Goal: Task Accomplishment & Management: Manage account settings

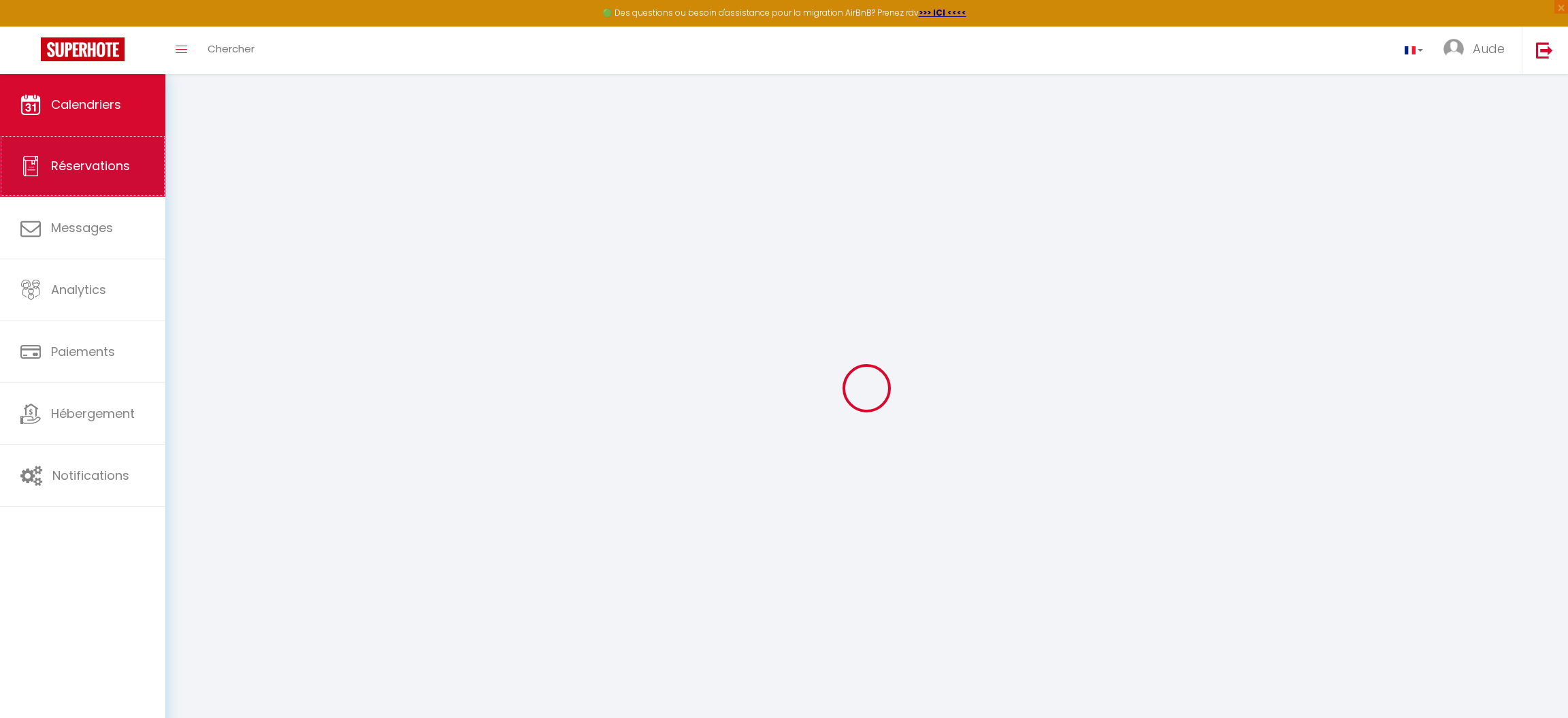
click at [103, 171] on span "Réservations" at bounding box center [90, 166] width 79 height 17
select select "not_cancelled"
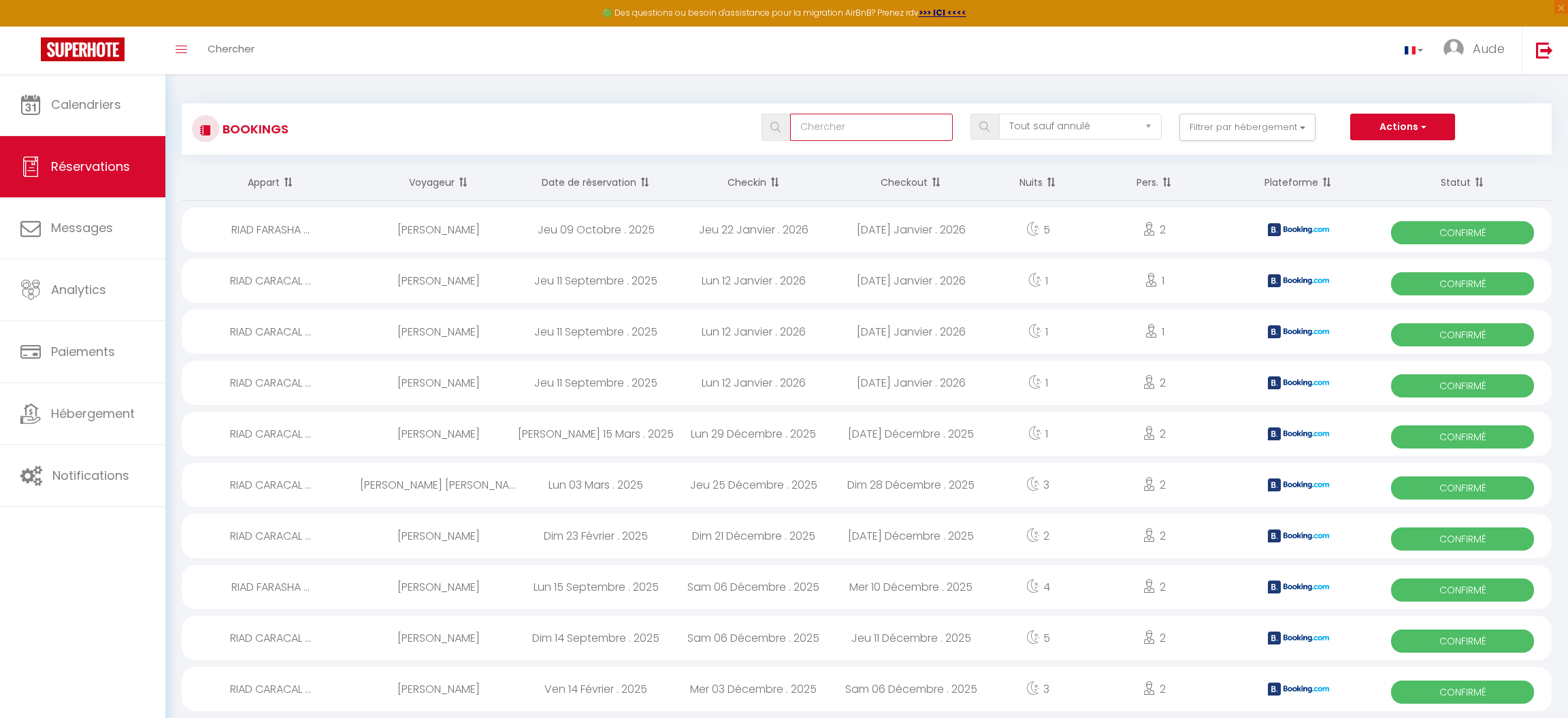
click at [844, 132] on input "text" at bounding box center [872, 127] width 163 height 27
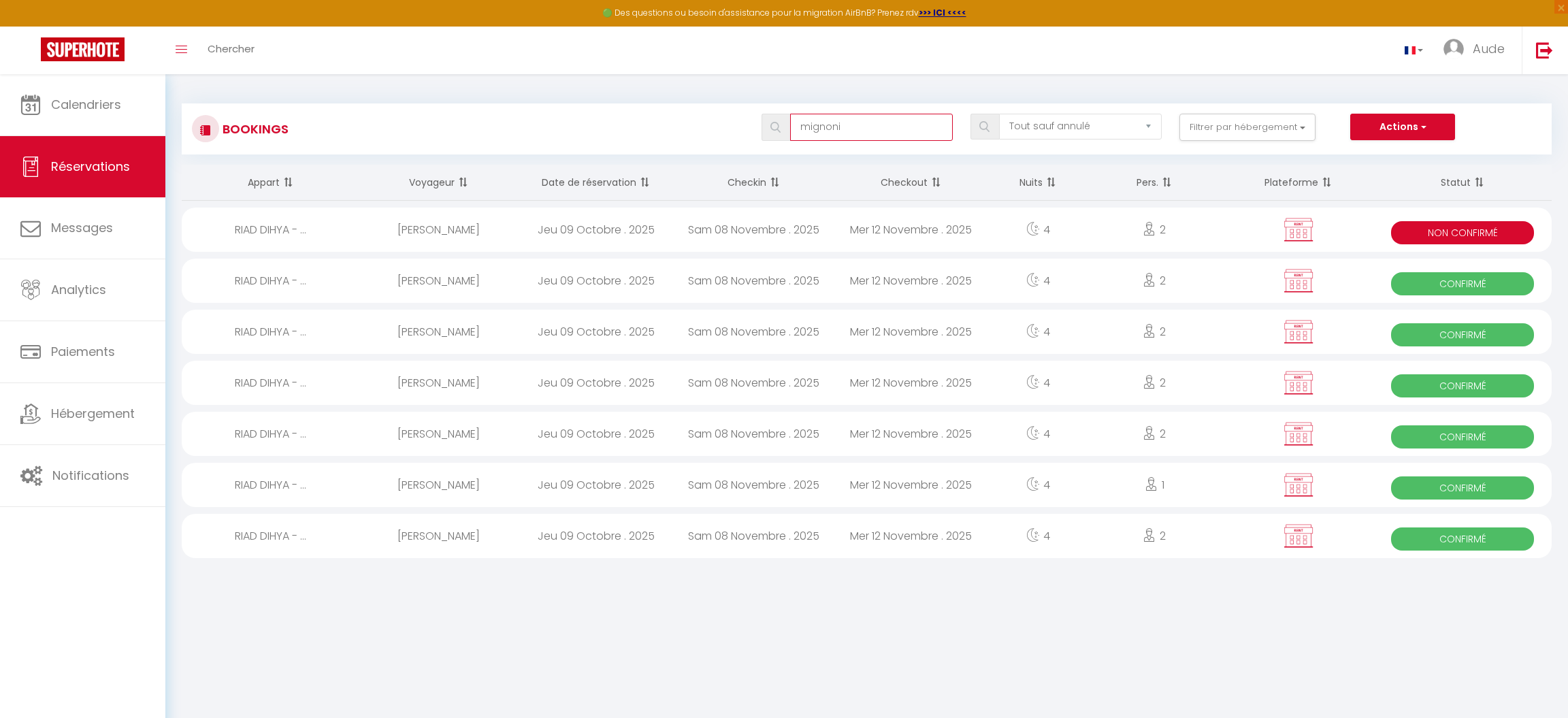
type input "mignoni"
click at [281, 432] on div "RIAD DIHYA - ..." at bounding box center [271, 434] width 179 height 44
select select "OK"
select select "KO"
select select "0"
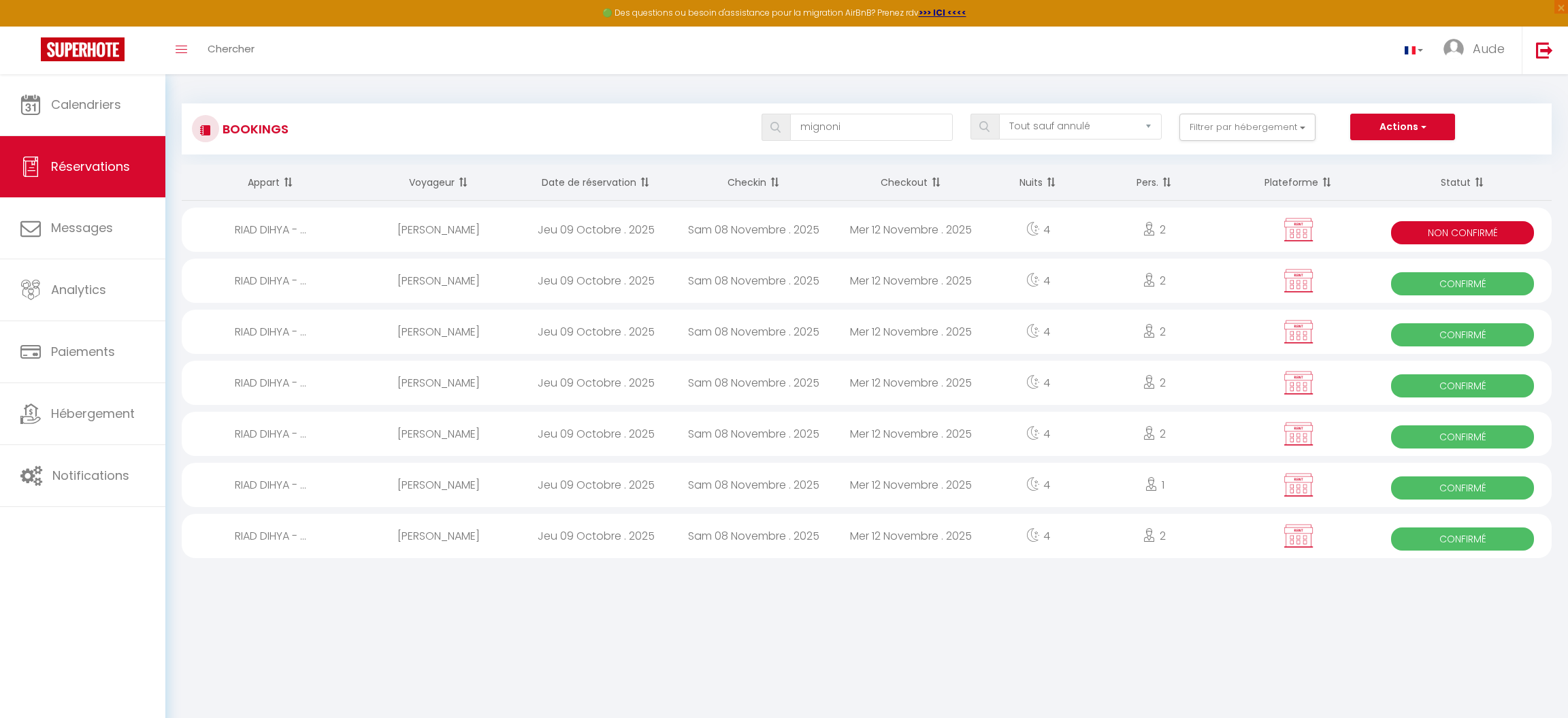
select select "0"
select select "1"
select select
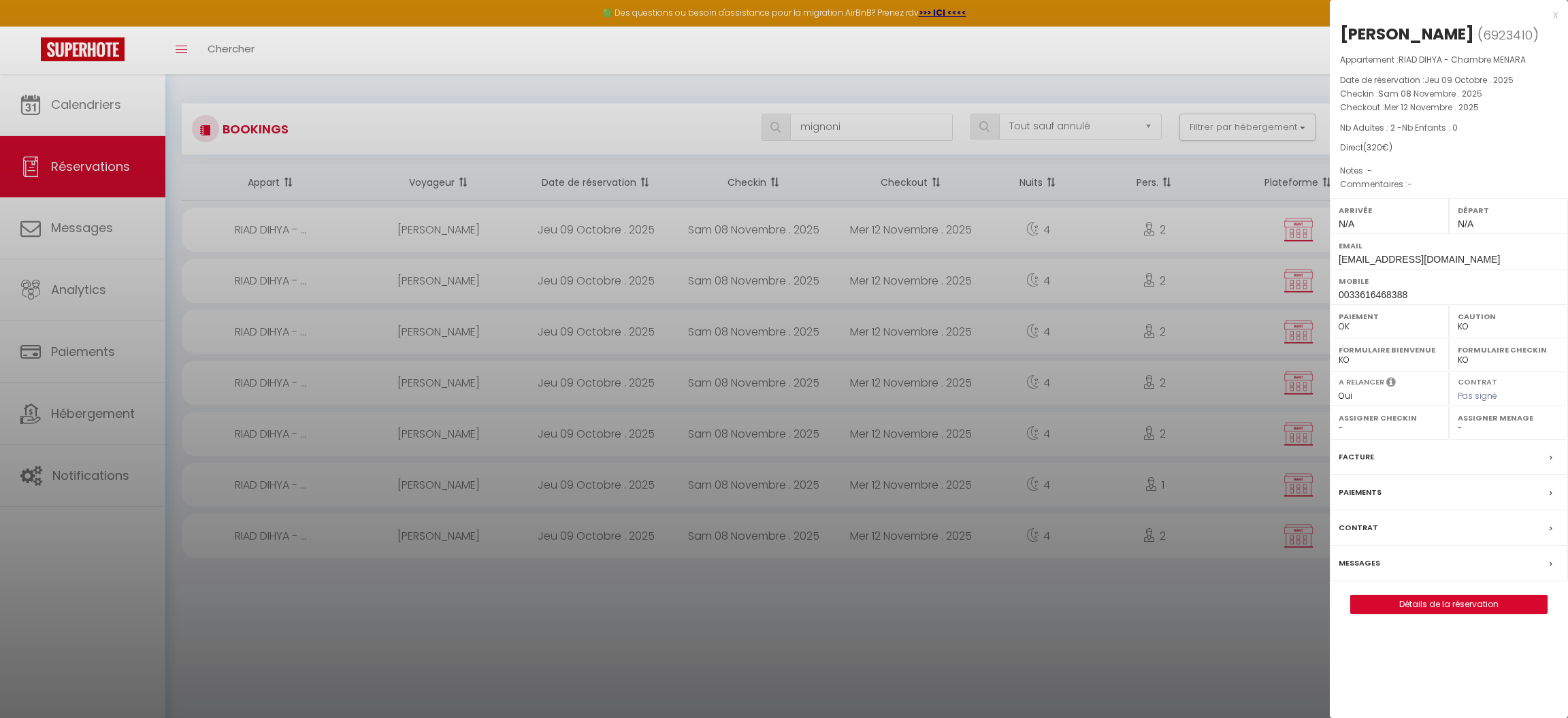
click at [277, 384] on div at bounding box center [784, 359] width 1568 height 718
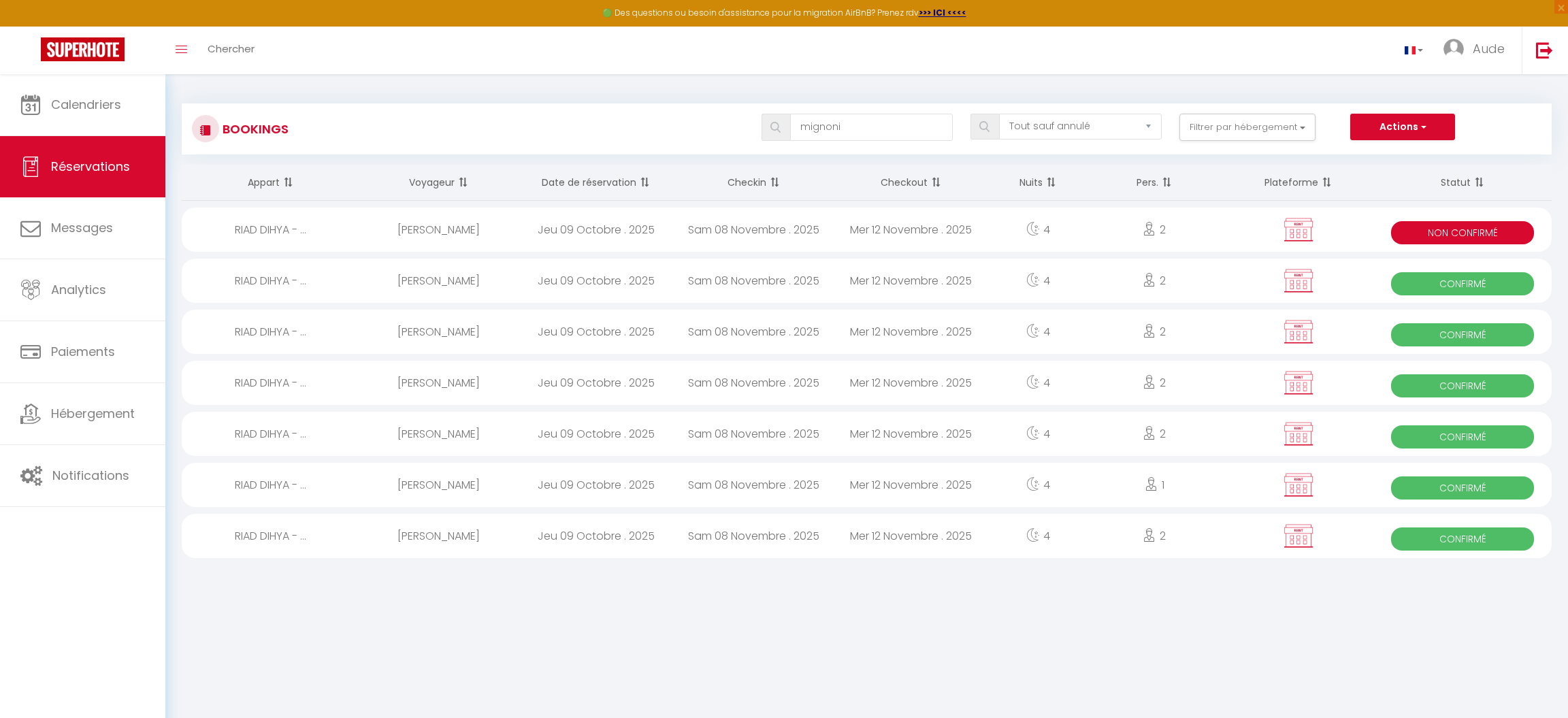
click at [277, 384] on div "RIAD DIHYA - ..." at bounding box center [271, 383] width 179 height 44
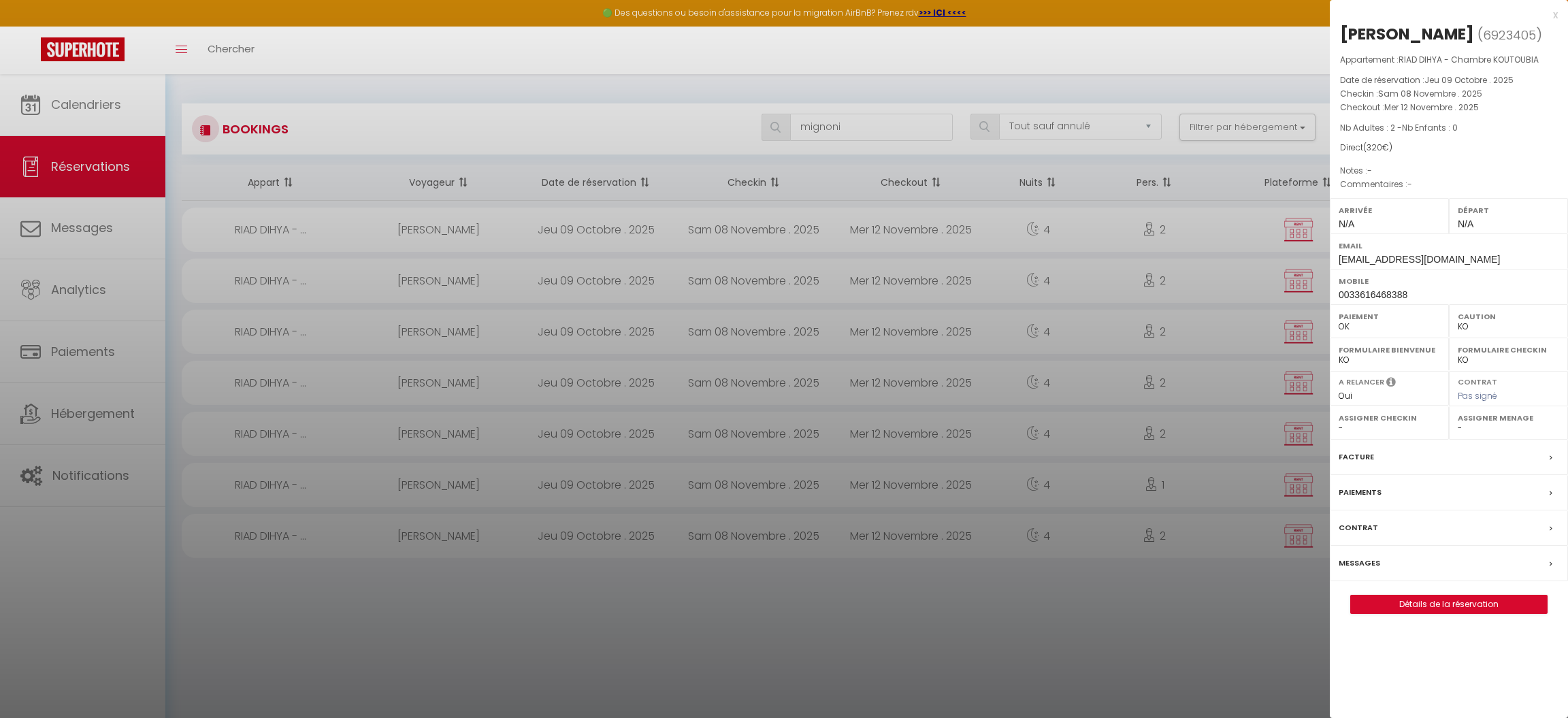
click at [281, 323] on div at bounding box center [784, 359] width 1568 height 718
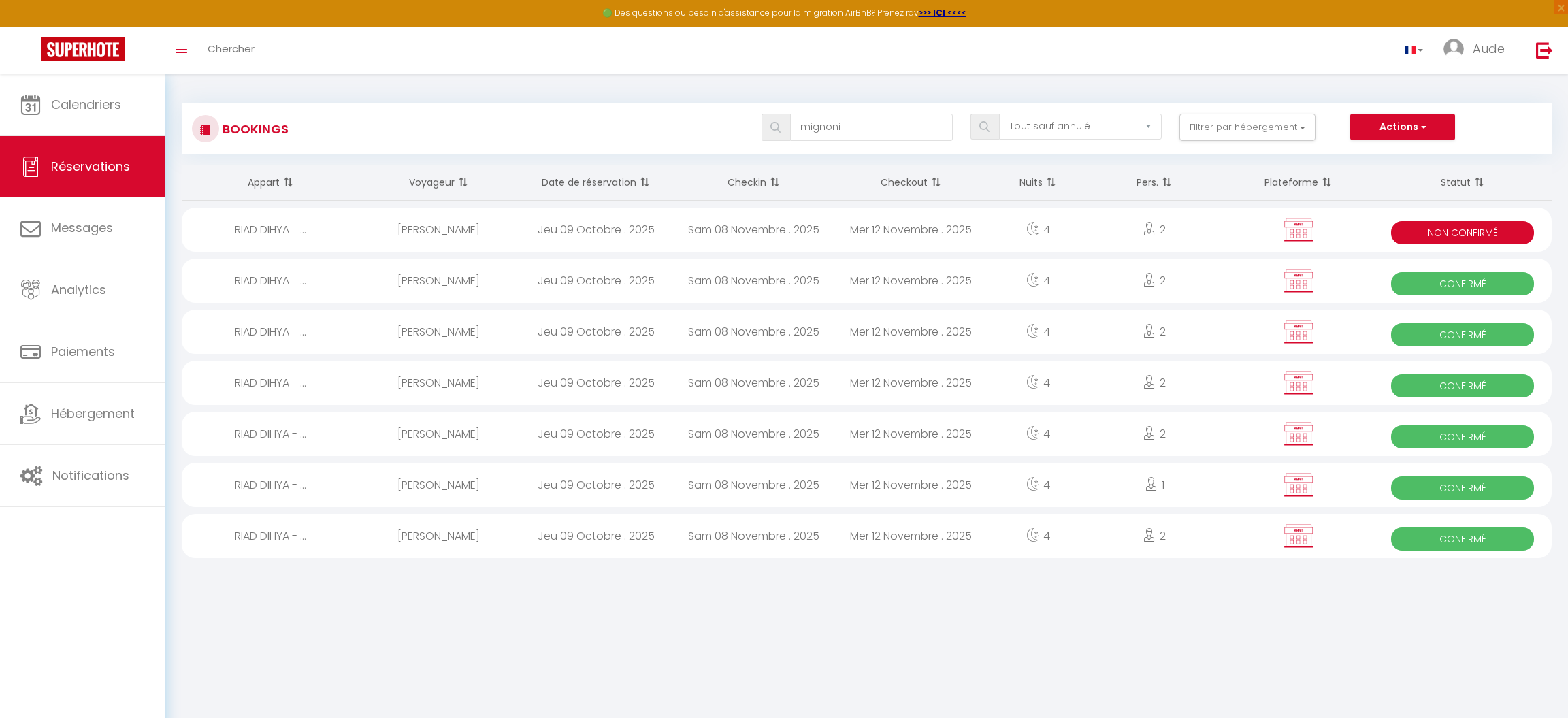
click at [281, 323] on div "RIAD DIHYA - ..." at bounding box center [271, 332] width 179 height 44
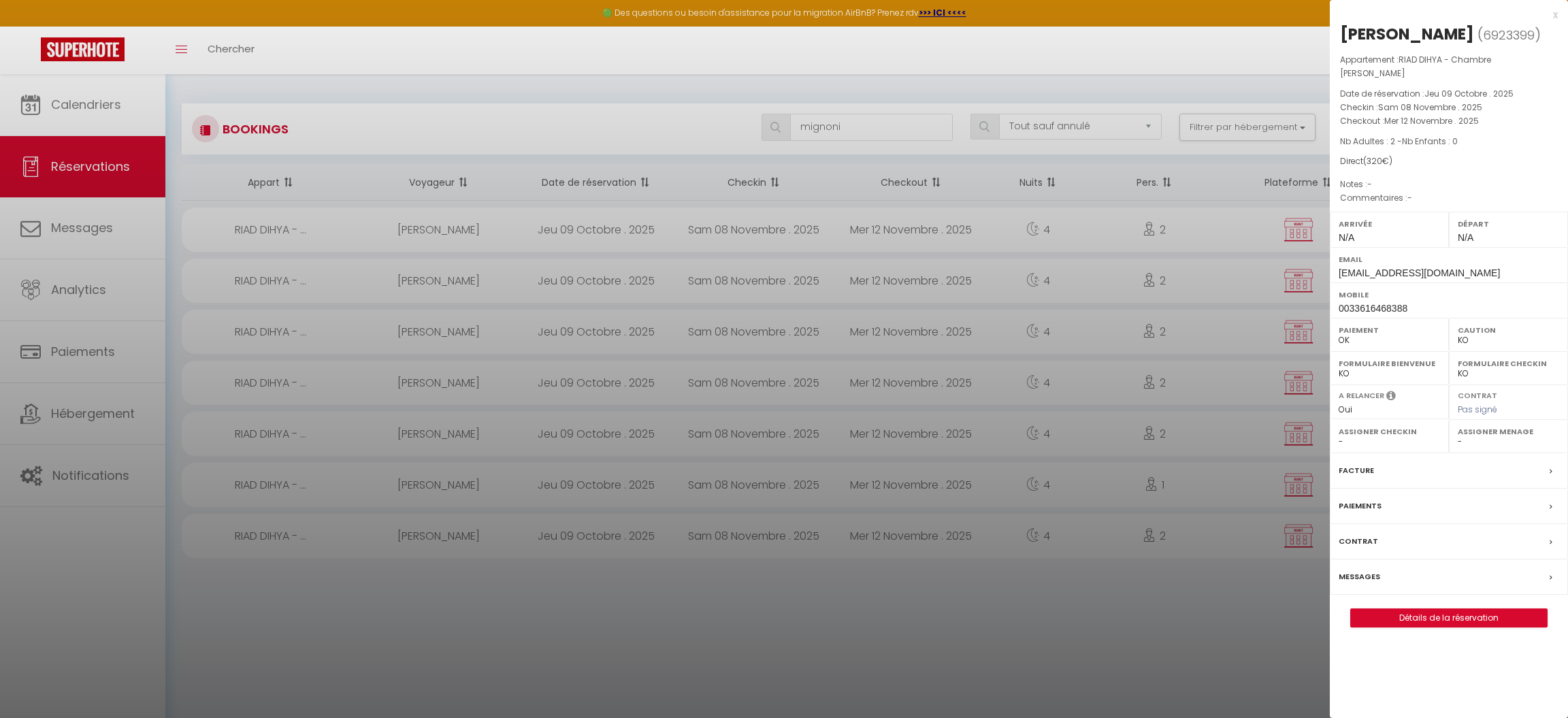
click at [282, 290] on div at bounding box center [784, 359] width 1568 height 718
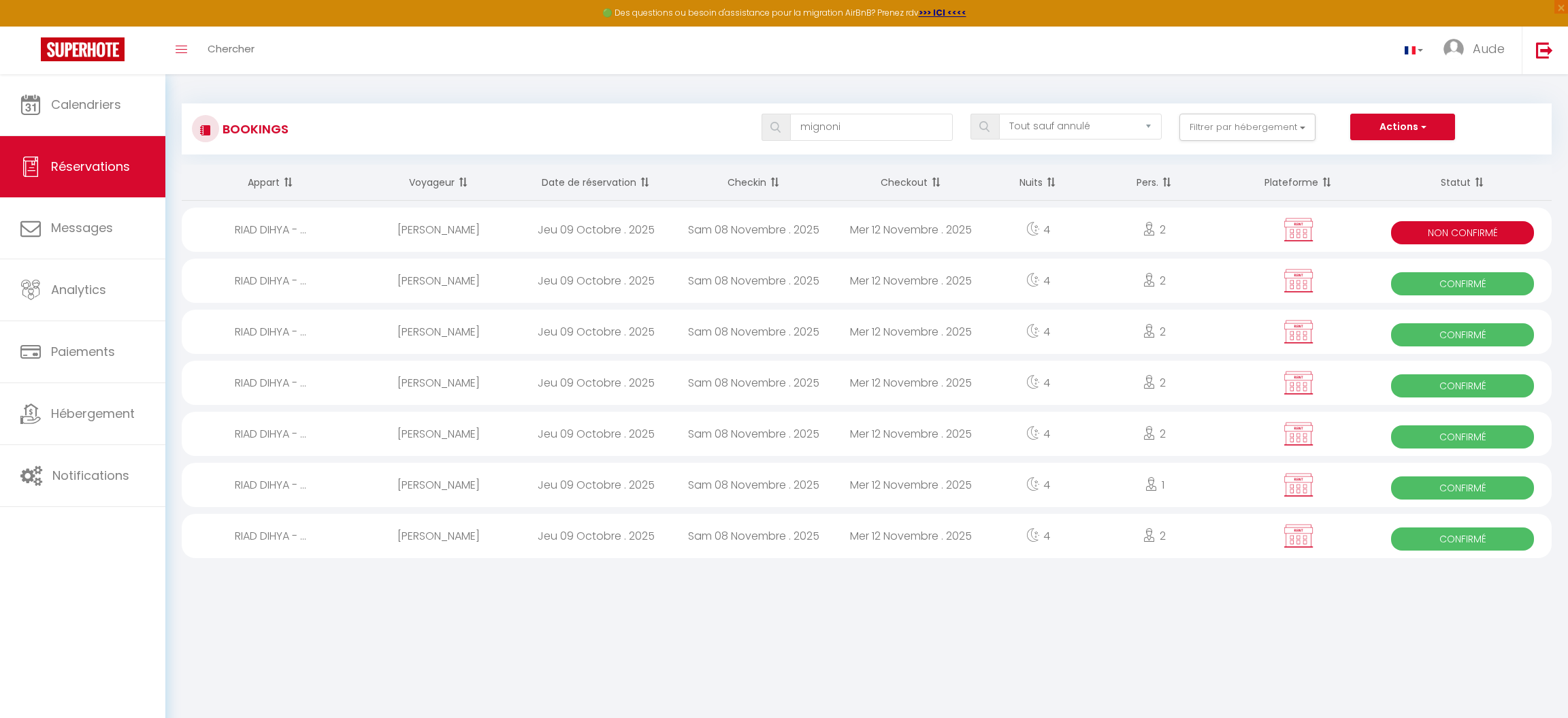
click at [282, 290] on div "RIAD DIHYA - ..." at bounding box center [271, 281] width 179 height 44
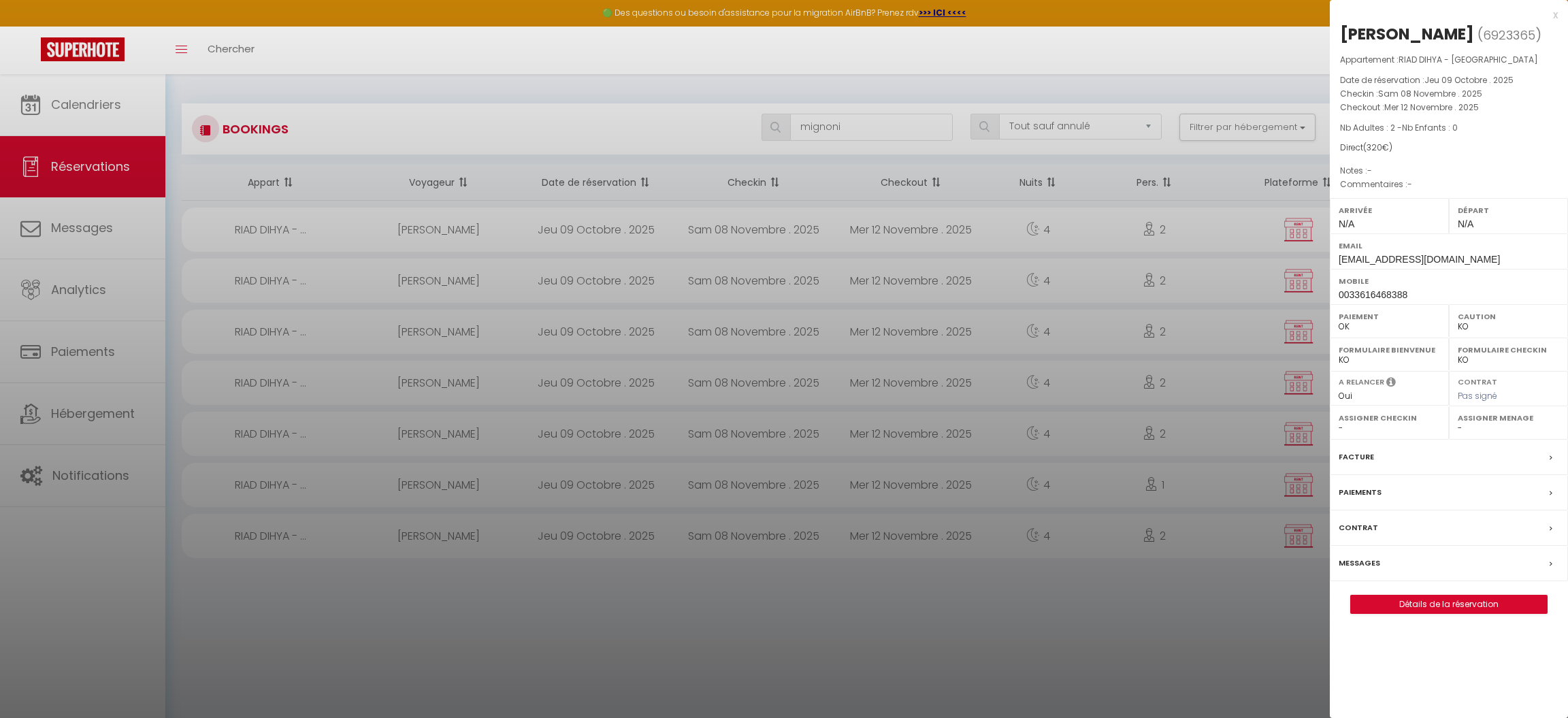
click at [288, 222] on div at bounding box center [784, 359] width 1568 height 718
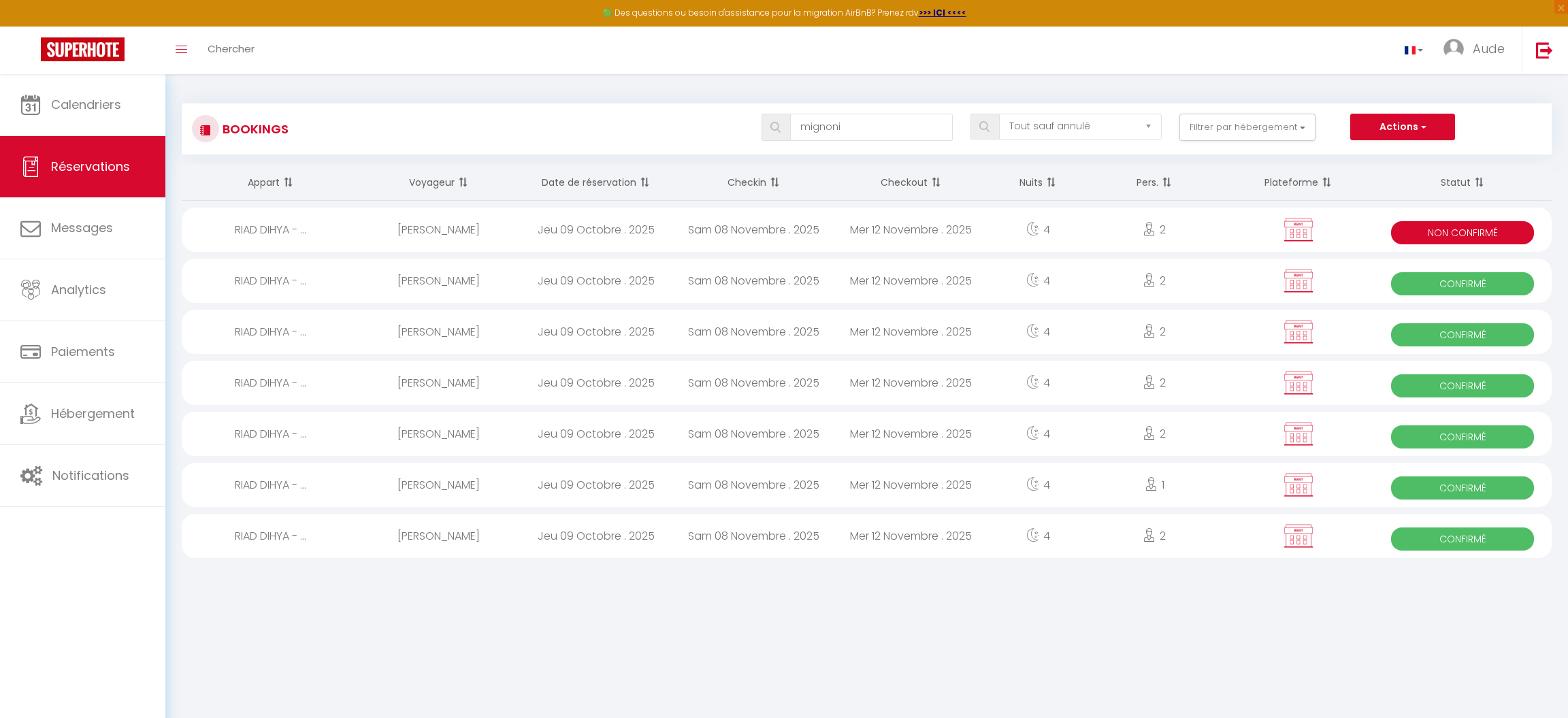
click at [288, 222] on div "RIAD DIHYA - ..." at bounding box center [271, 230] width 179 height 44
select select "KO"
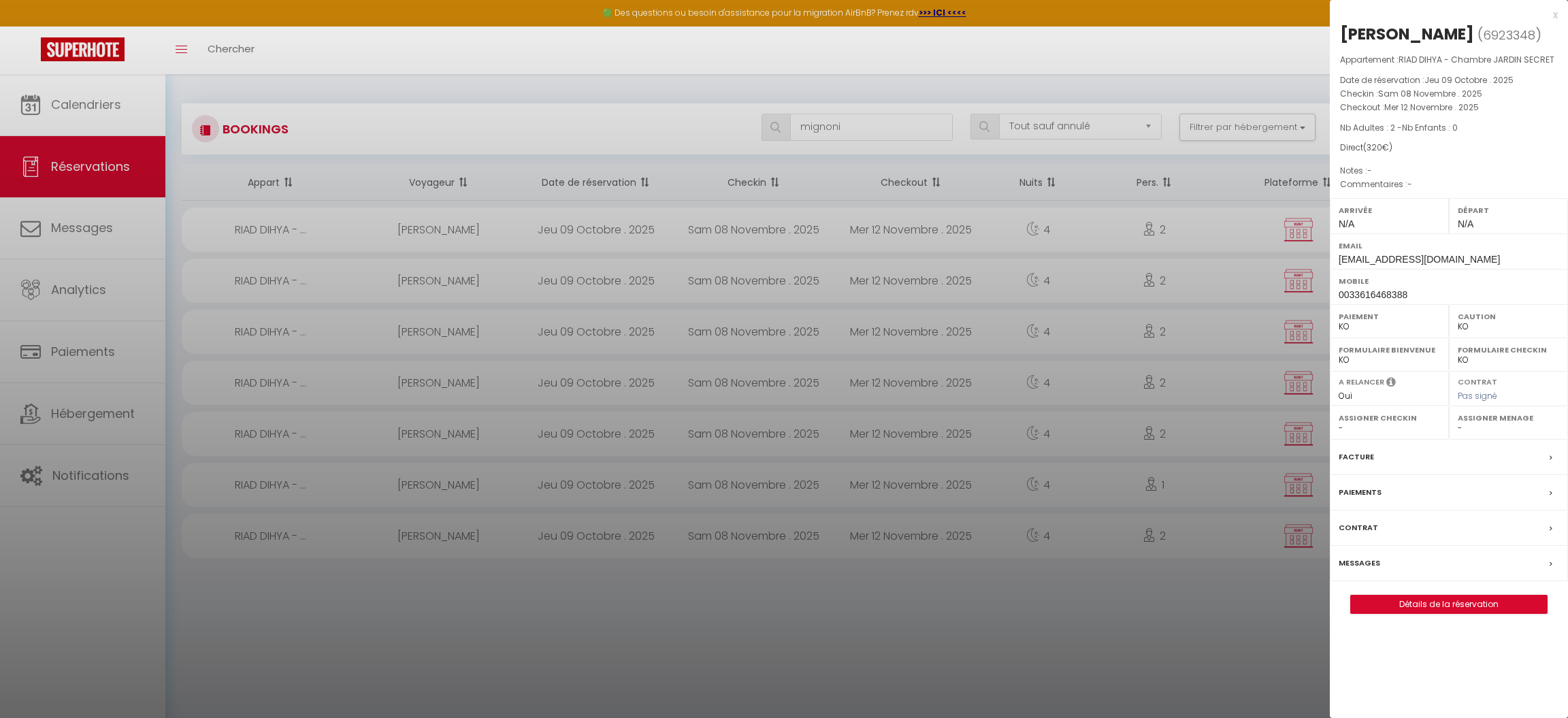
click at [288, 222] on div at bounding box center [784, 359] width 1568 height 718
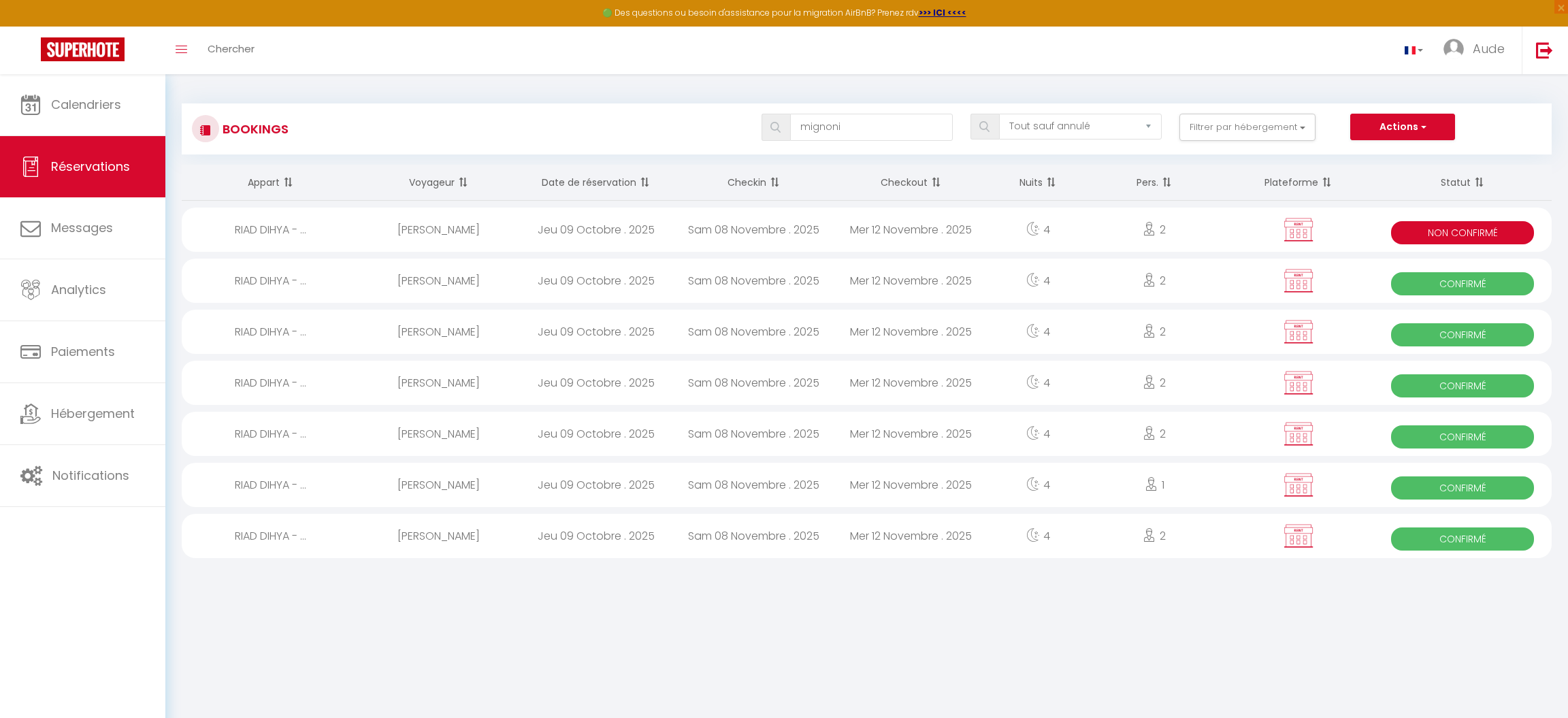
click at [1461, 233] on span "Non Confirmé" at bounding box center [1462, 233] width 142 height 23
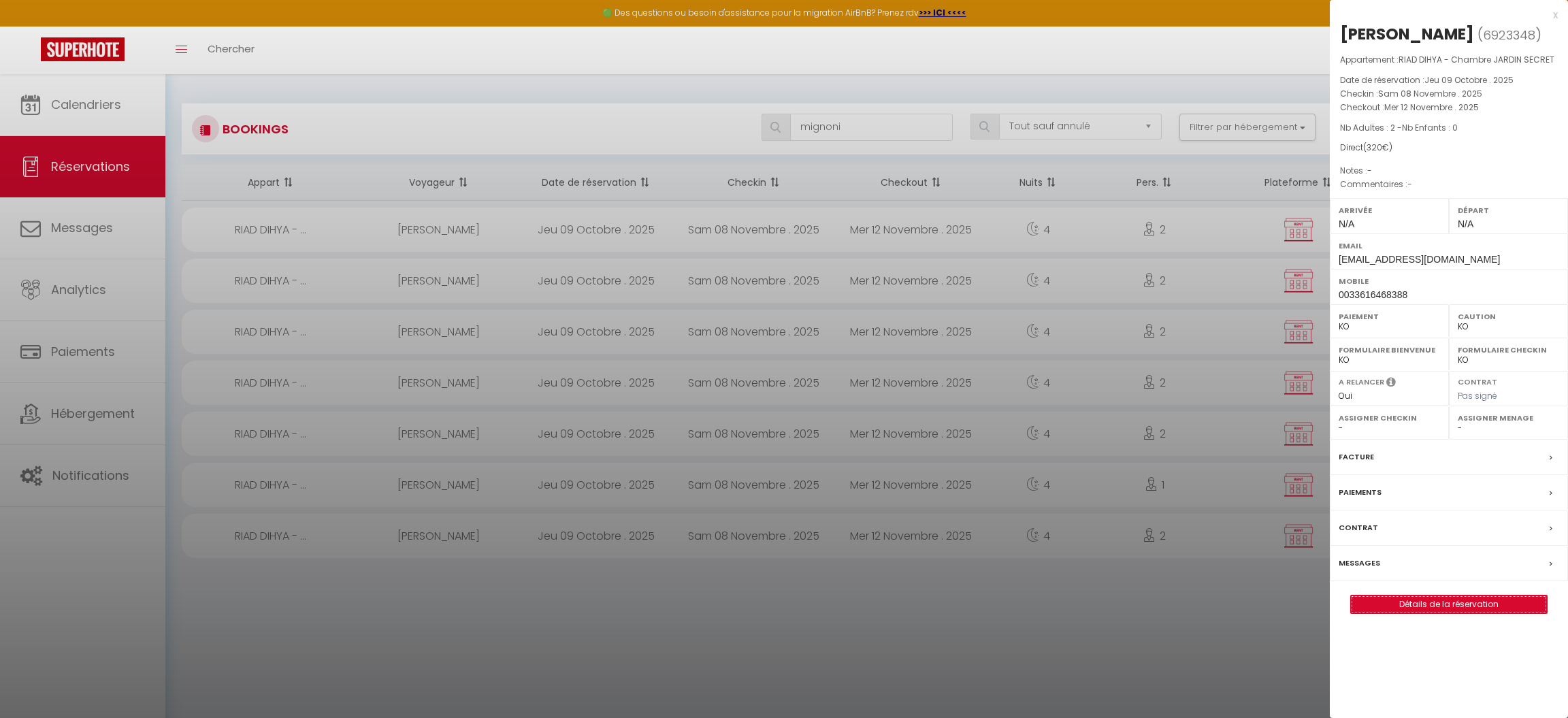
click at [1451, 604] on link "Détails de la réservation" at bounding box center [1449, 605] width 196 height 18
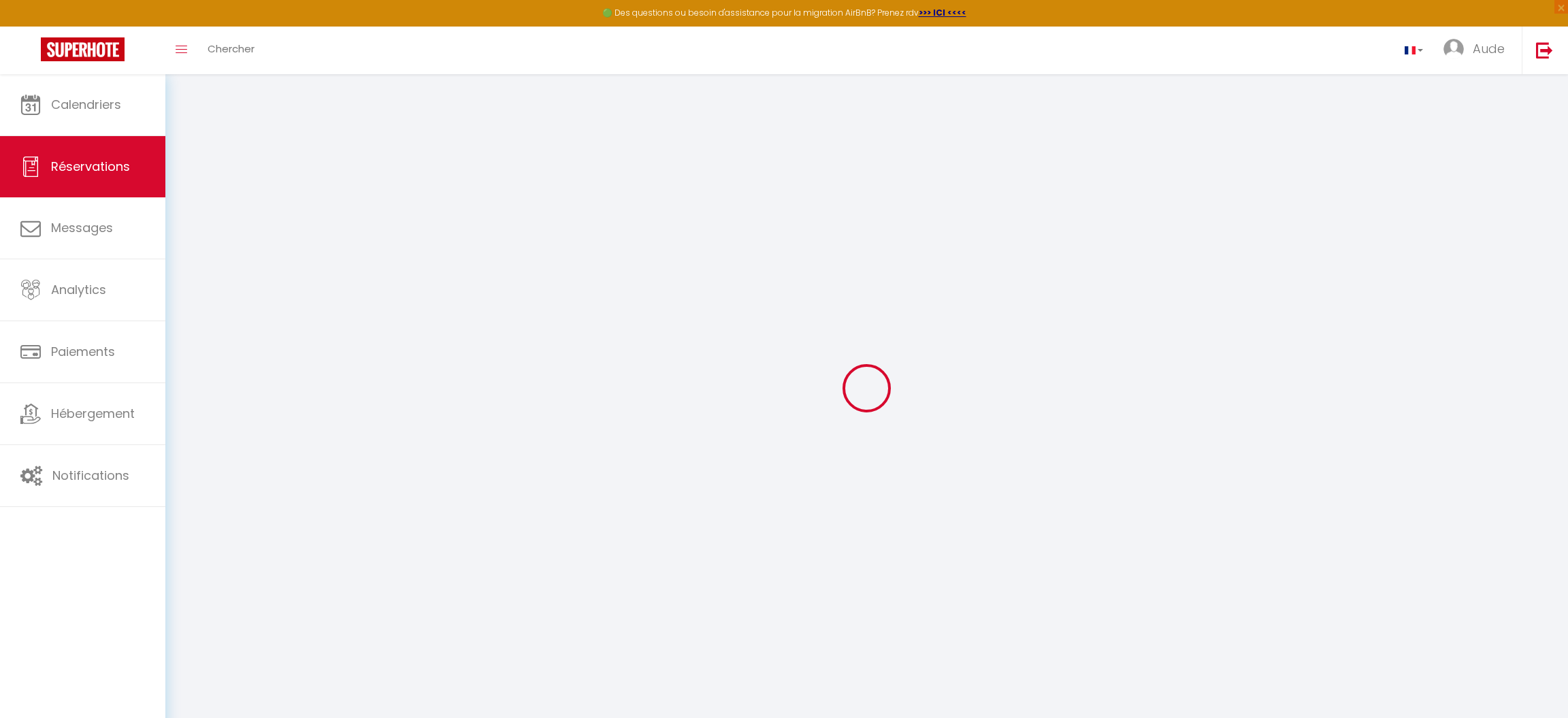
select select
select select "14"
checkbox input "false"
select select
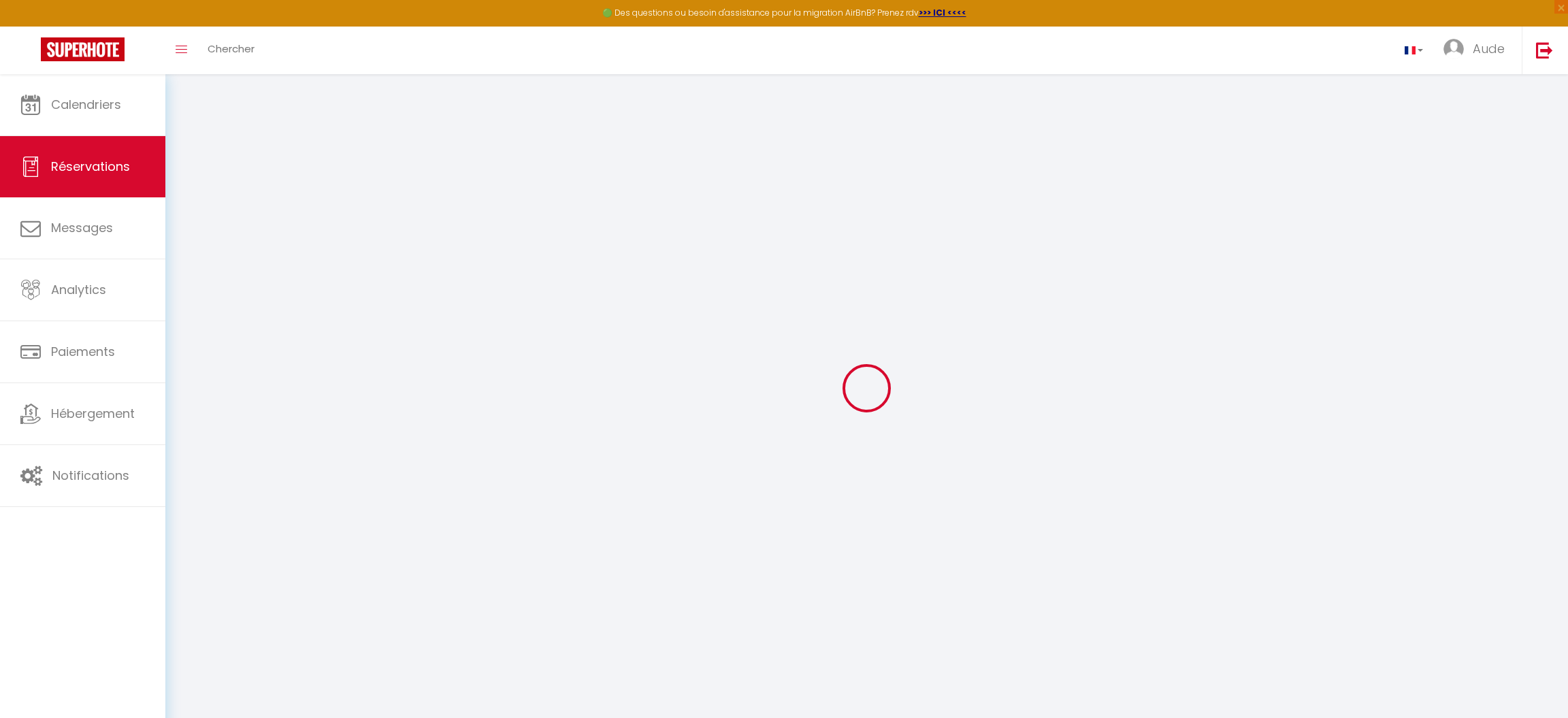
select select
checkbox input "false"
select select
checkbox input "false"
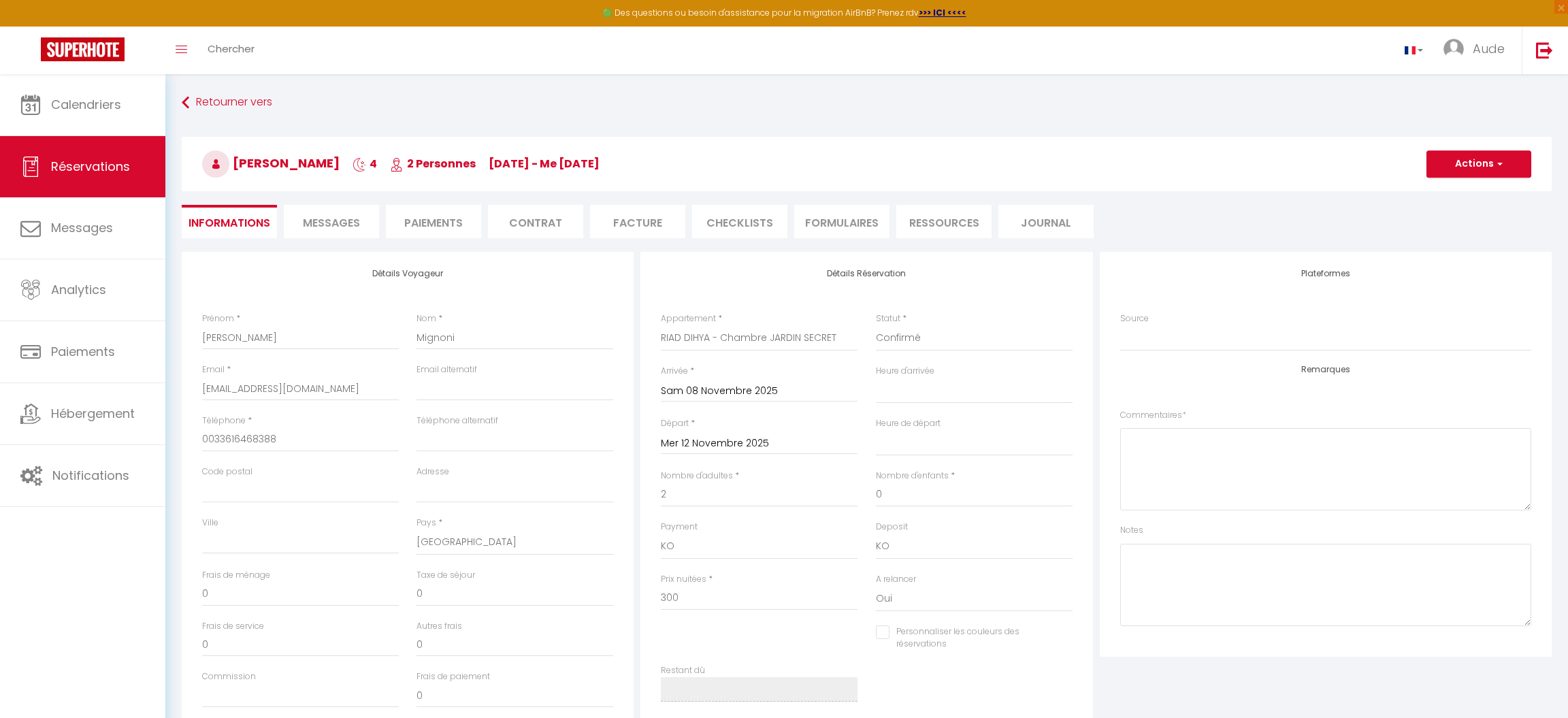
select select
checkbox input "false"
type input "20"
select select
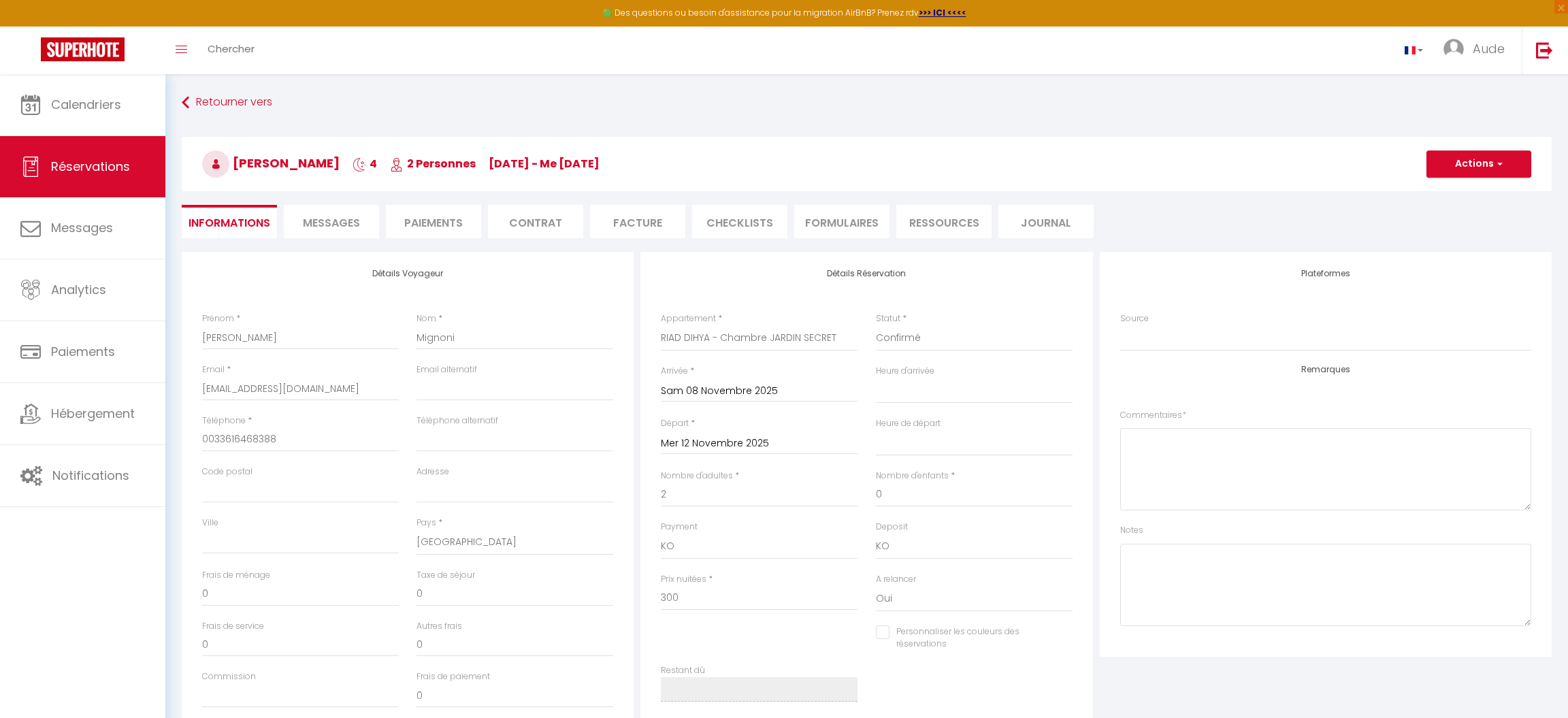
select select
checkbox input "false"
select select
checkbox input "false"
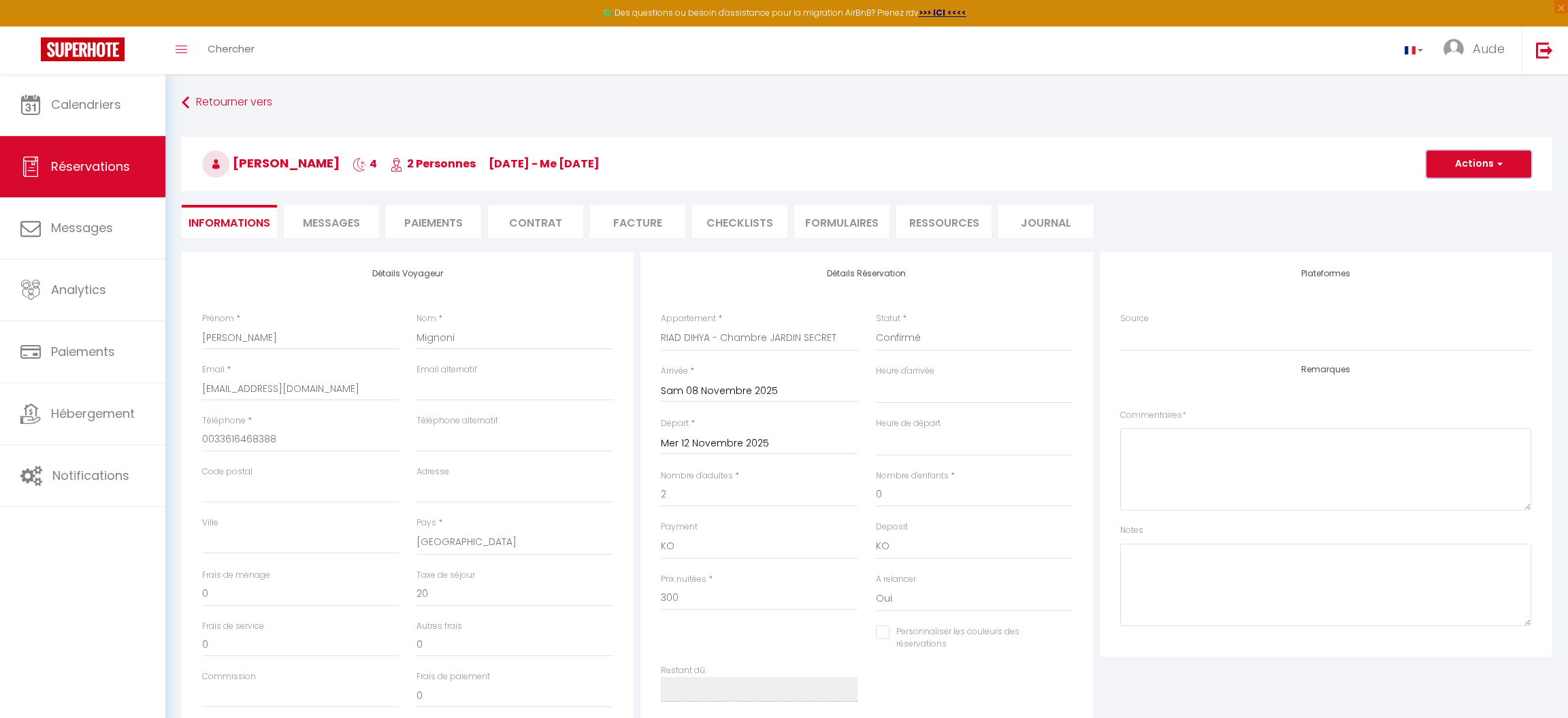
click at [1512, 170] on button "Actions" at bounding box center [1479, 164] width 104 height 27
click at [1459, 233] on link "Supprimer" at bounding box center [1465, 229] width 108 height 18
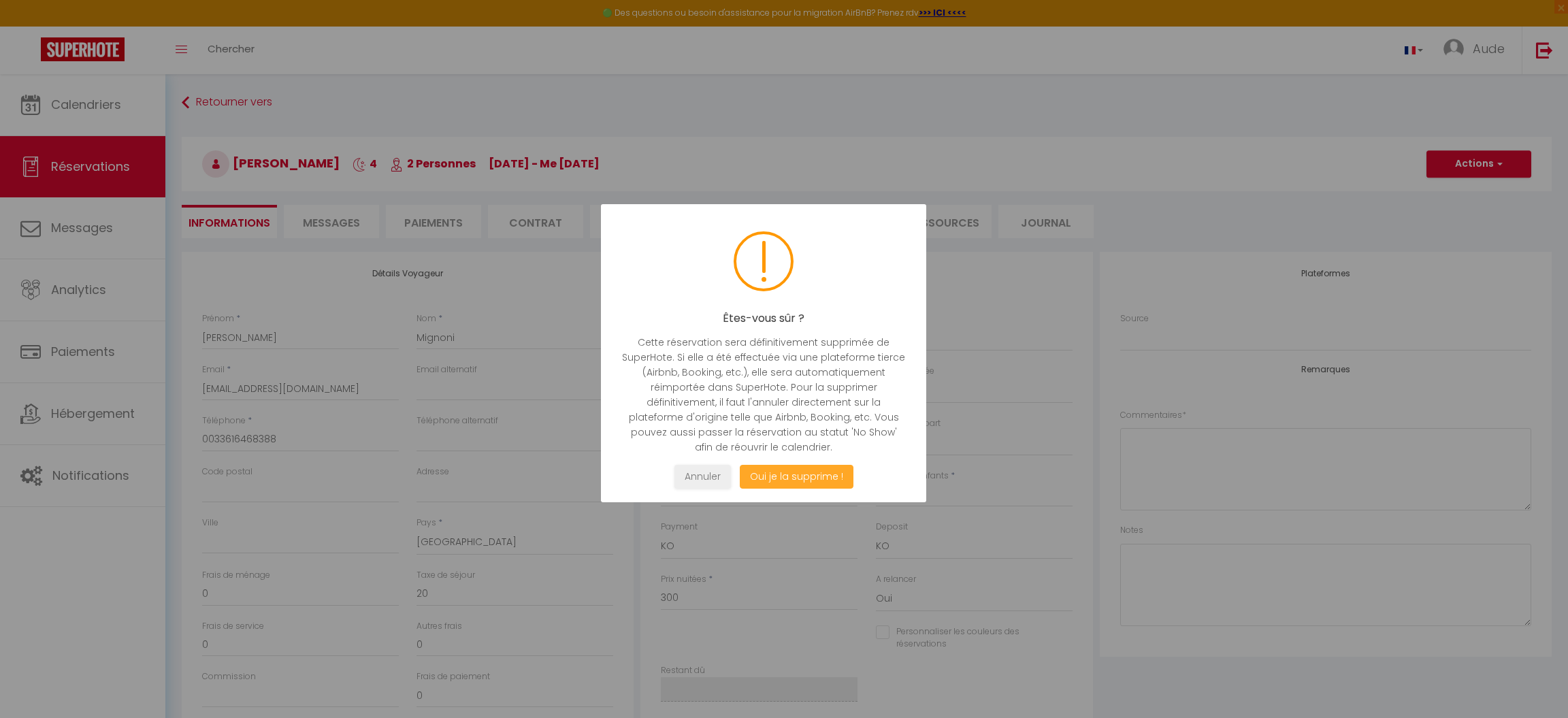
click at [796, 481] on button "Oui je la supprime !" at bounding box center [796, 476] width 113 height 24
click at [694, 477] on button "Annuler" at bounding box center [703, 476] width 57 height 24
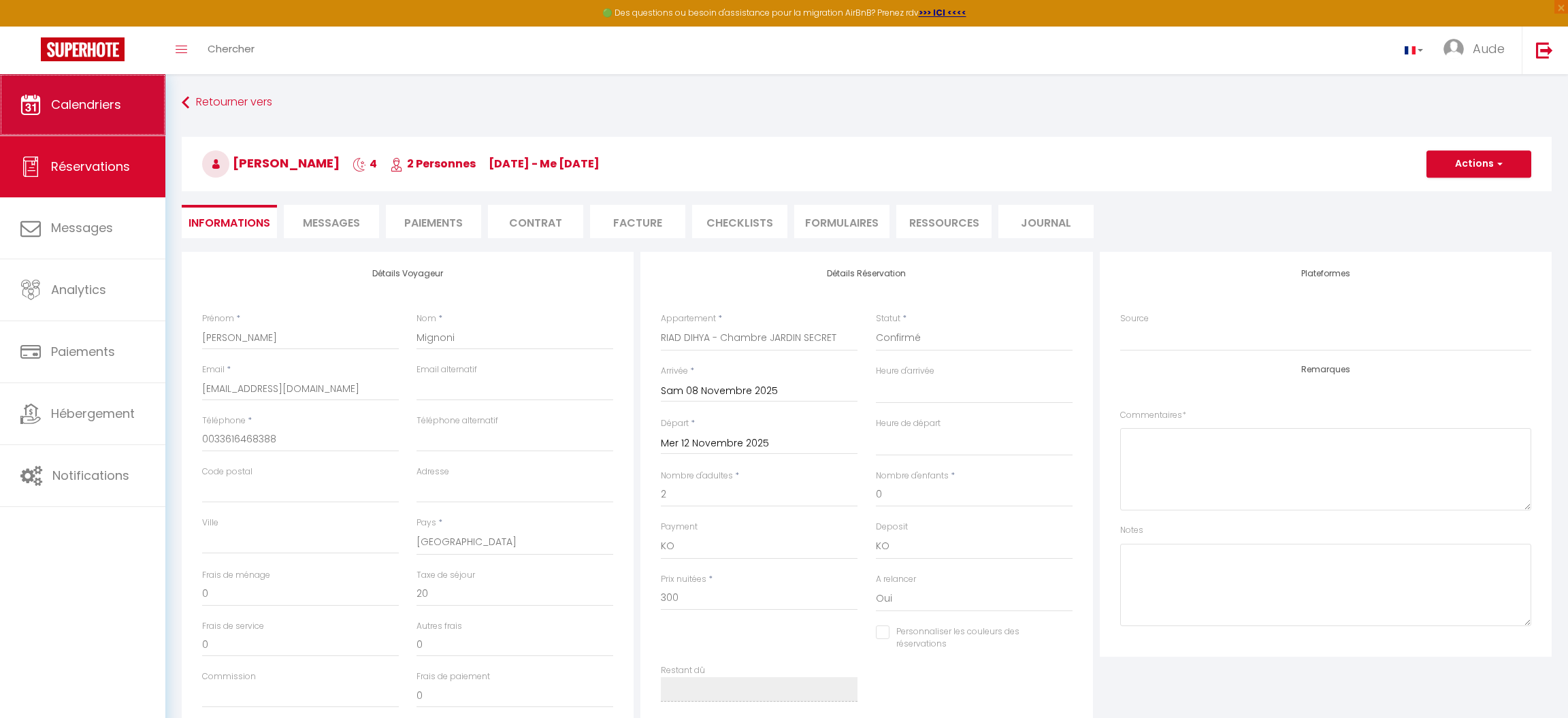
click at [117, 102] on span "Calendriers" at bounding box center [86, 104] width 70 height 17
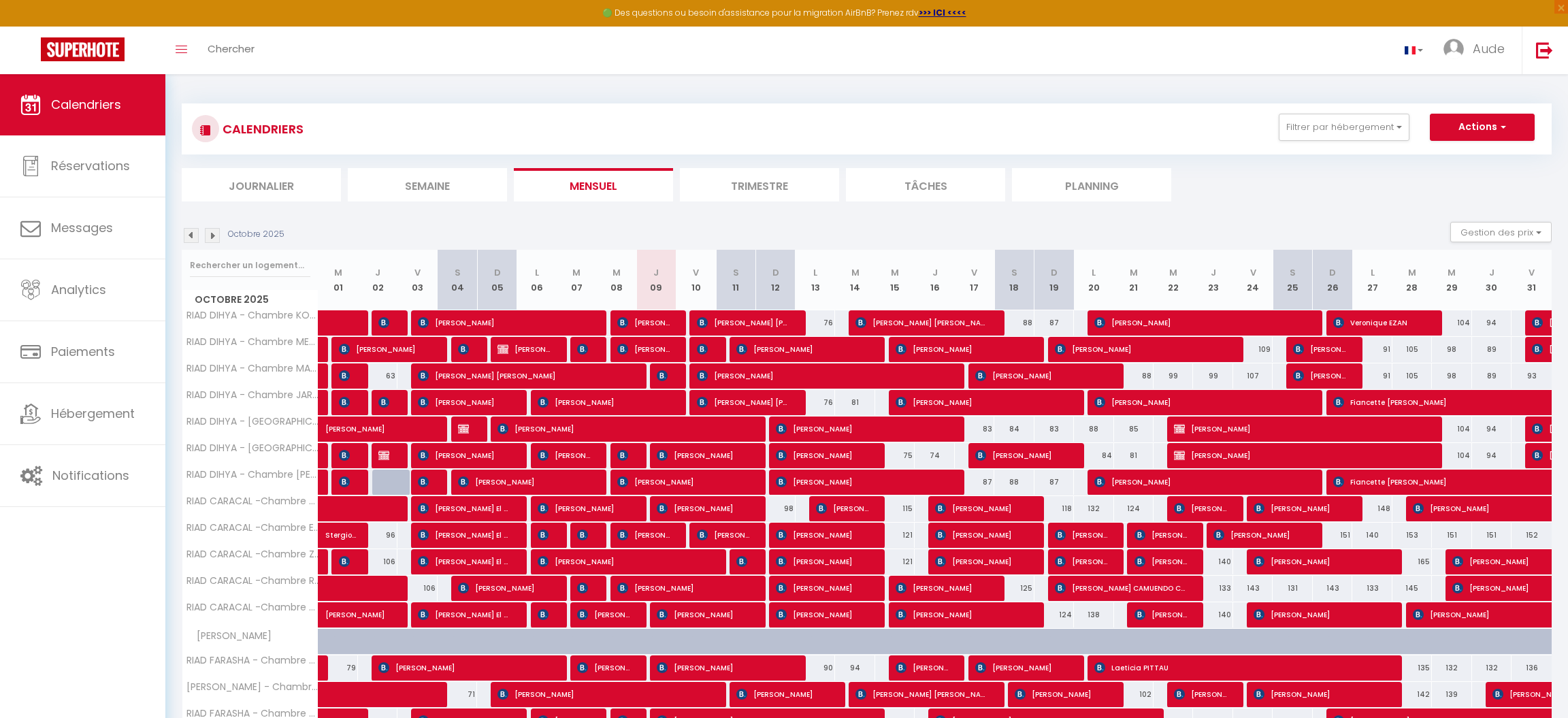
click at [213, 238] on img at bounding box center [211, 235] width 15 height 15
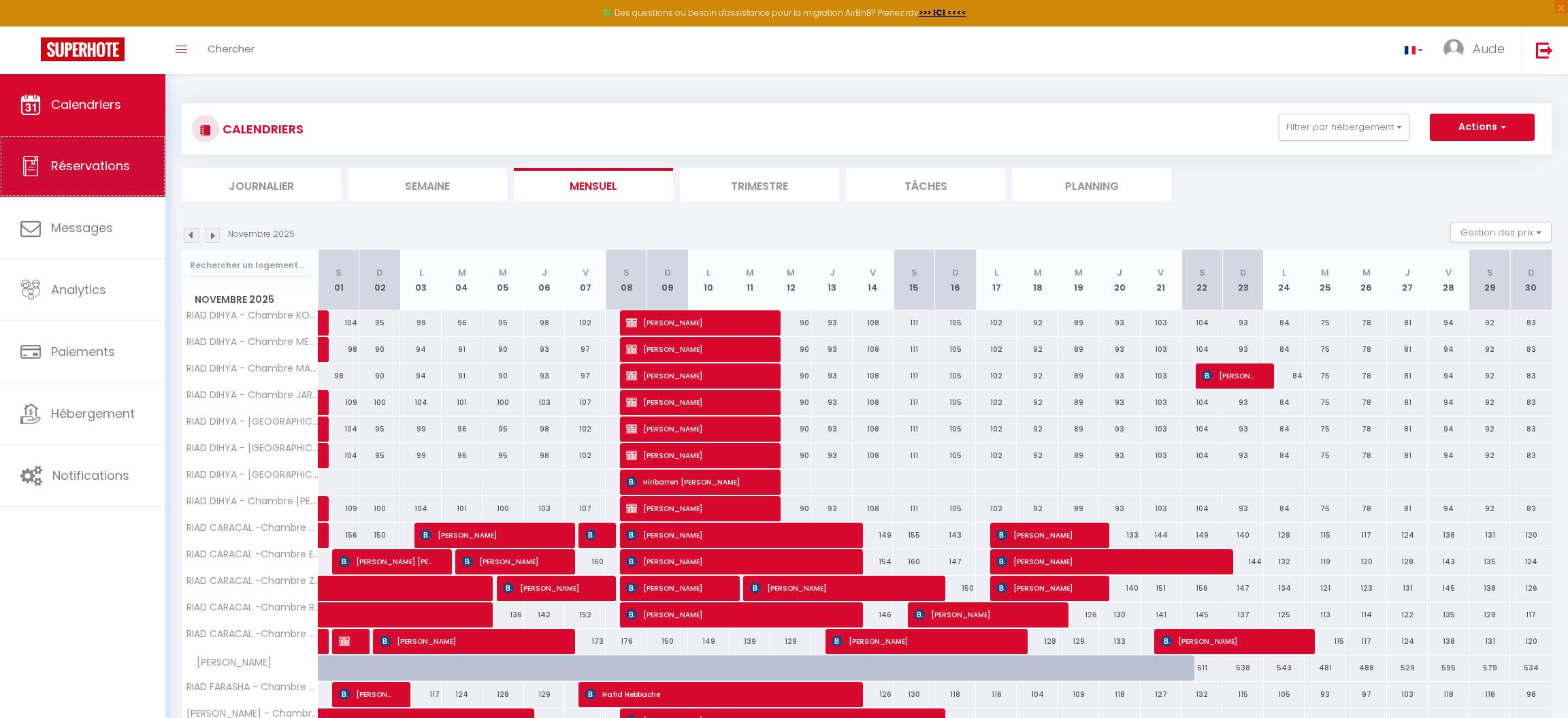
click at [45, 176] on link "Réservations" at bounding box center [82, 166] width 165 height 61
select select "not_cancelled"
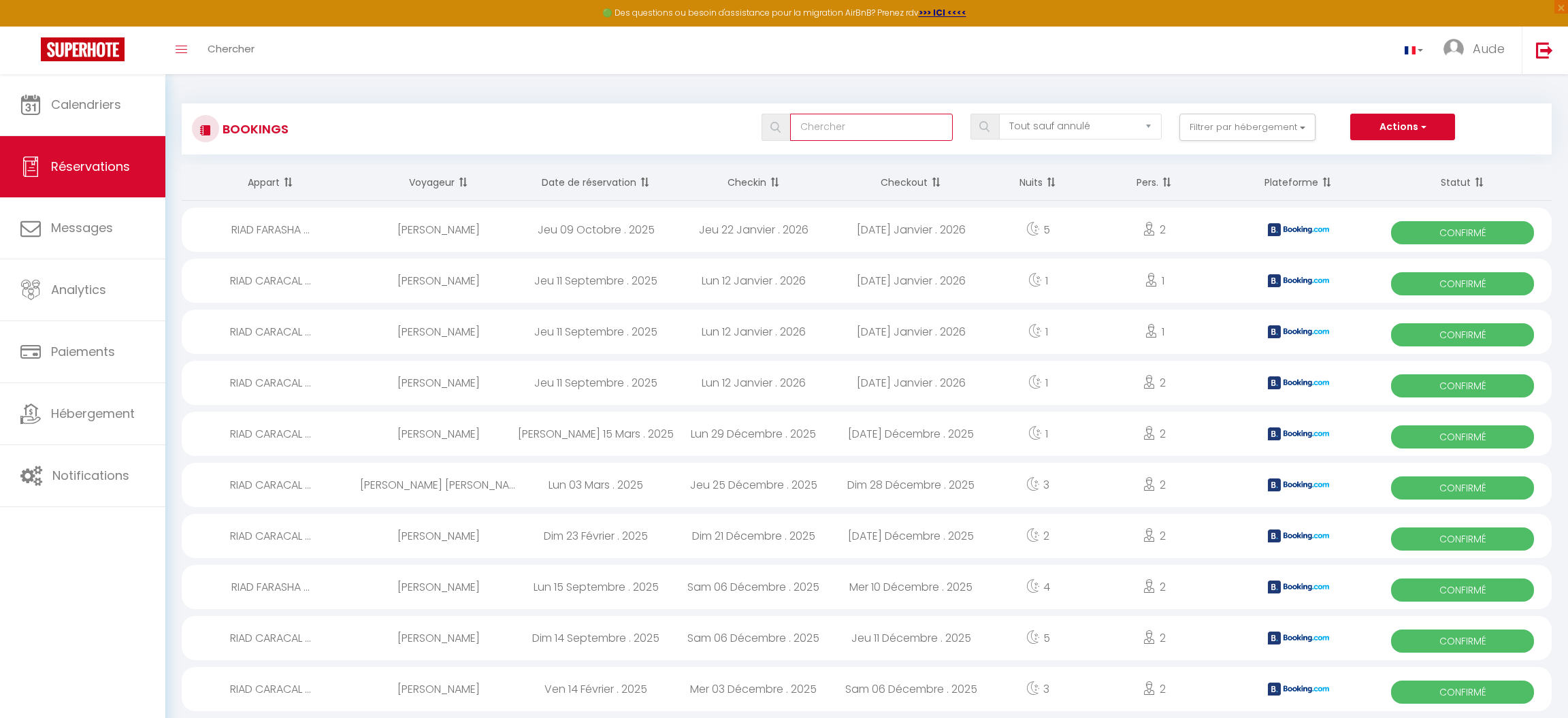
click at [878, 122] on input "text" at bounding box center [872, 127] width 163 height 27
type input "m"
click at [90, 99] on span "Calendriers" at bounding box center [86, 104] width 70 height 17
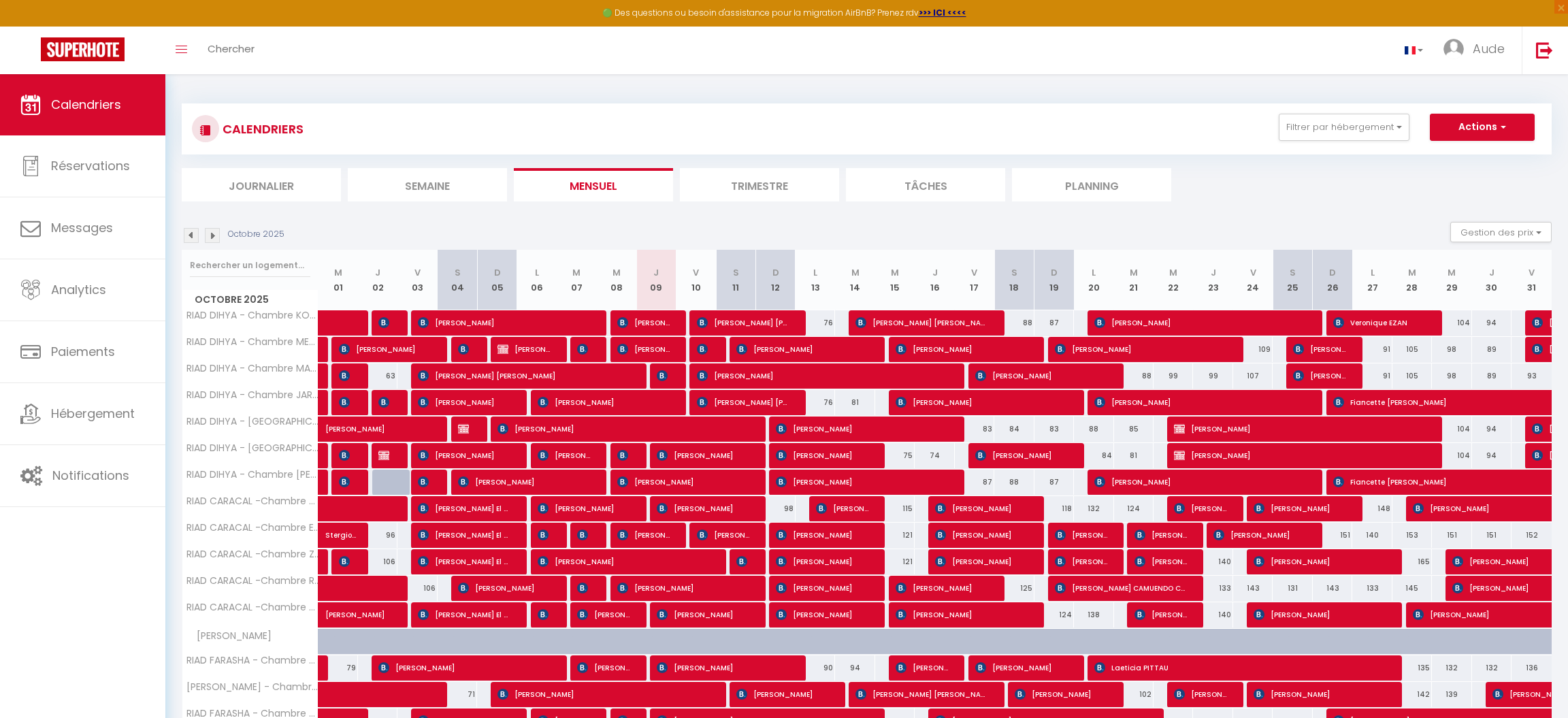
click at [210, 237] on img at bounding box center [211, 235] width 15 height 15
select select
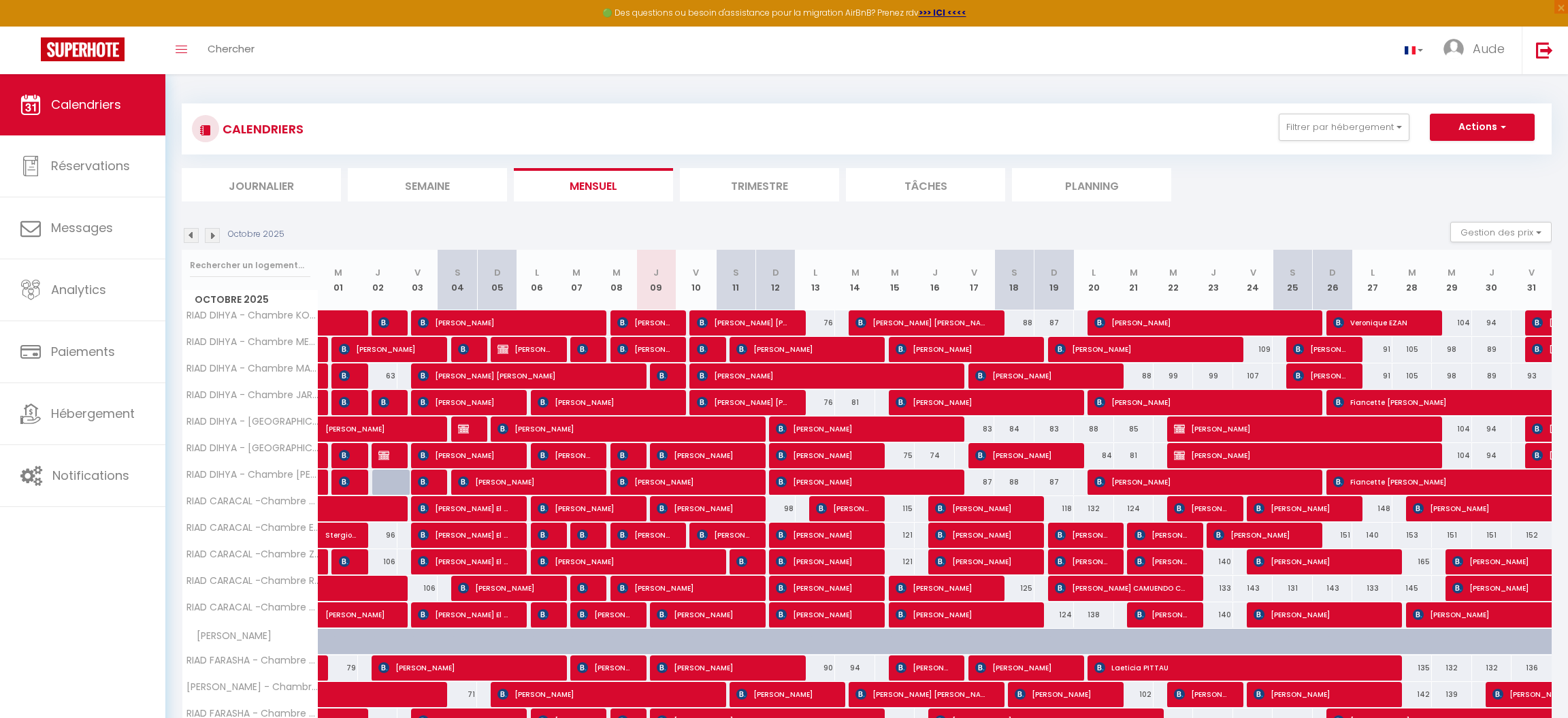
select select
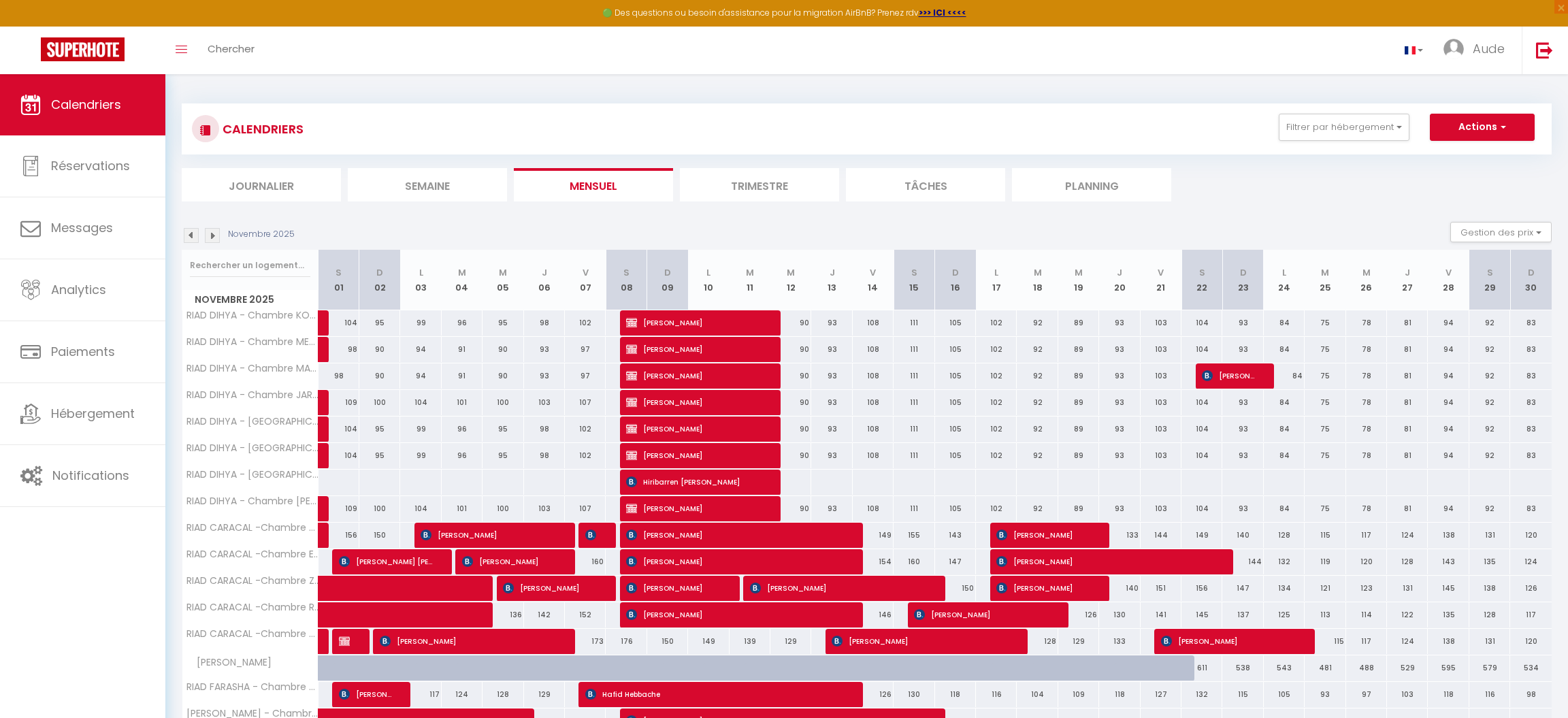
click at [629, 399] on img at bounding box center [632, 402] width 11 height 11
select select "KO"
select select "0"
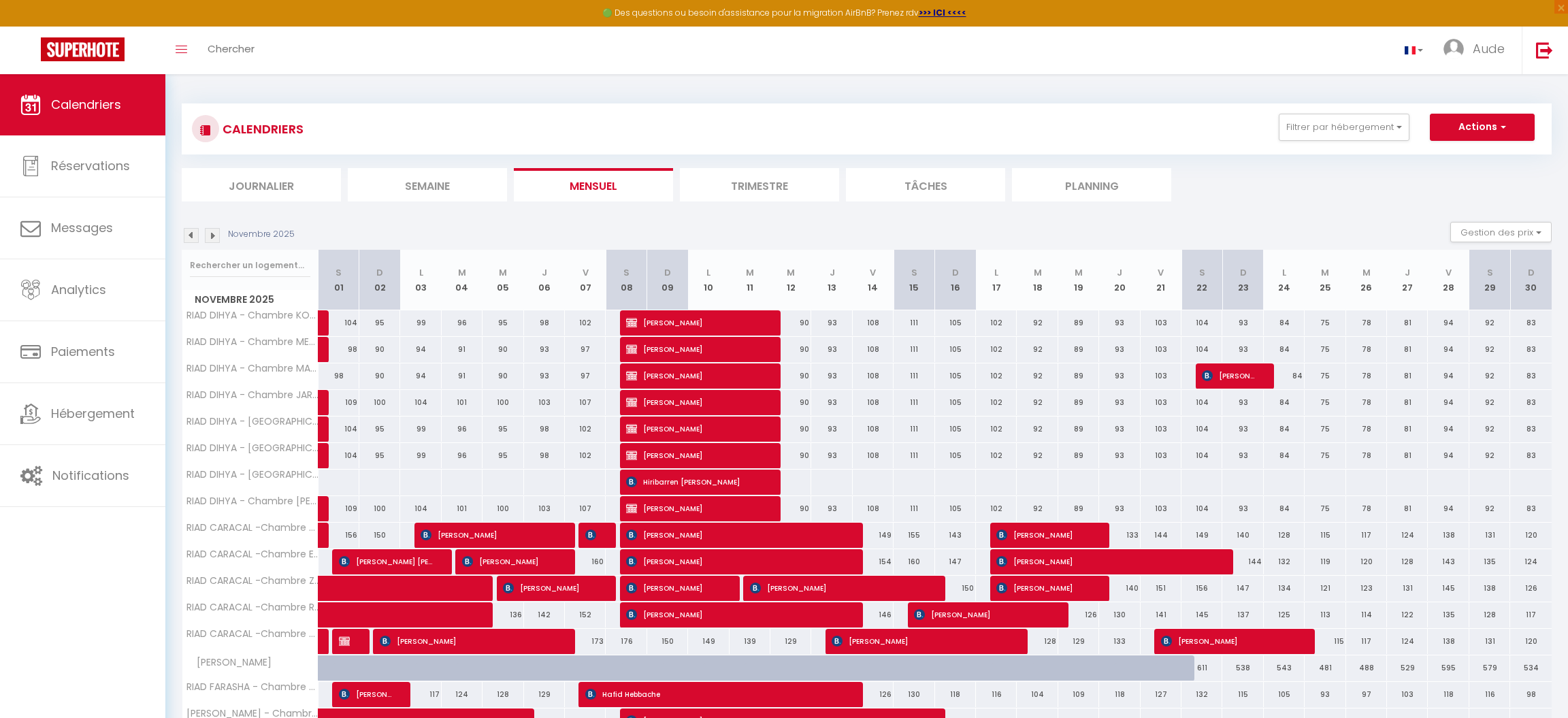
select select "1"
select select
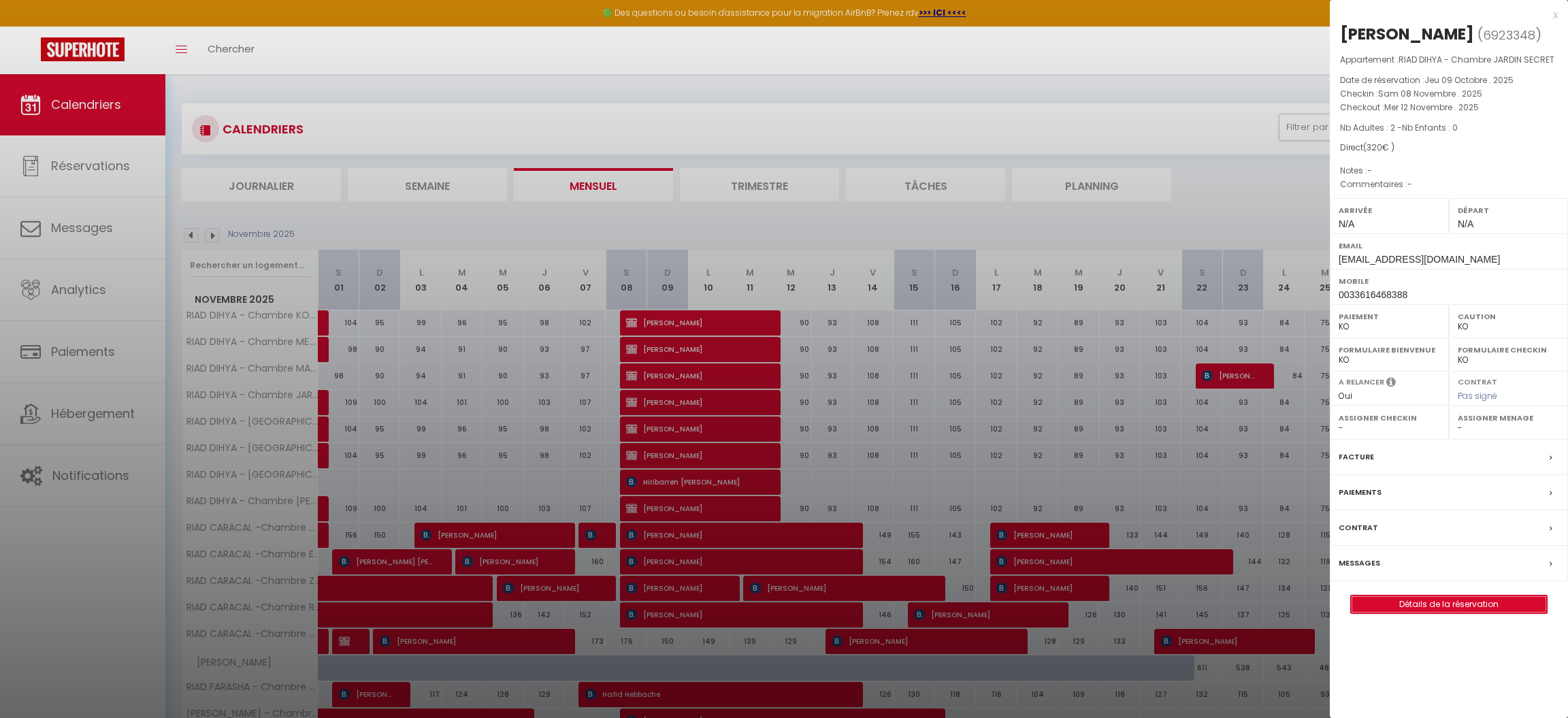
click at [1452, 606] on link "Détails de la réservation" at bounding box center [1449, 605] width 196 height 18
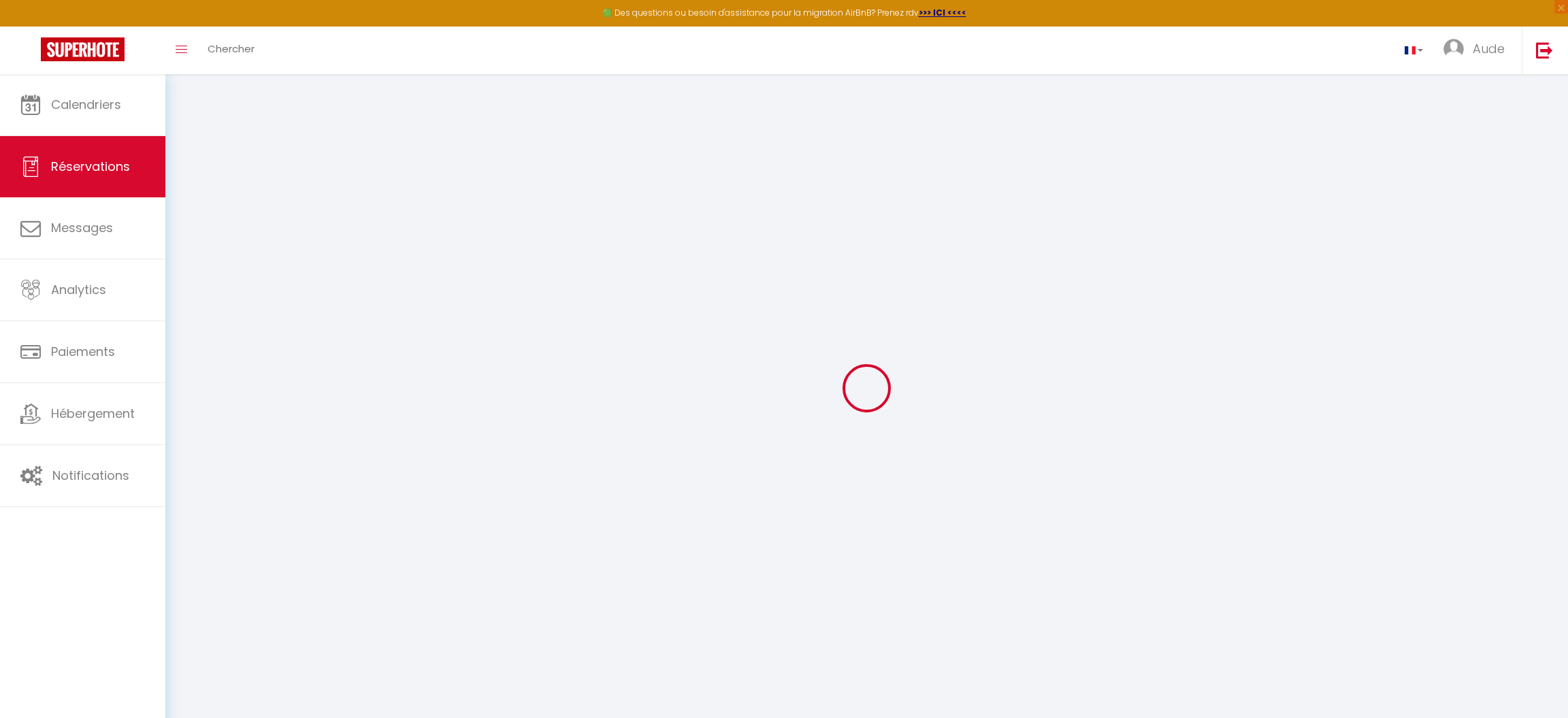
select select
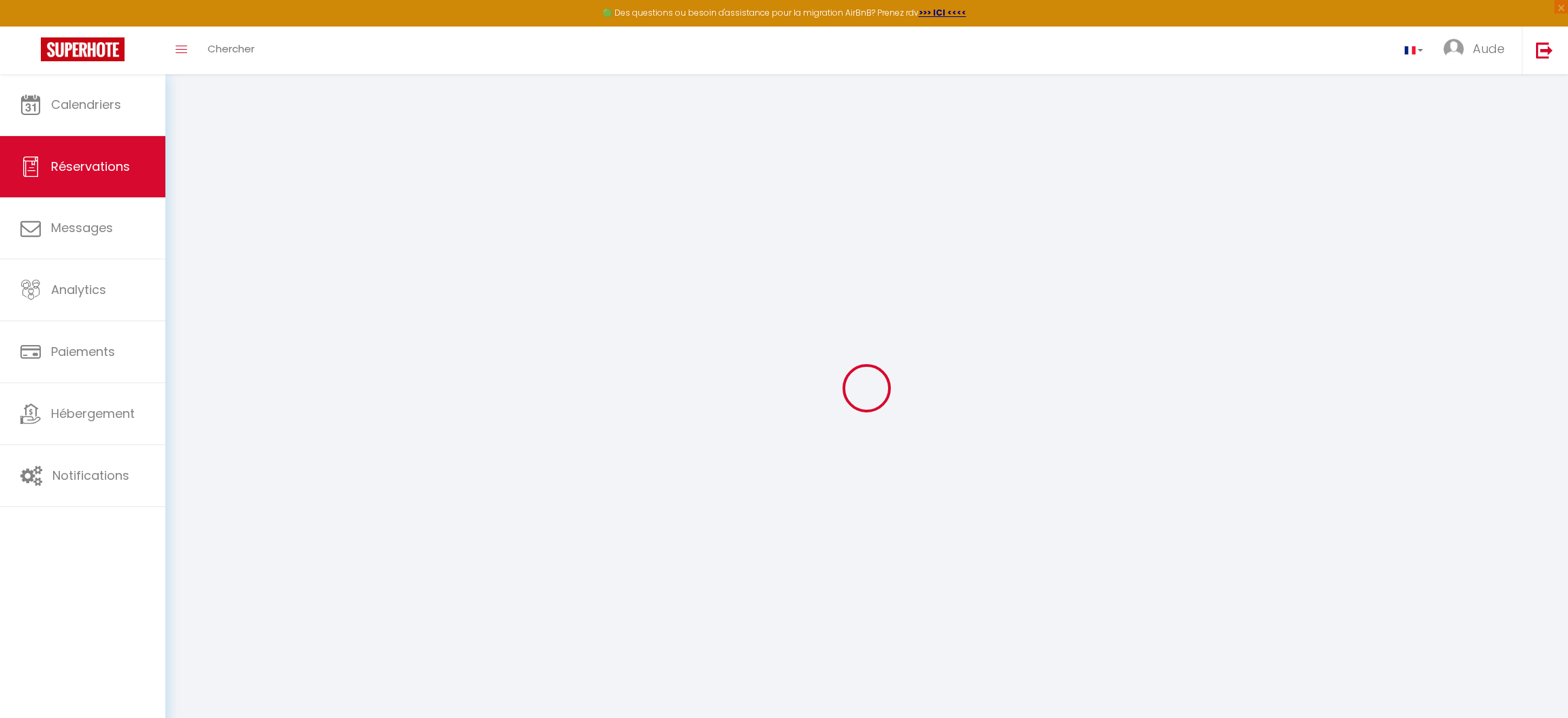
select select
checkbox input "false"
select select
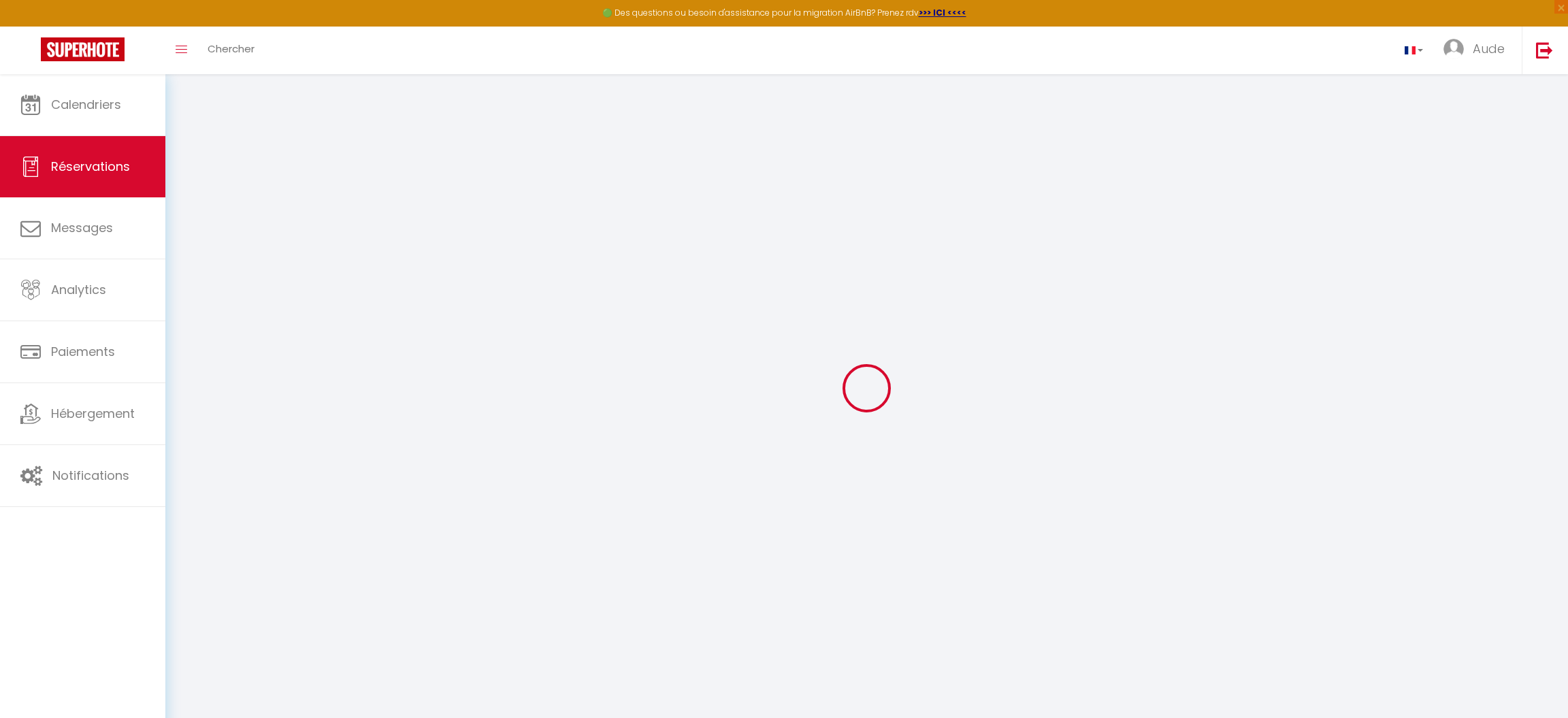
select select
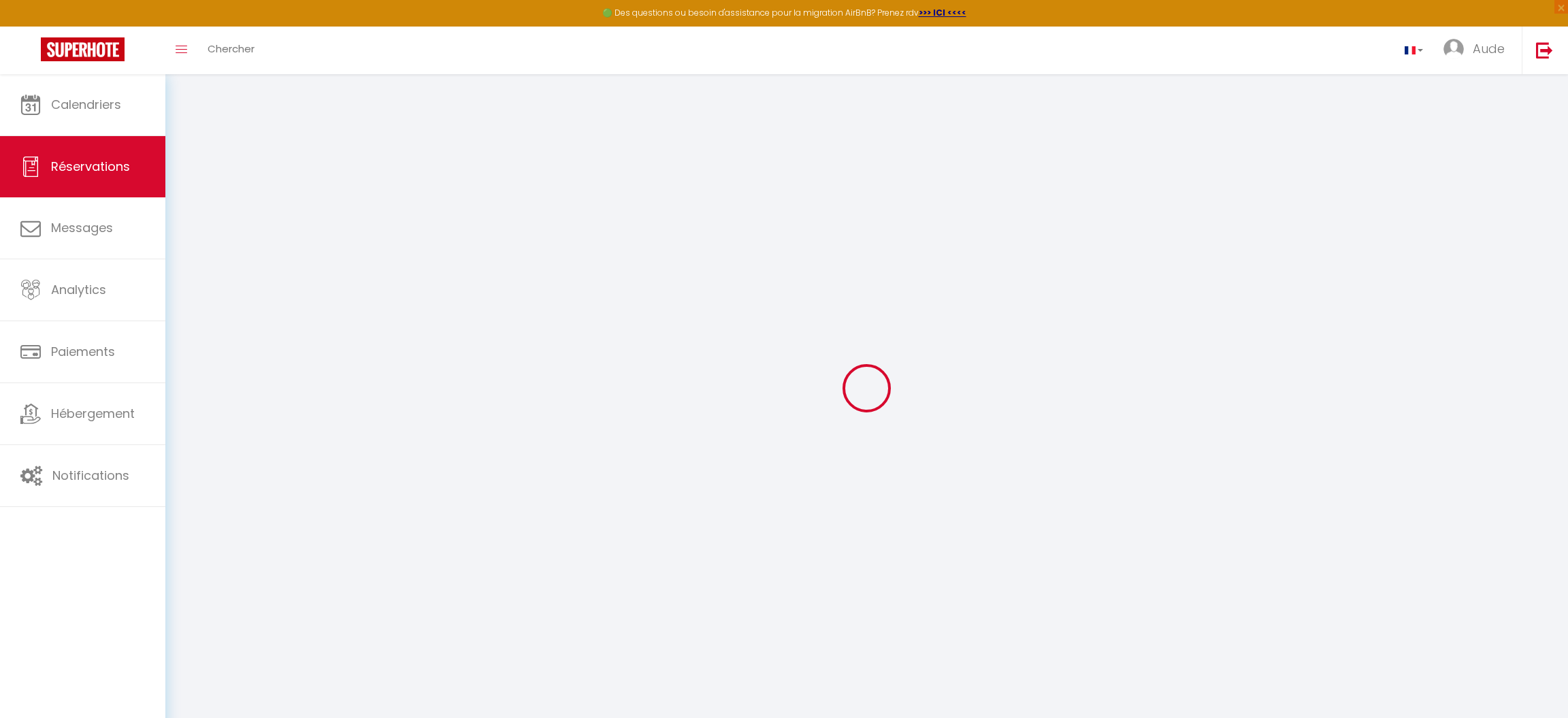
checkbox input "false"
type input "[PERSON_NAME]"
type input "Mignoni"
type input "[EMAIL_ADDRESS][DOMAIN_NAME]"
type input "0033616468388"
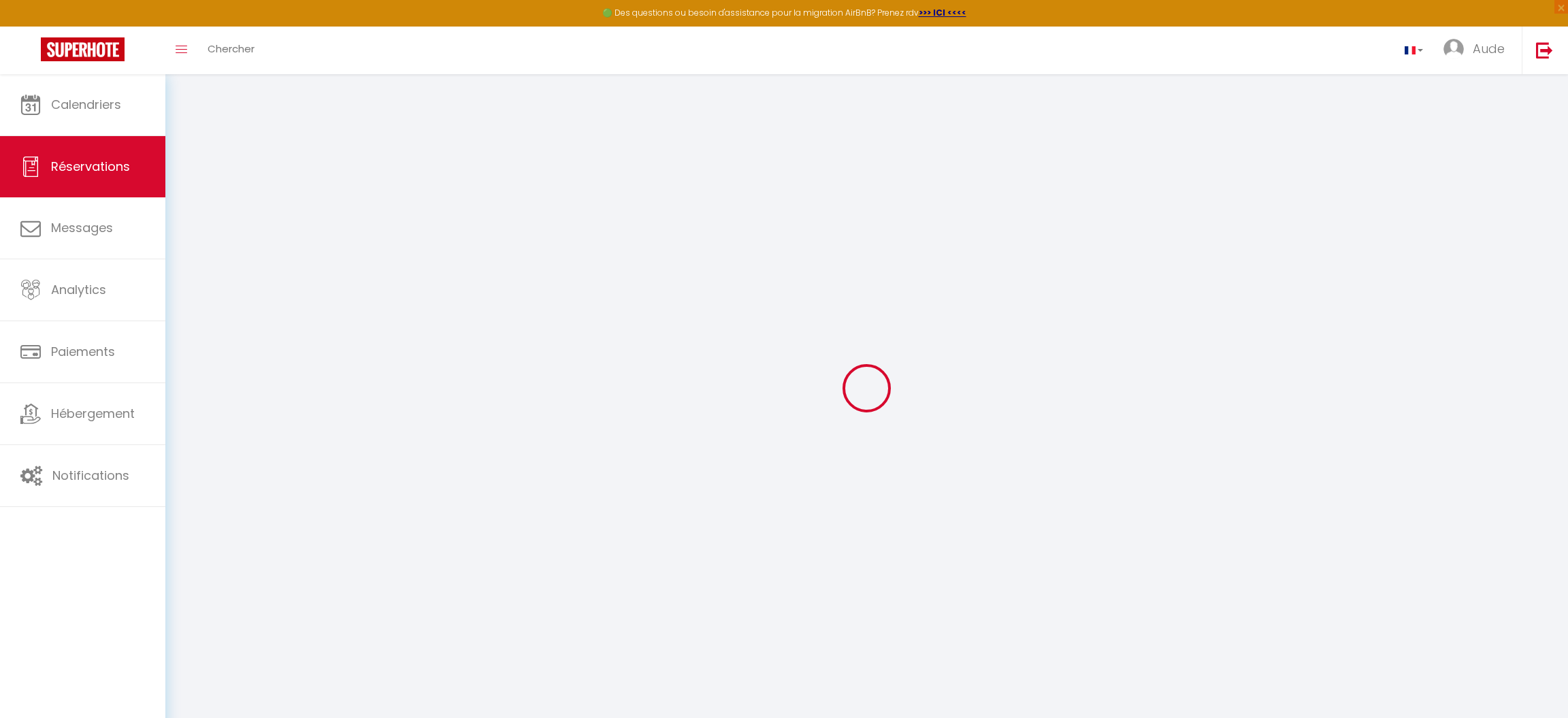
select select "FR"
select select "60961"
select select "1"
type input "Sam 08 Novembre 2025"
select select
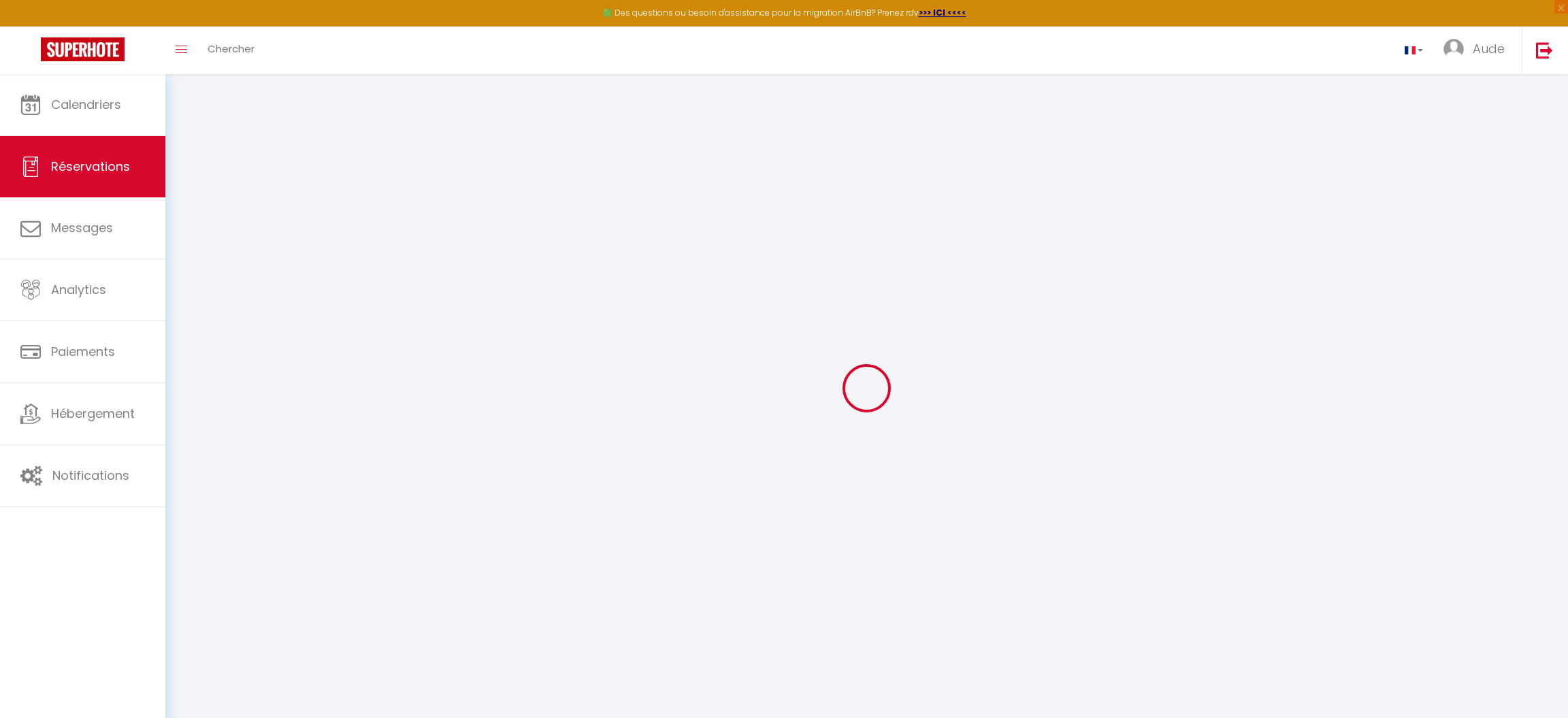
type input "Mer 12 Novembre 2025"
select select
type input "2"
select select "10"
select select
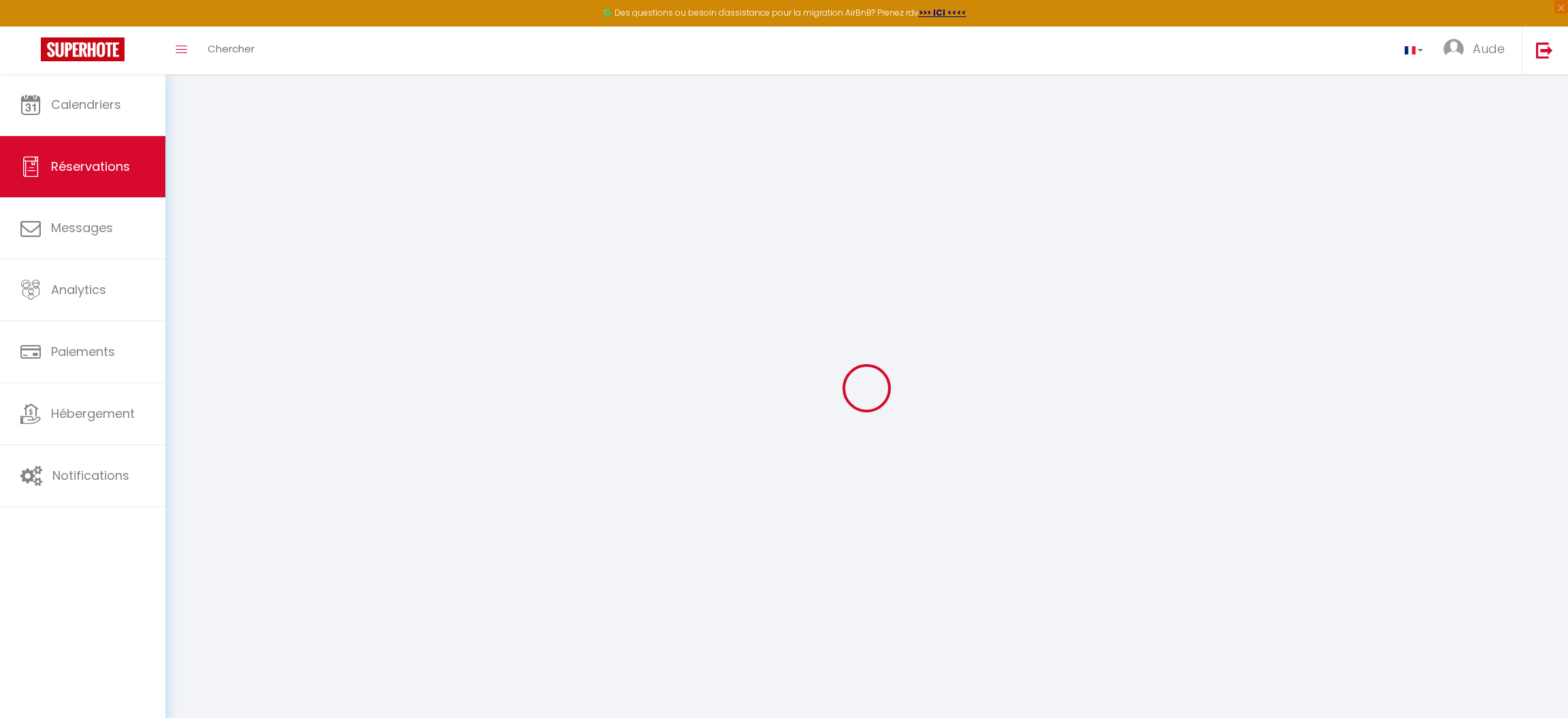
type input "300"
checkbox input "false"
type input "0"
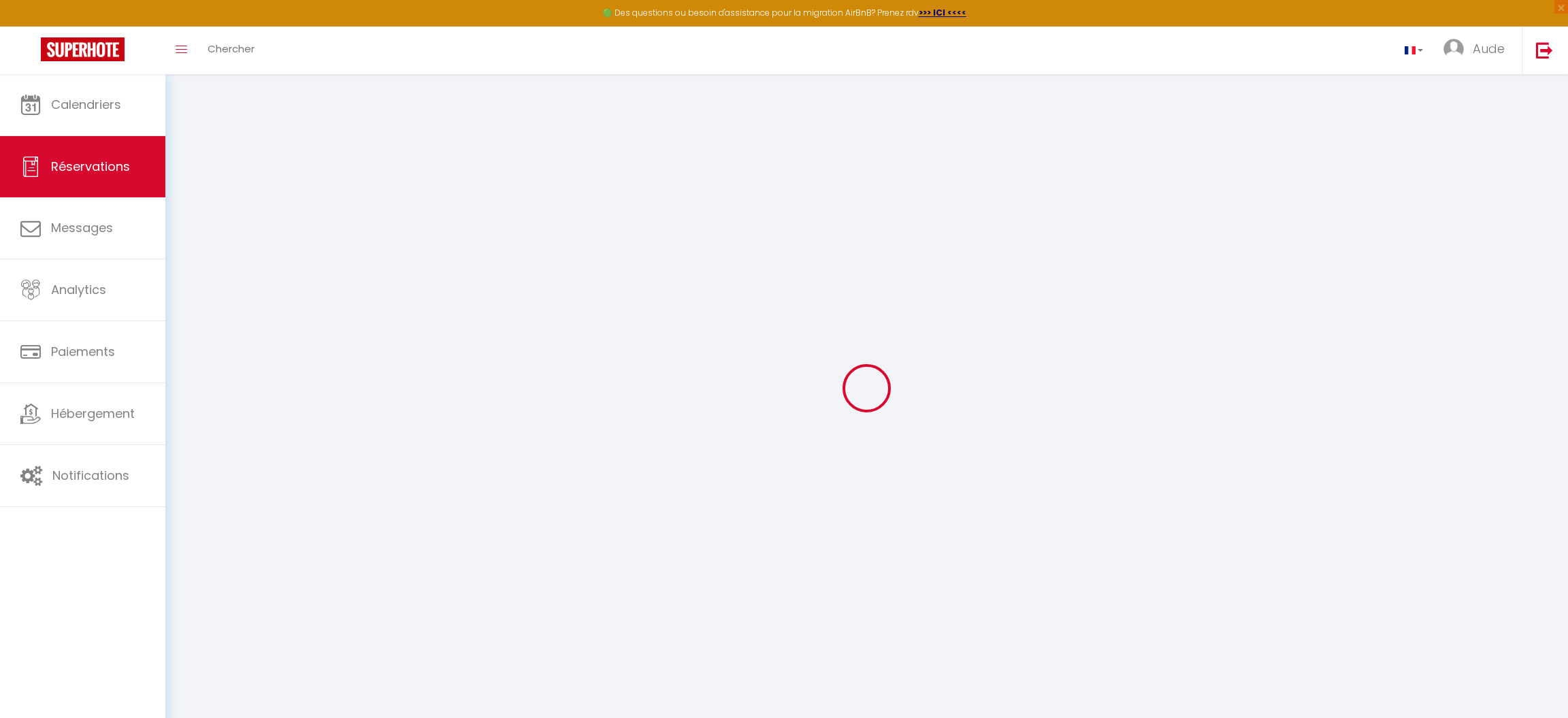
select select
select select "14"
checkbox input "false"
select select
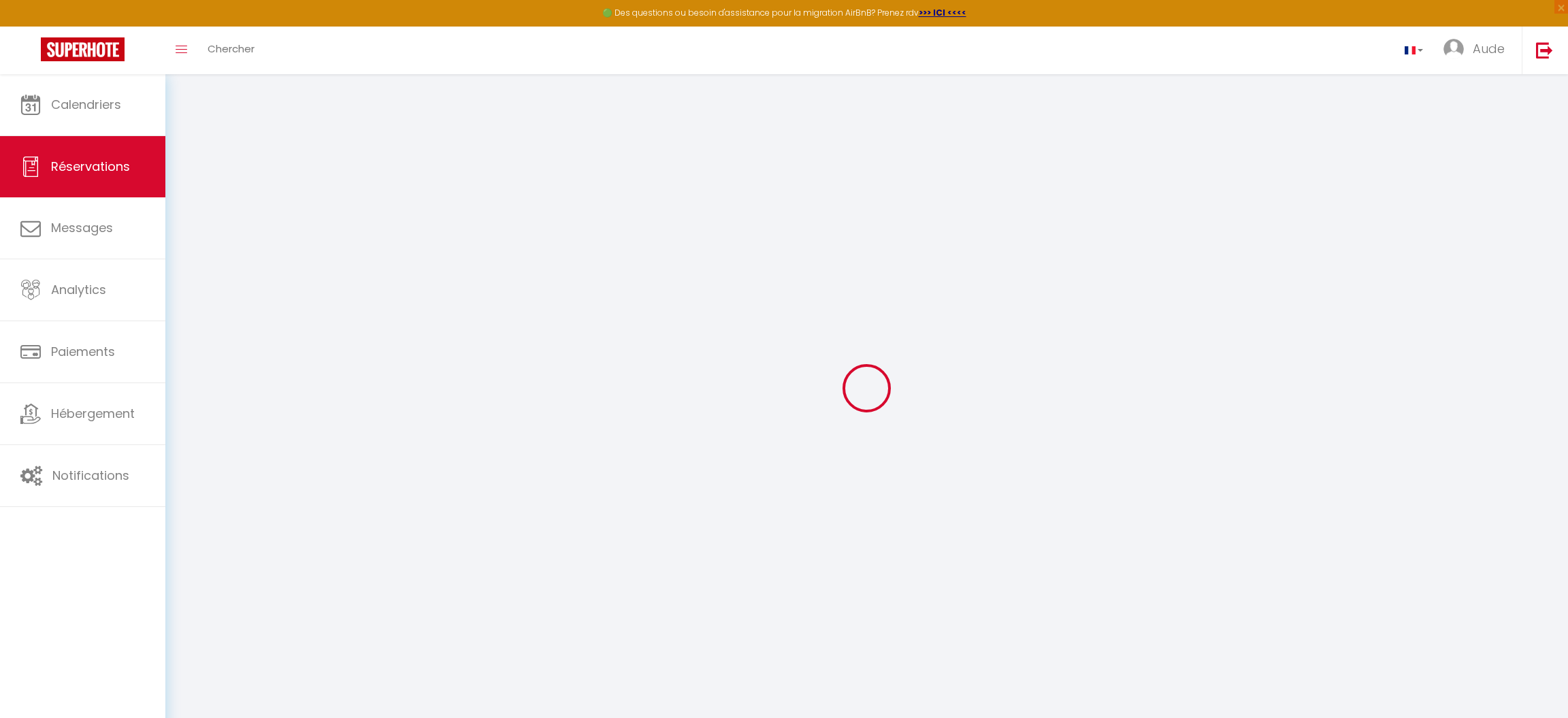
select select
checkbox input "false"
select select
checkbox input "false"
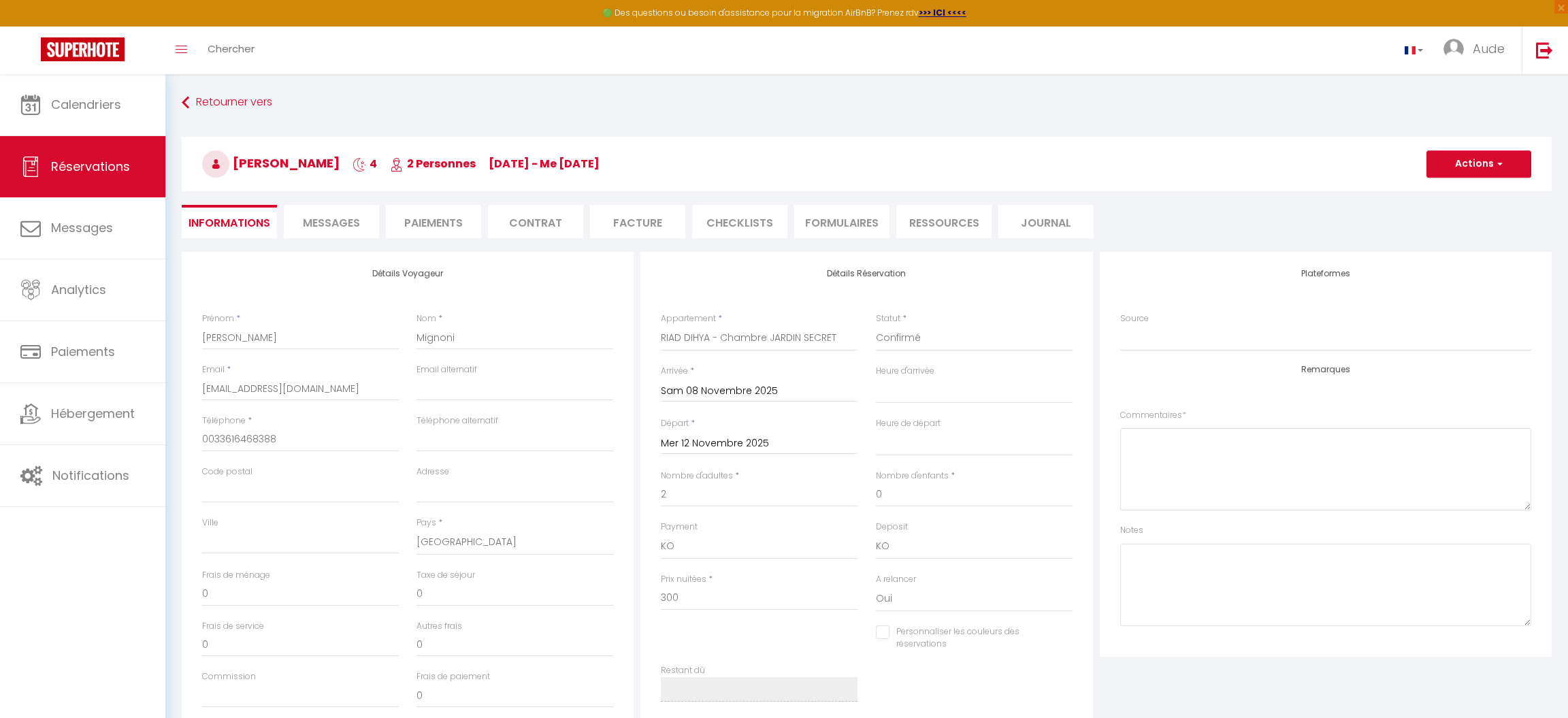
select select
checkbox input "false"
type input "20"
select select
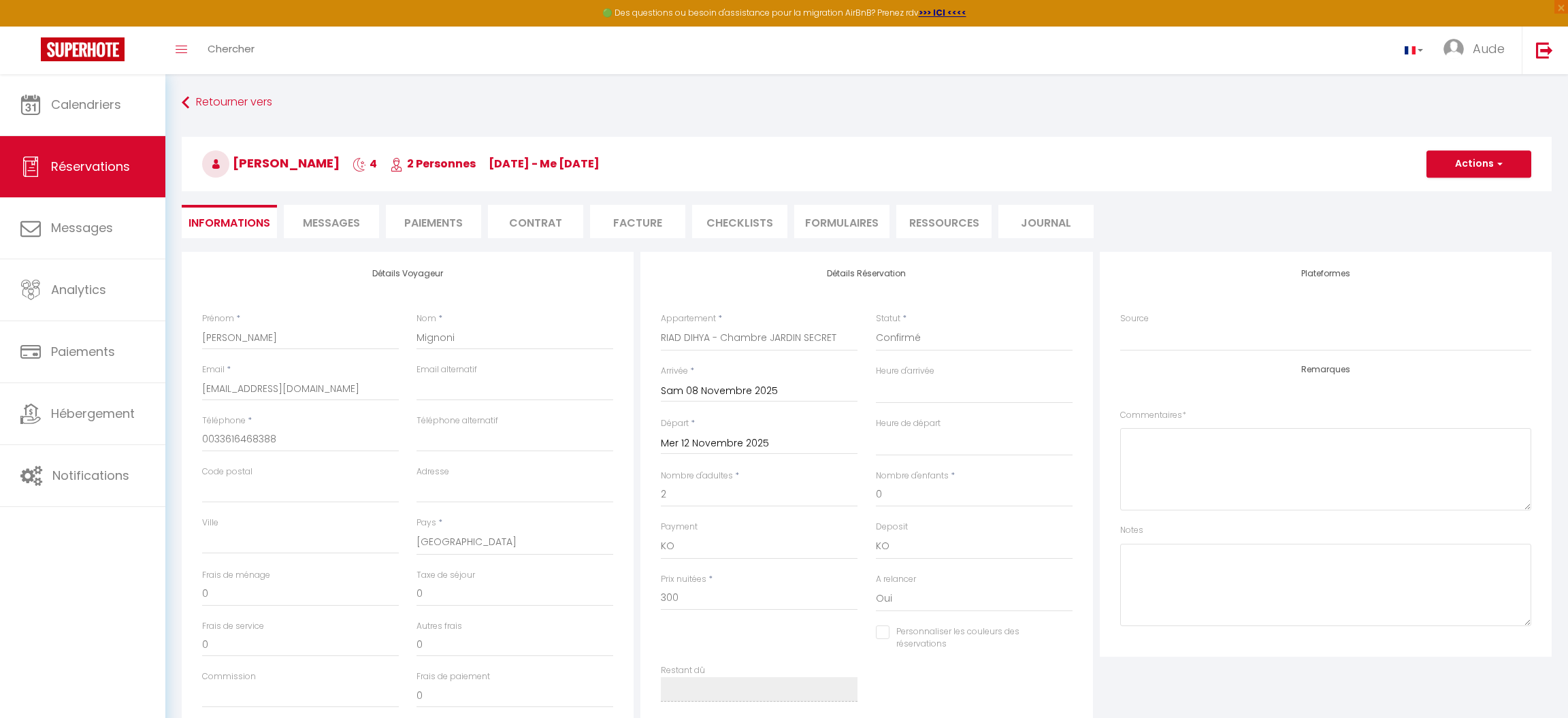
select select
checkbox input "false"
select select
click at [876, 326] on select "Confirmé Non Confirmé [PERSON_NAME] par le voyageur No Show Request" at bounding box center [974, 338] width 196 height 26
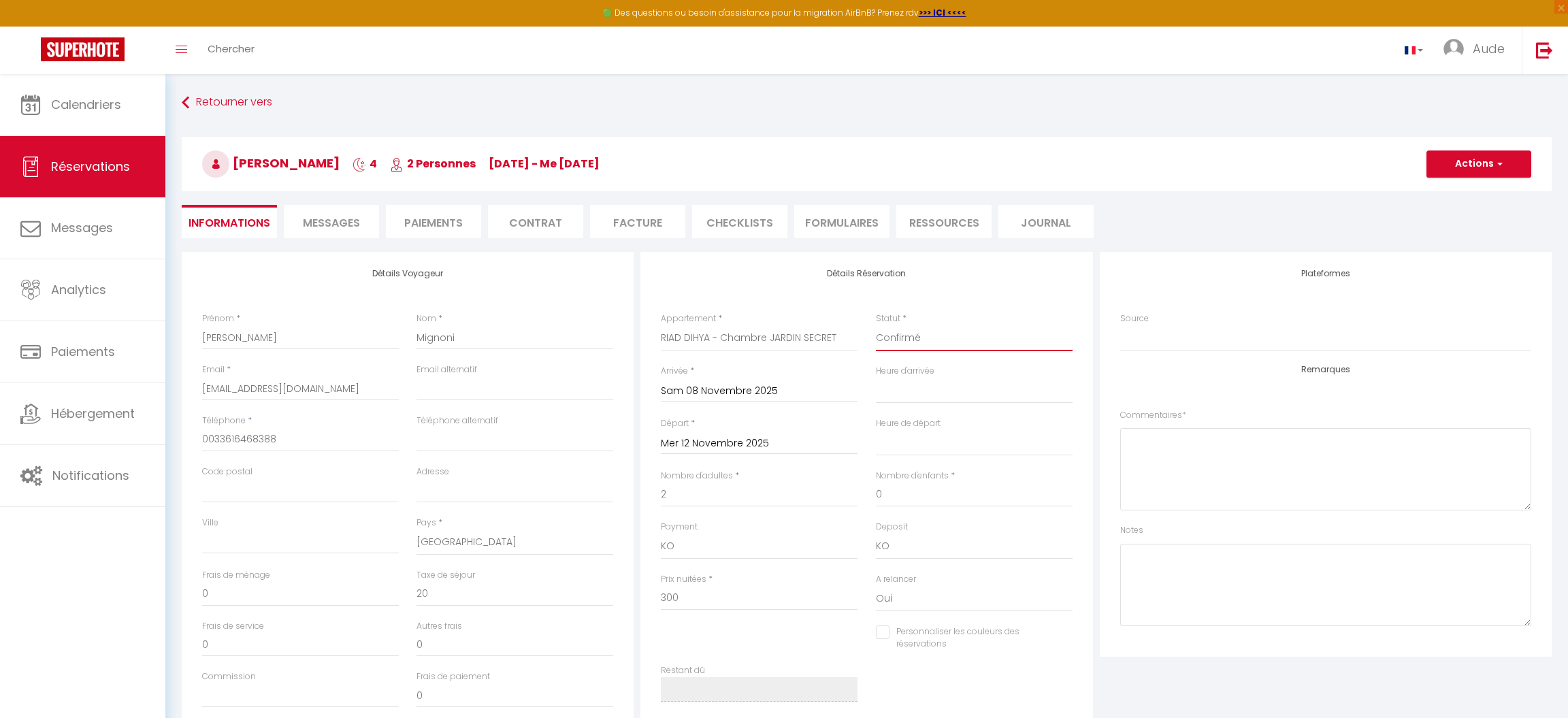
select select "1"
click option "Confirmé" at bounding box center [0, 0] width 0 height 0
select select
checkbox input "false"
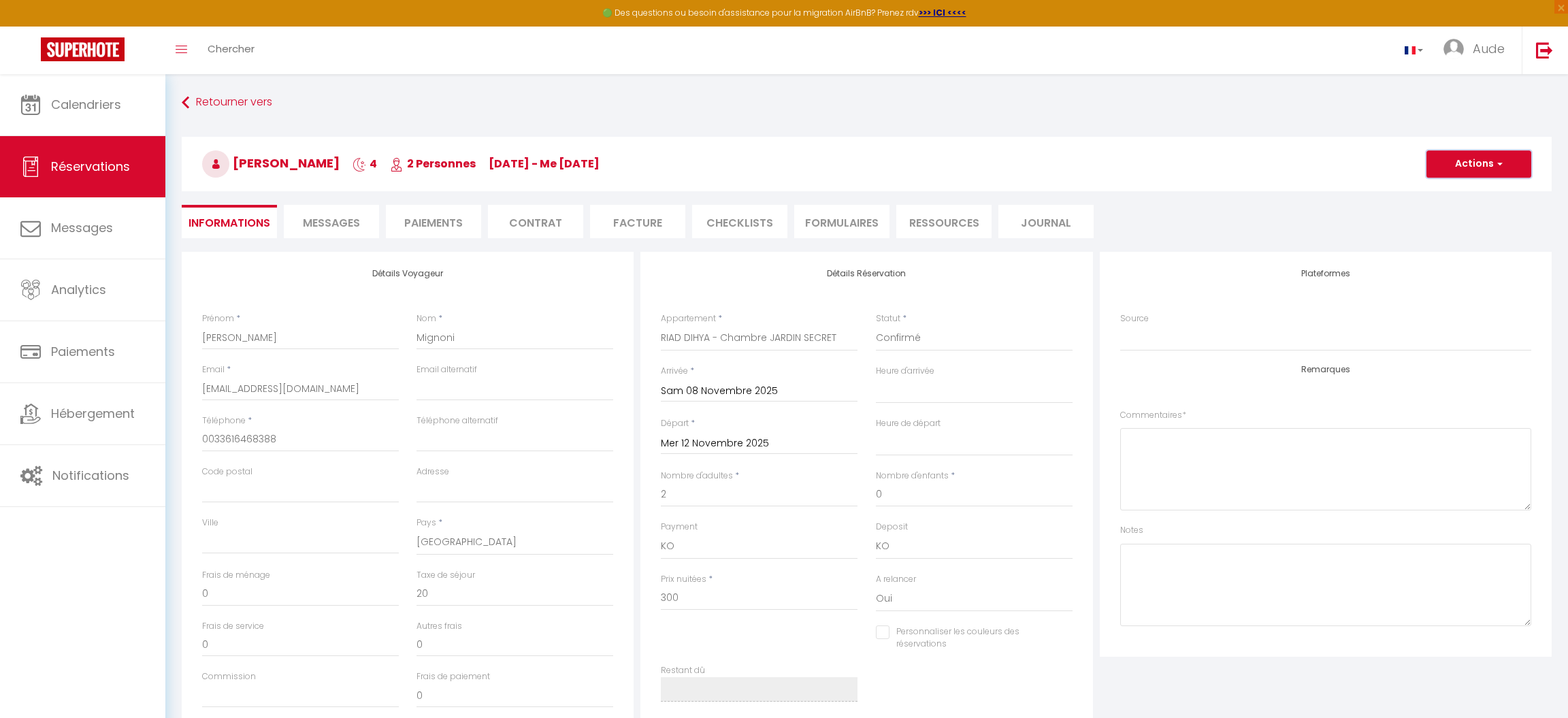
click at [1508, 165] on button "Actions" at bounding box center [1479, 164] width 104 height 27
click at [1475, 197] on link "Enregistrer" at bounding box center [1465, 194] width 108 height 18
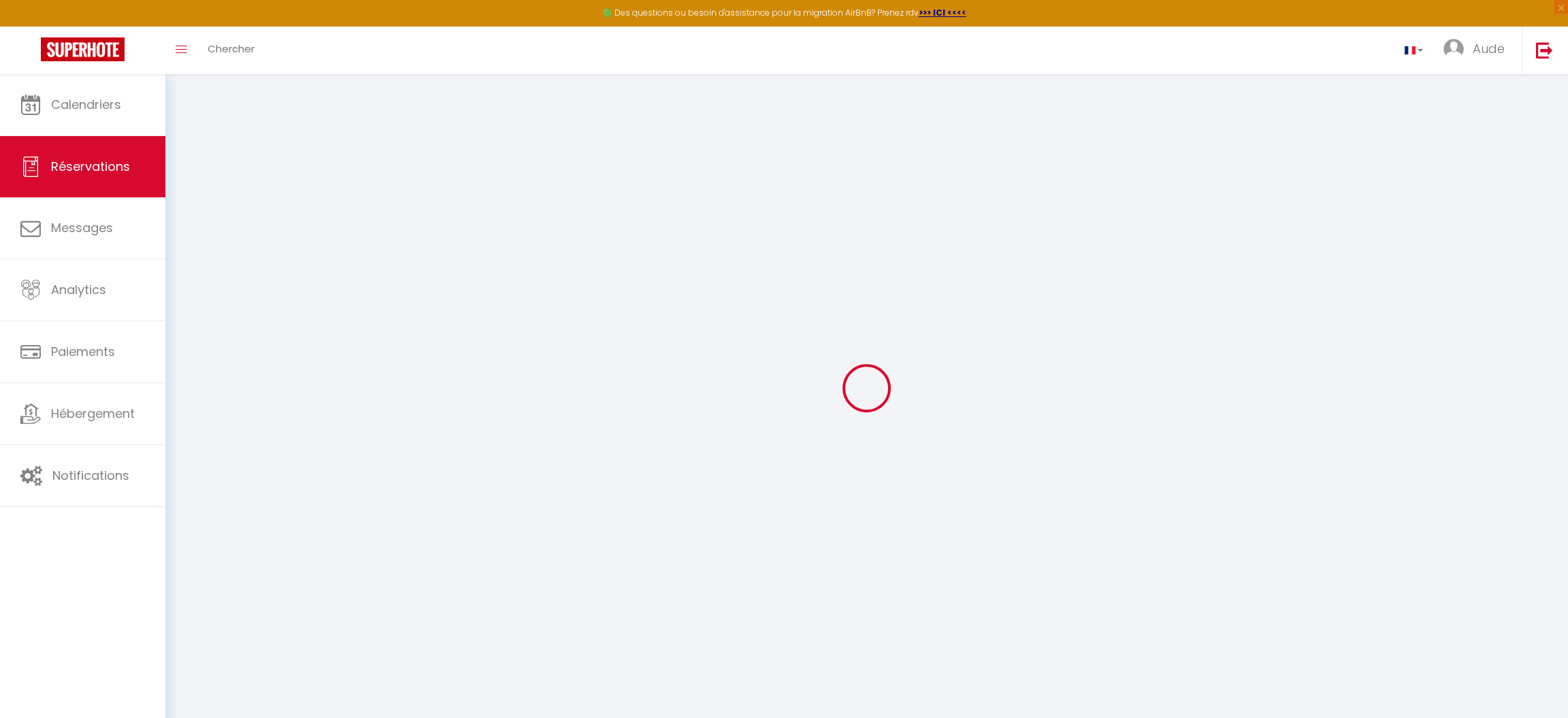
select select "not_cancelled"
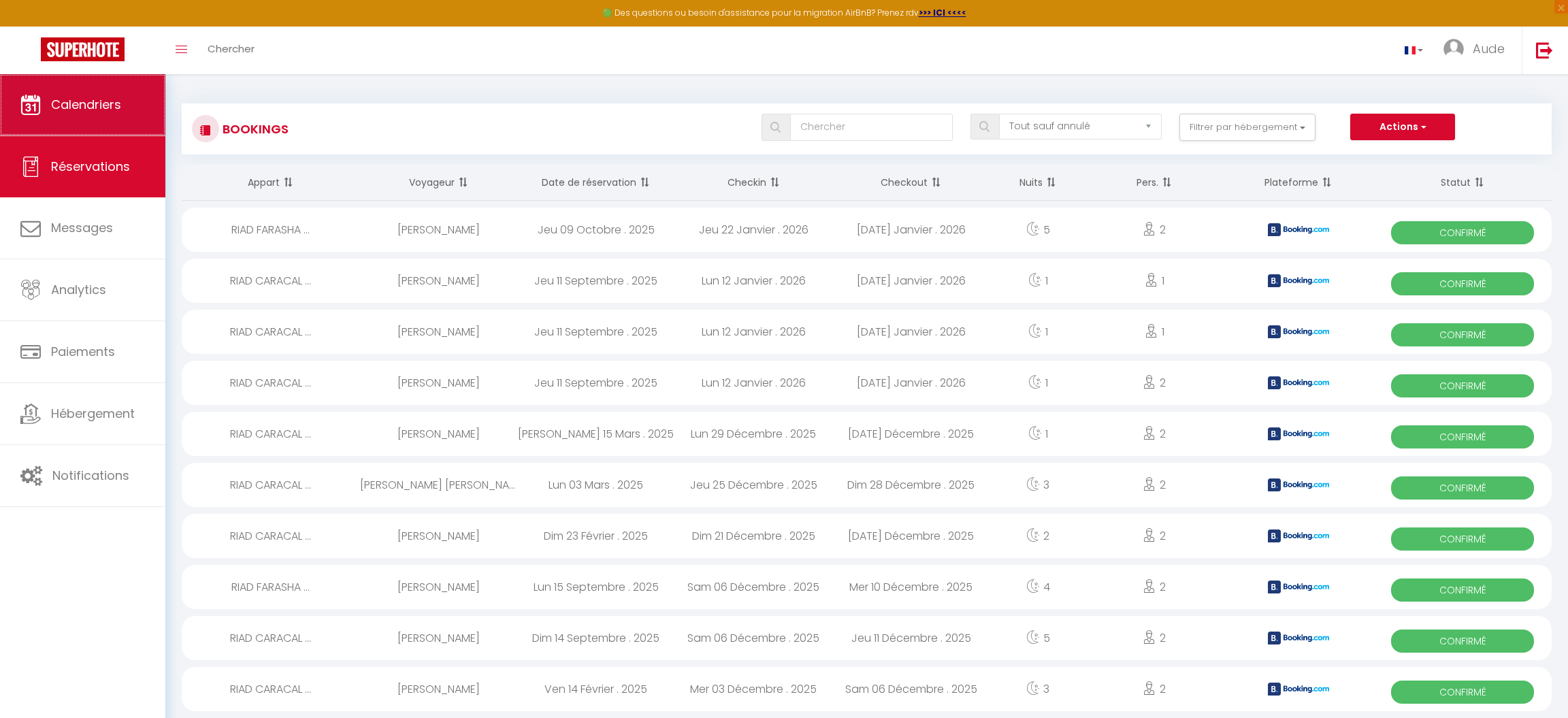
click at [119, 104] on span "Calendriers" at bounding box center [86, 104] width 70 height 17
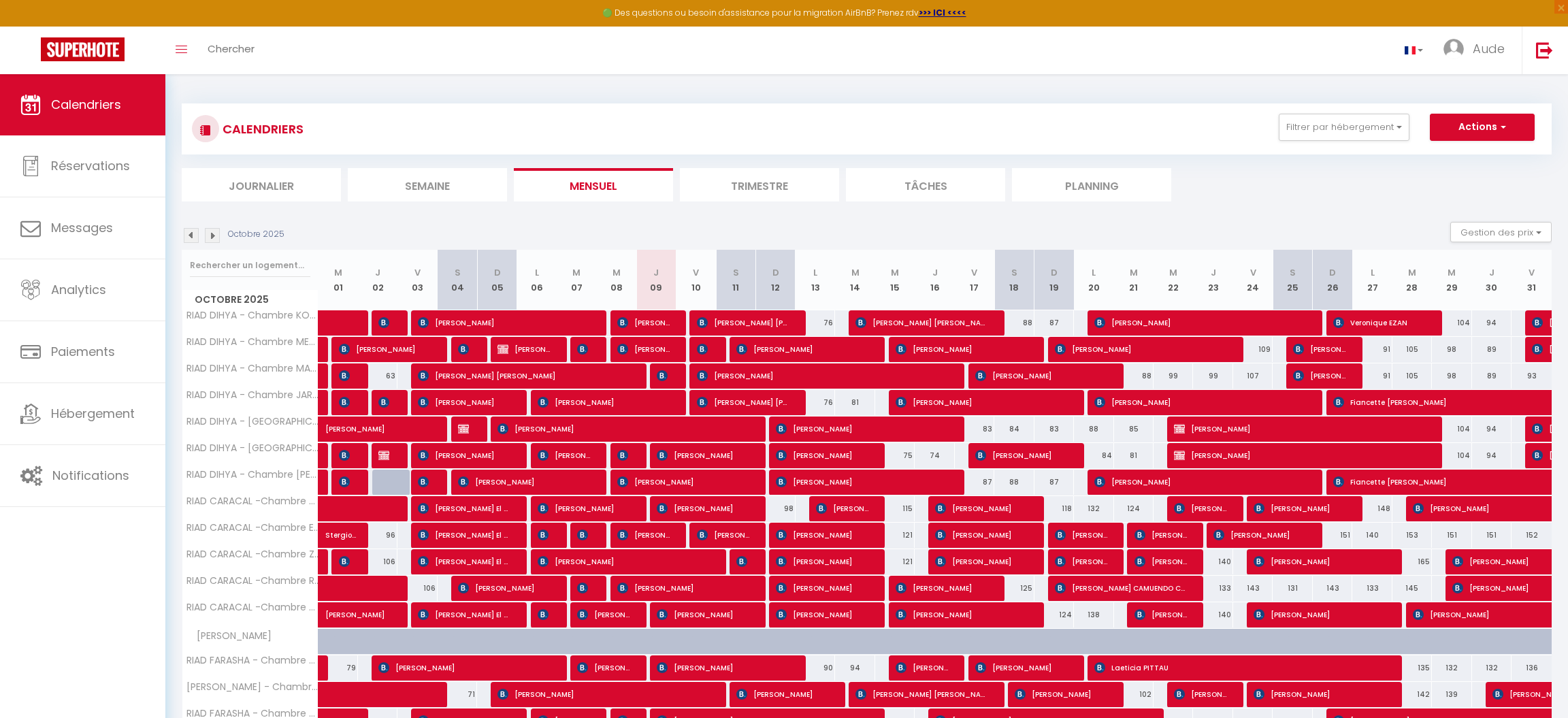
click at [215, 238] on img at bounding box center [211, 235] width 15 height 15
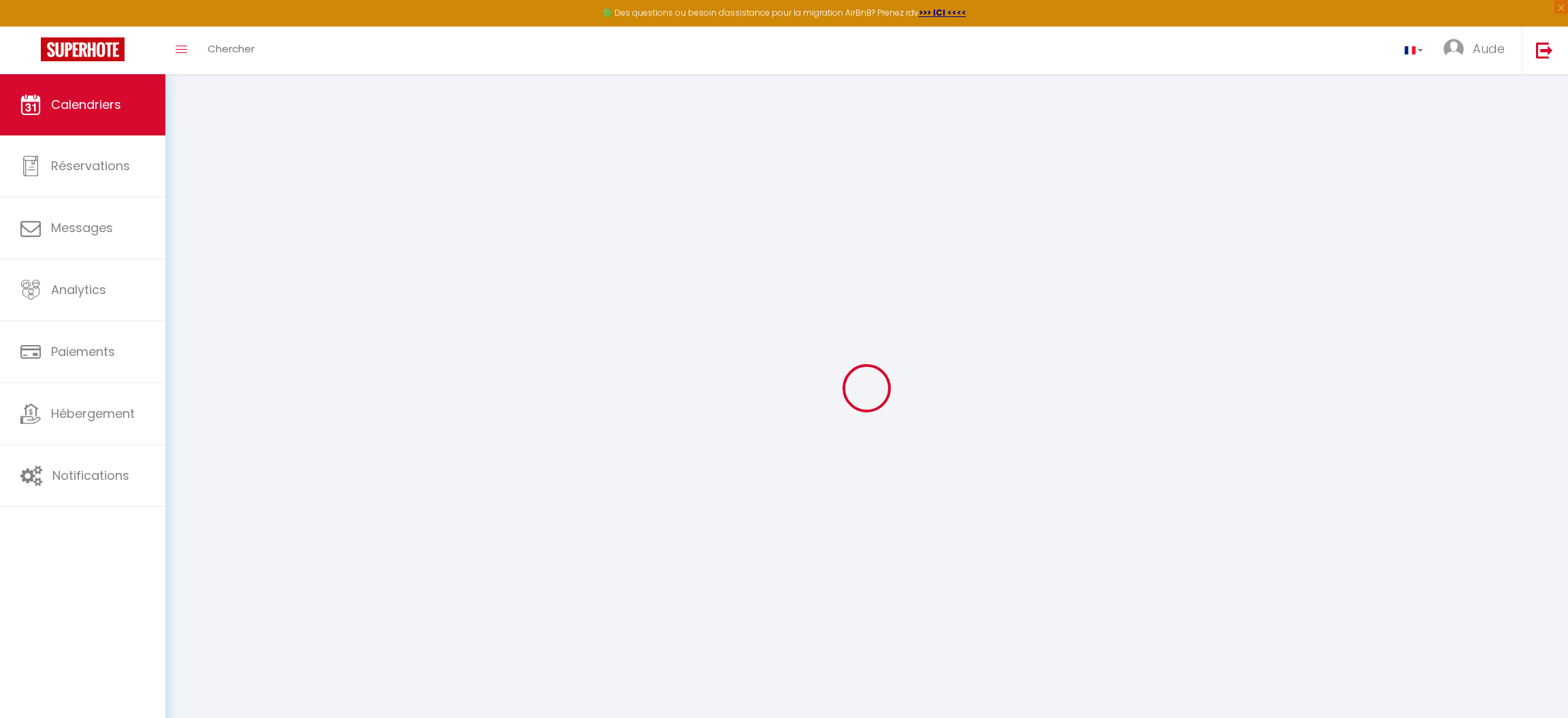
select select
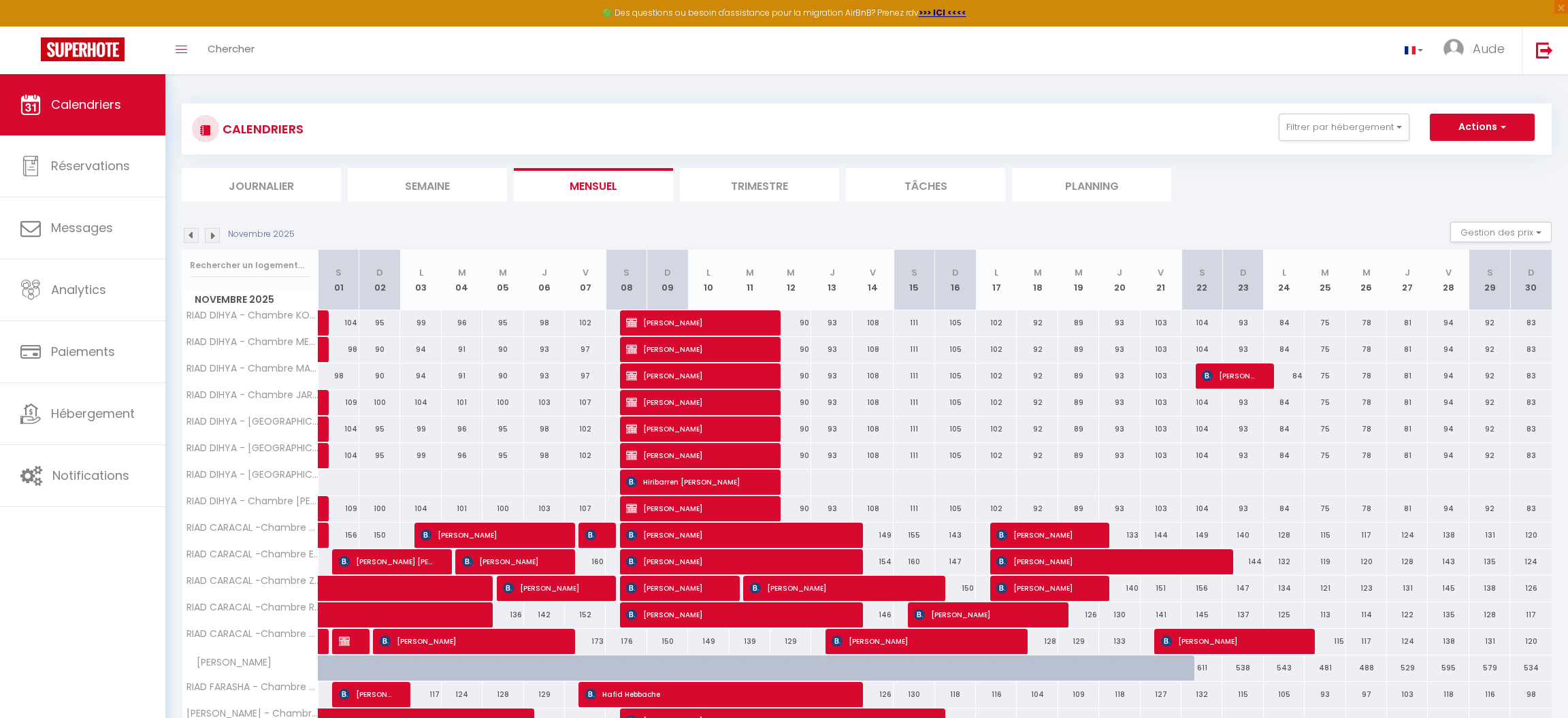
click at [640, 402] on span "[PERSON_NAME]" at bounding box center [695, 402] width 136 height 26
select select "KO"
select select "0"
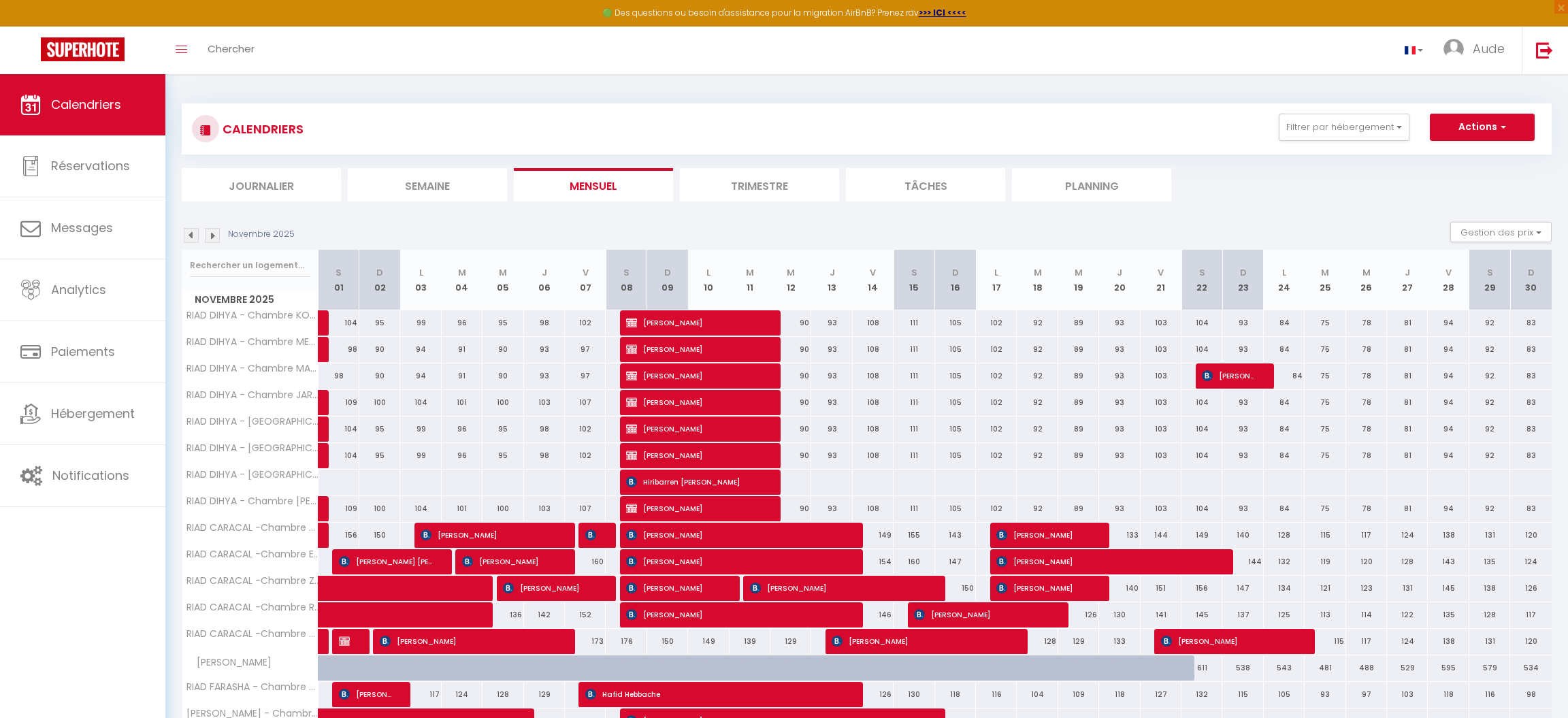
select select "1"
select select
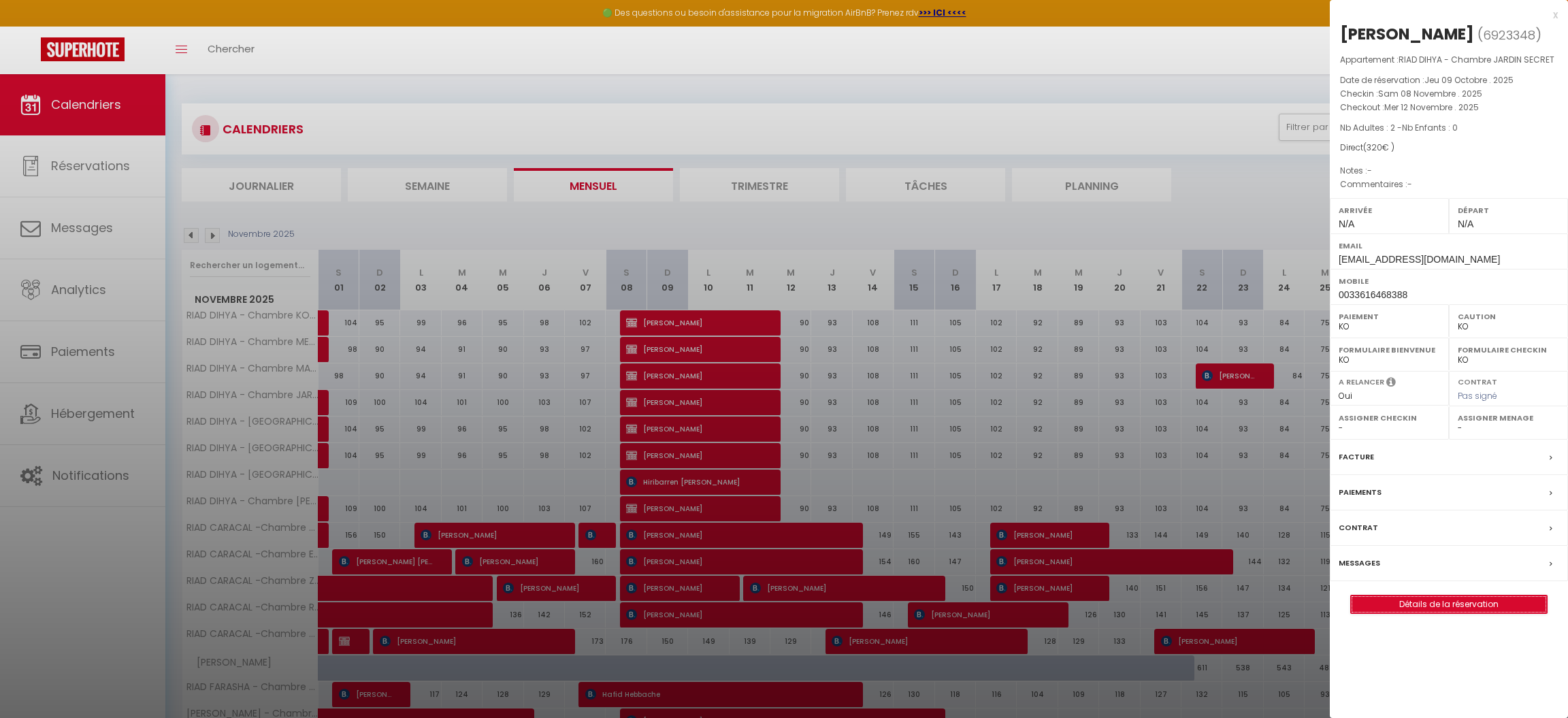
click at [1458, 609] on link "Détails de la réservation" at bounding box center [1449, 605] width 196 height 18
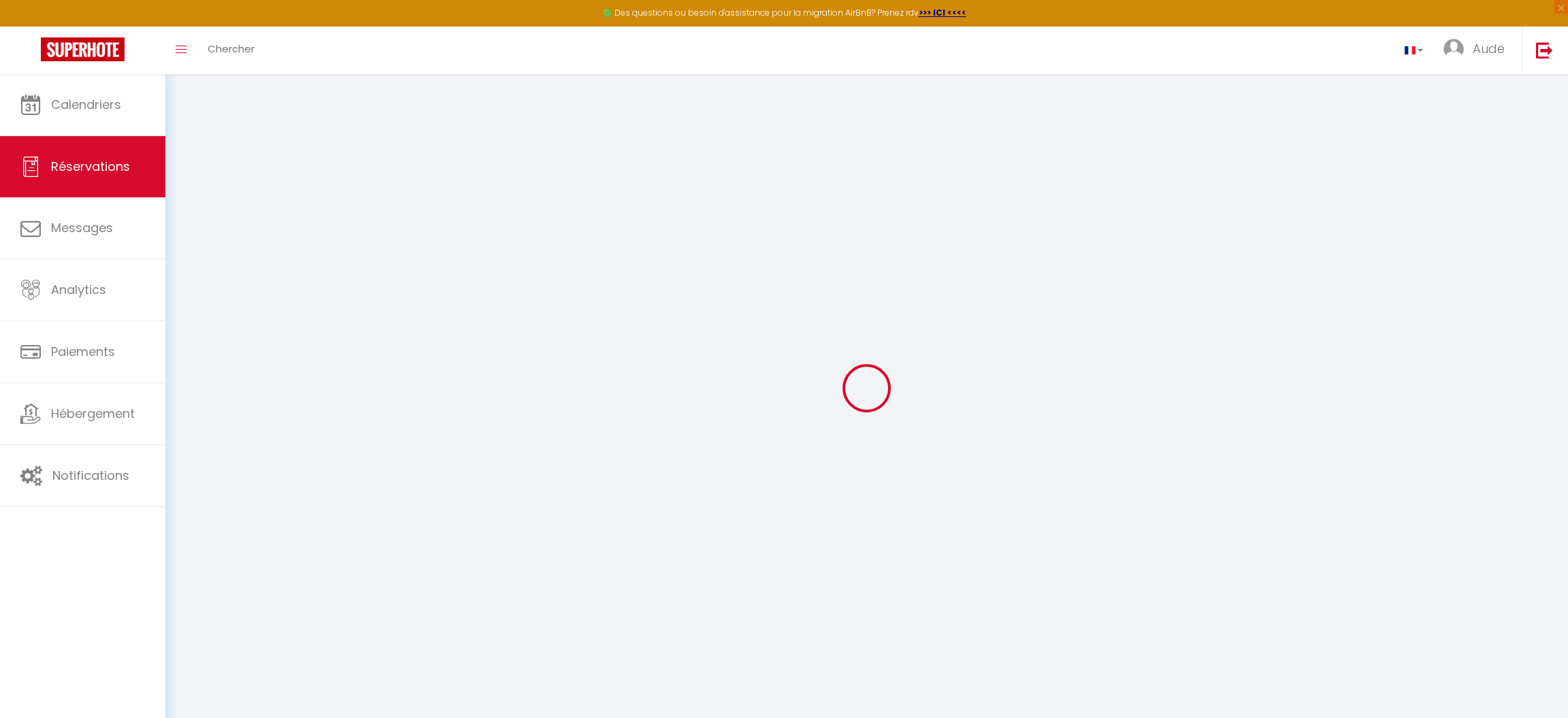
type input "[PERSON_NAME]"
type input "Mignoni"
type input "[EMAIL_ADDRESS][DOMAIN_NAME]"
type input "0033616468388"
select select "FR"
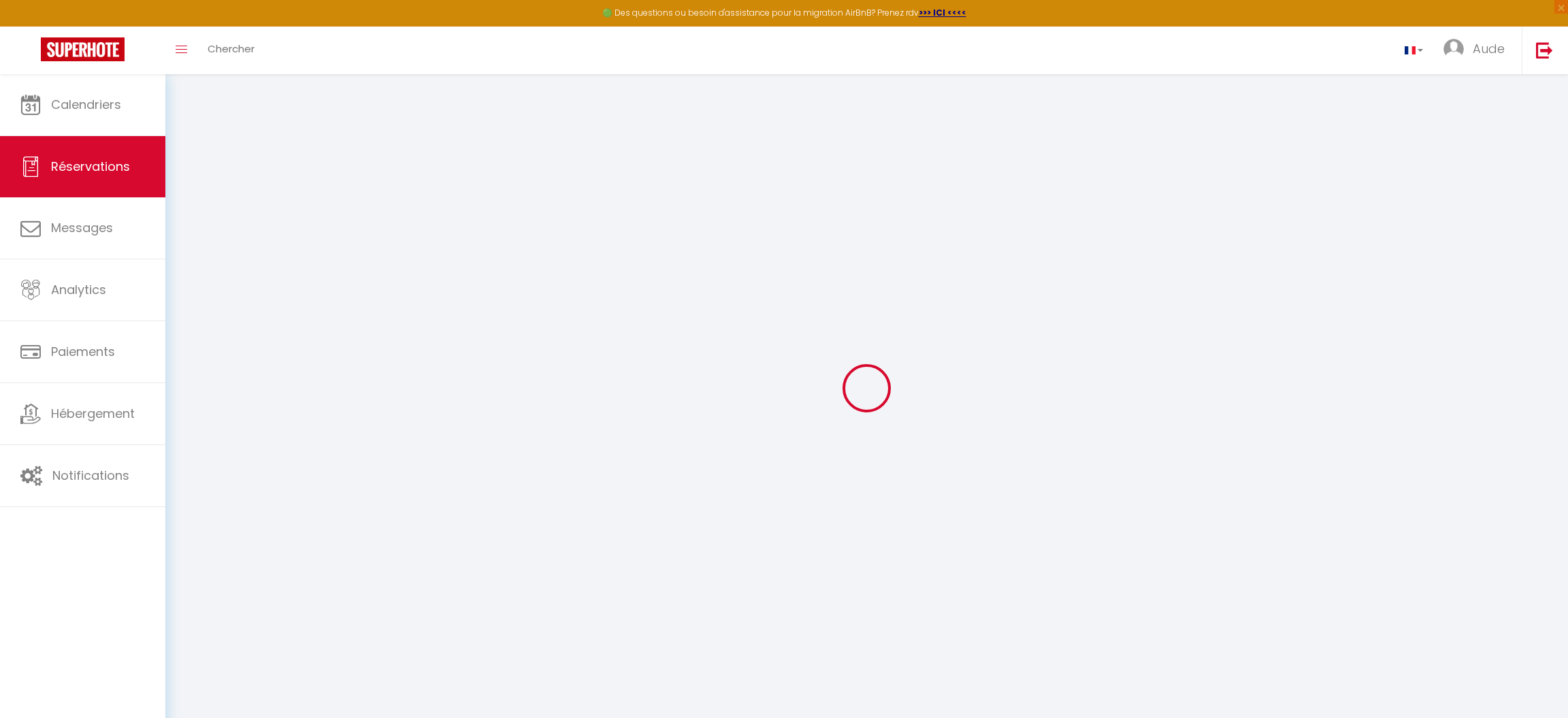
select select "60961"
select select "1"
type input "Sam 08 Novembre 2025"
select select
type input "Mer 12 Novembre 2025"
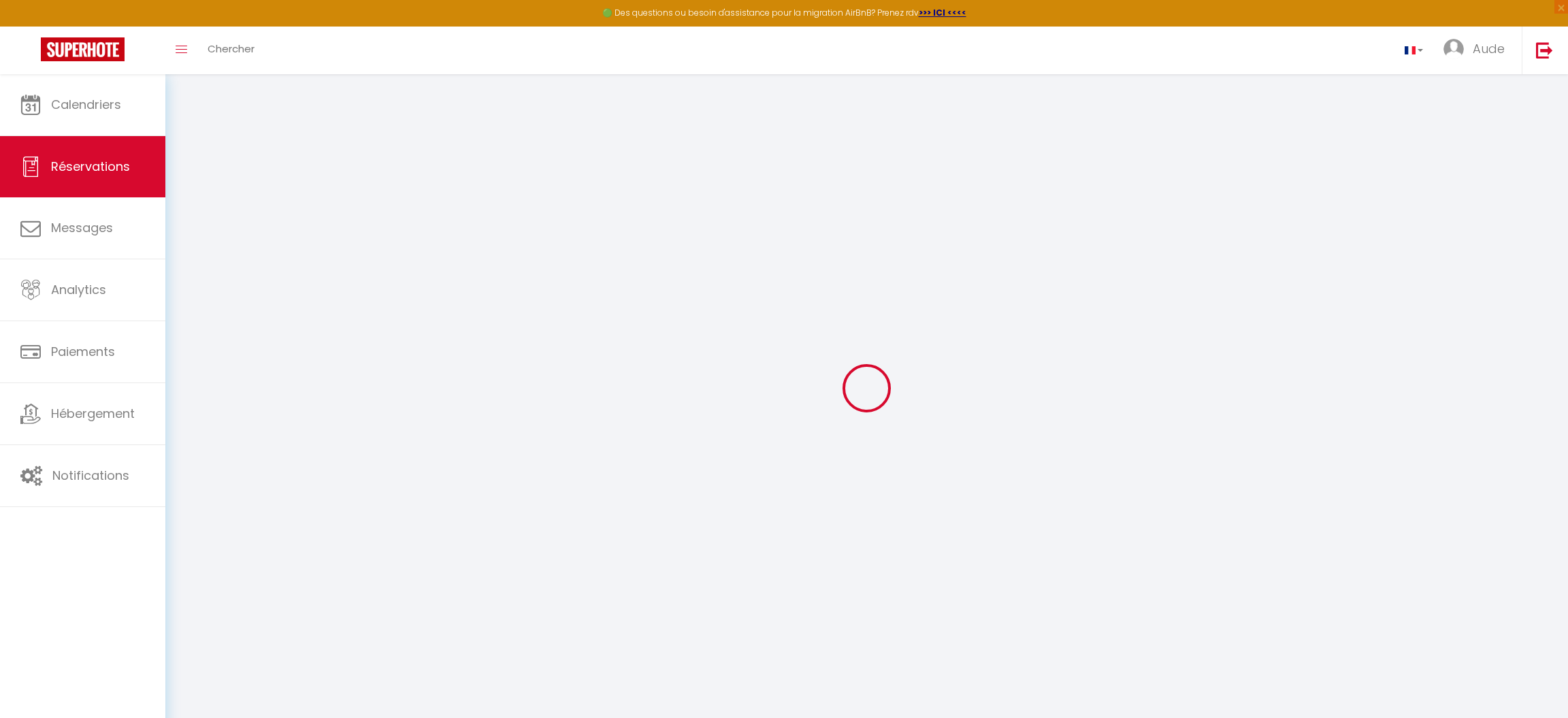
select select
type input "2"
select select "10"
select select
type input "300"
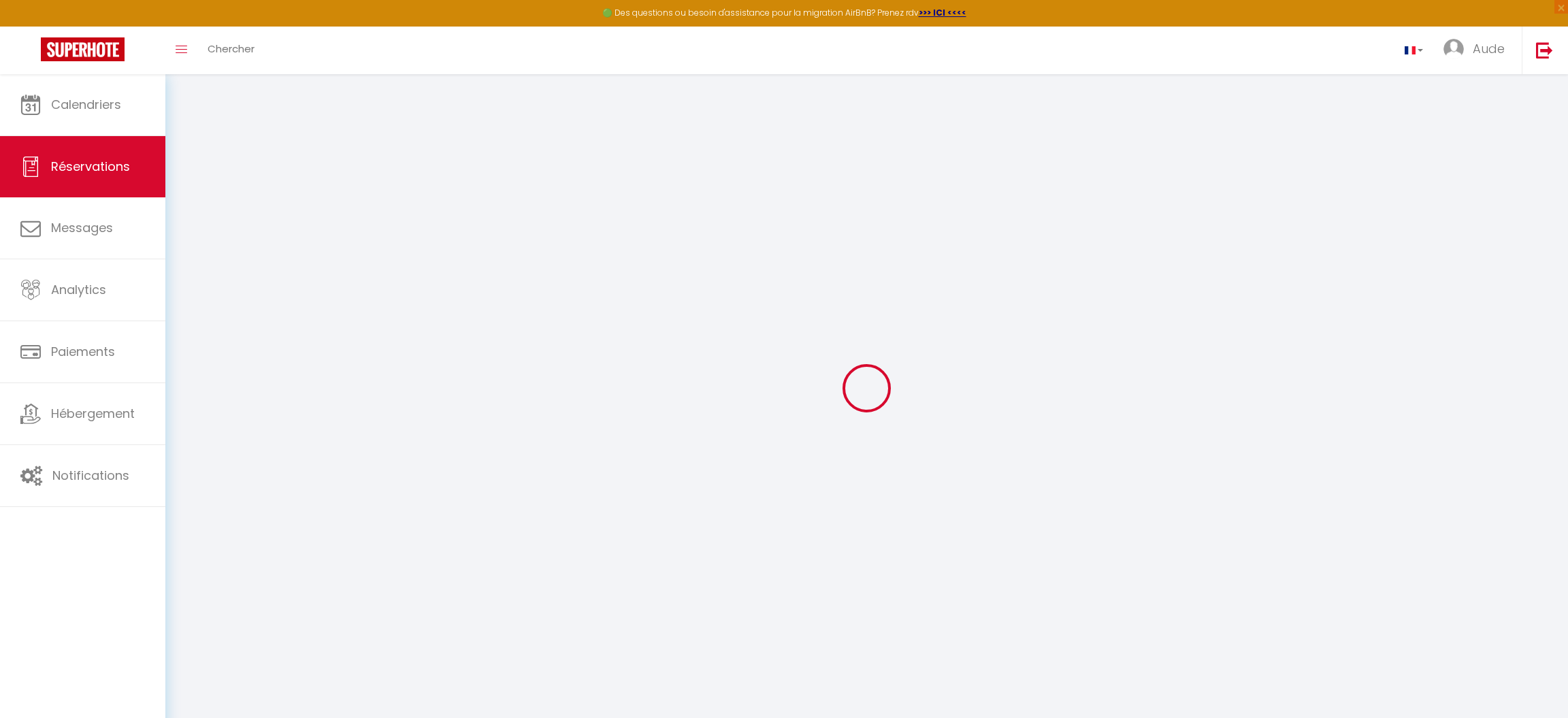
checkbox input "false"
type input "0"
select select
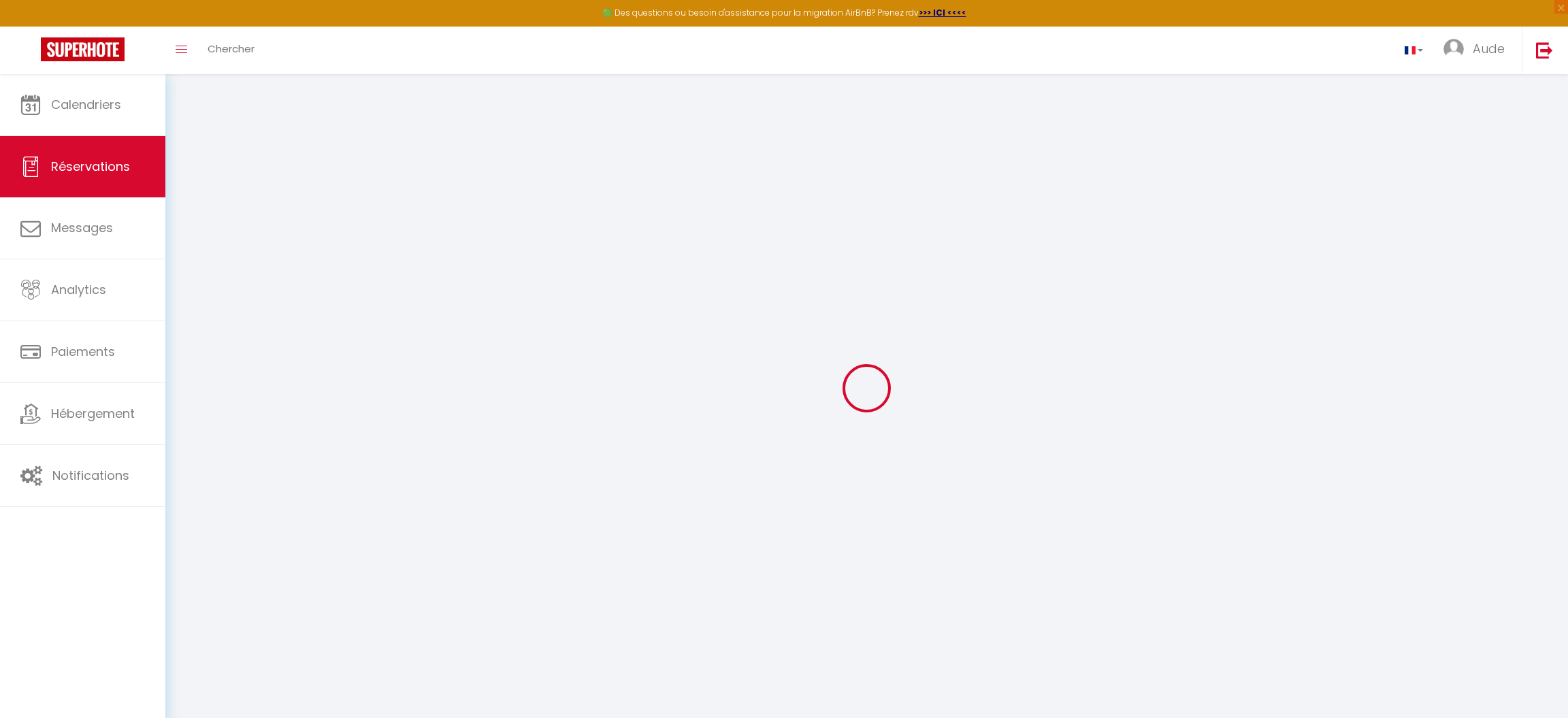
select select
select select "14"
checkbox input "false"
select select
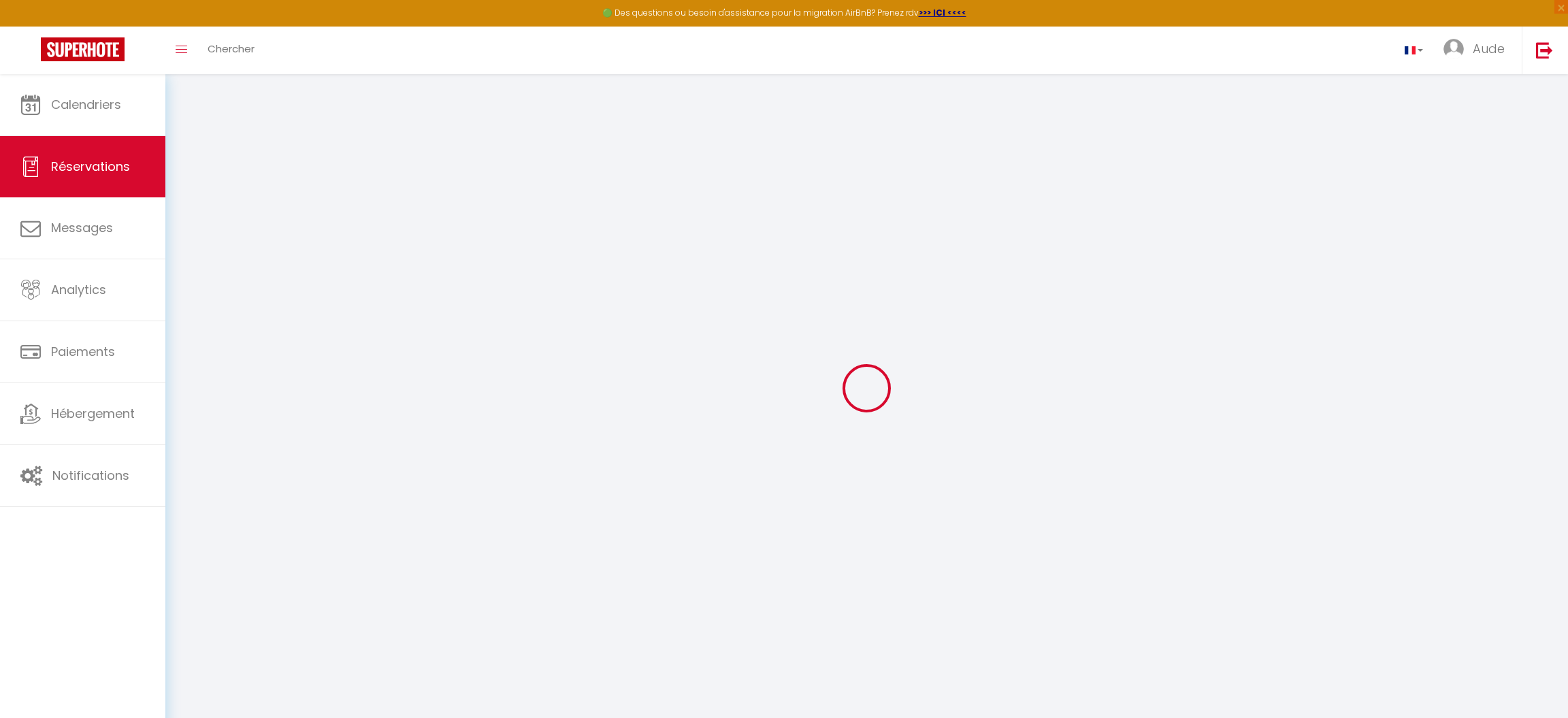
checkbox input "false"
select select
checkbox input "false"
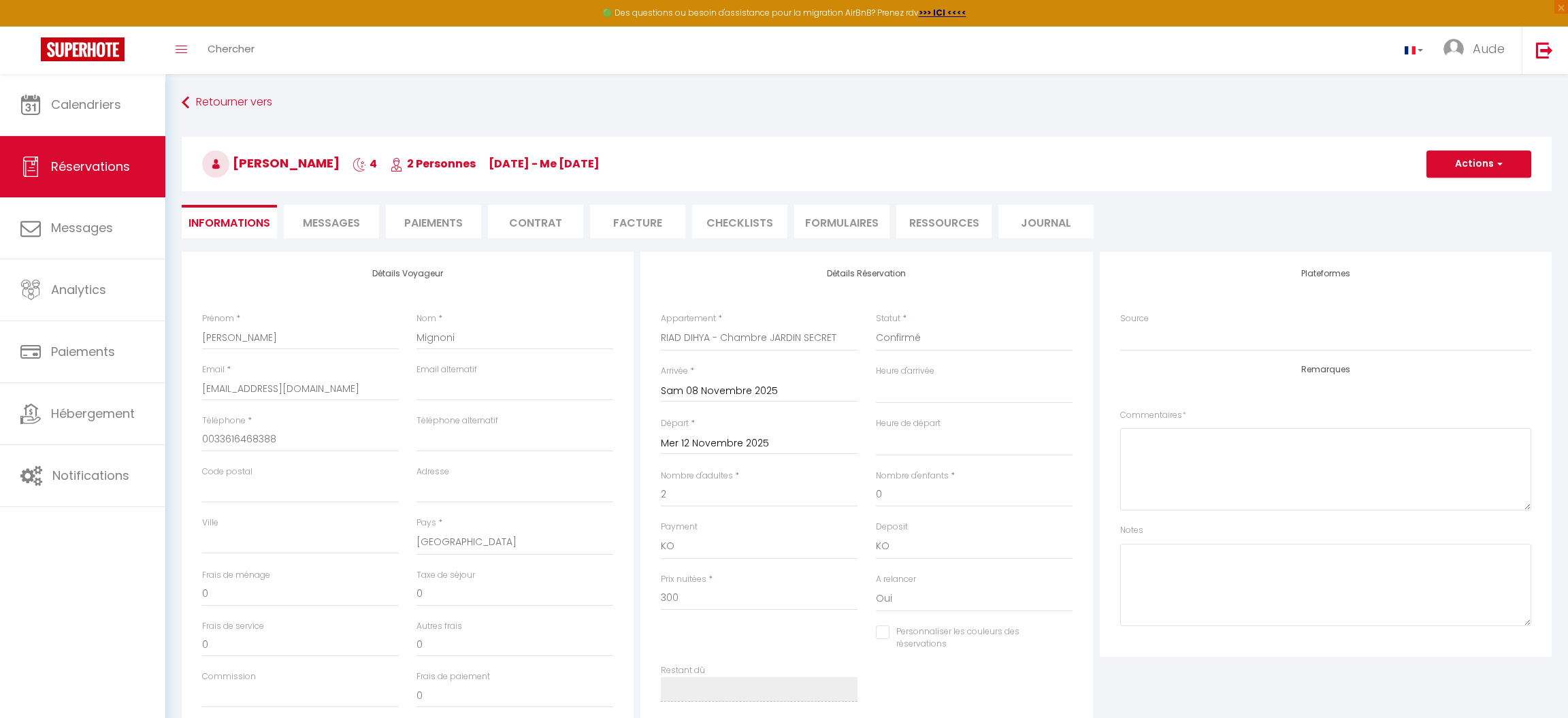
select select
checkbox input "false"
type input "20"
select select
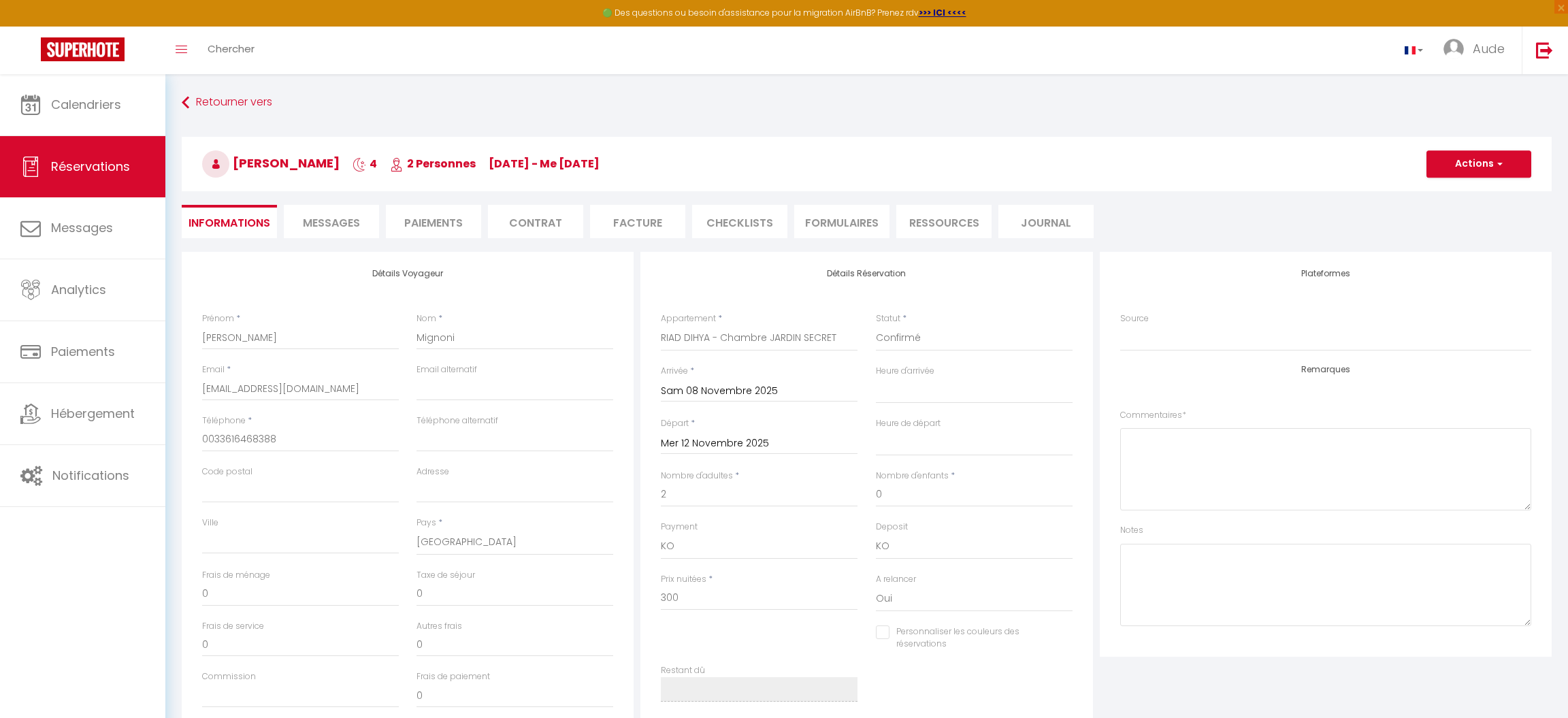
select select
checkbox input "false"
select select
click at [1503, 163] on button "Actions" at bounding box center [1479, 164] width 104 height 27
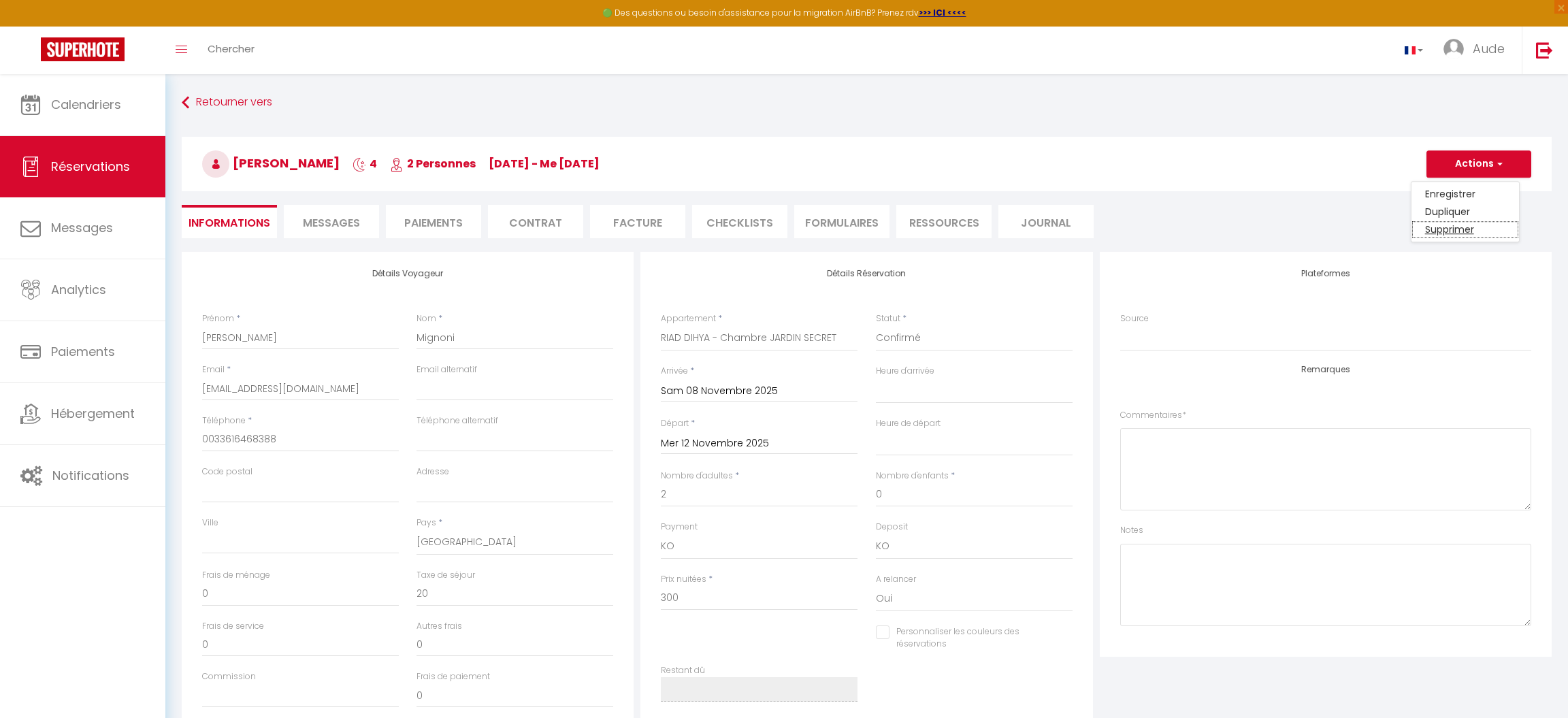
click at [1466, 228] on link "Supprimer" at bounding box center [1465, 229] width 108 height 18
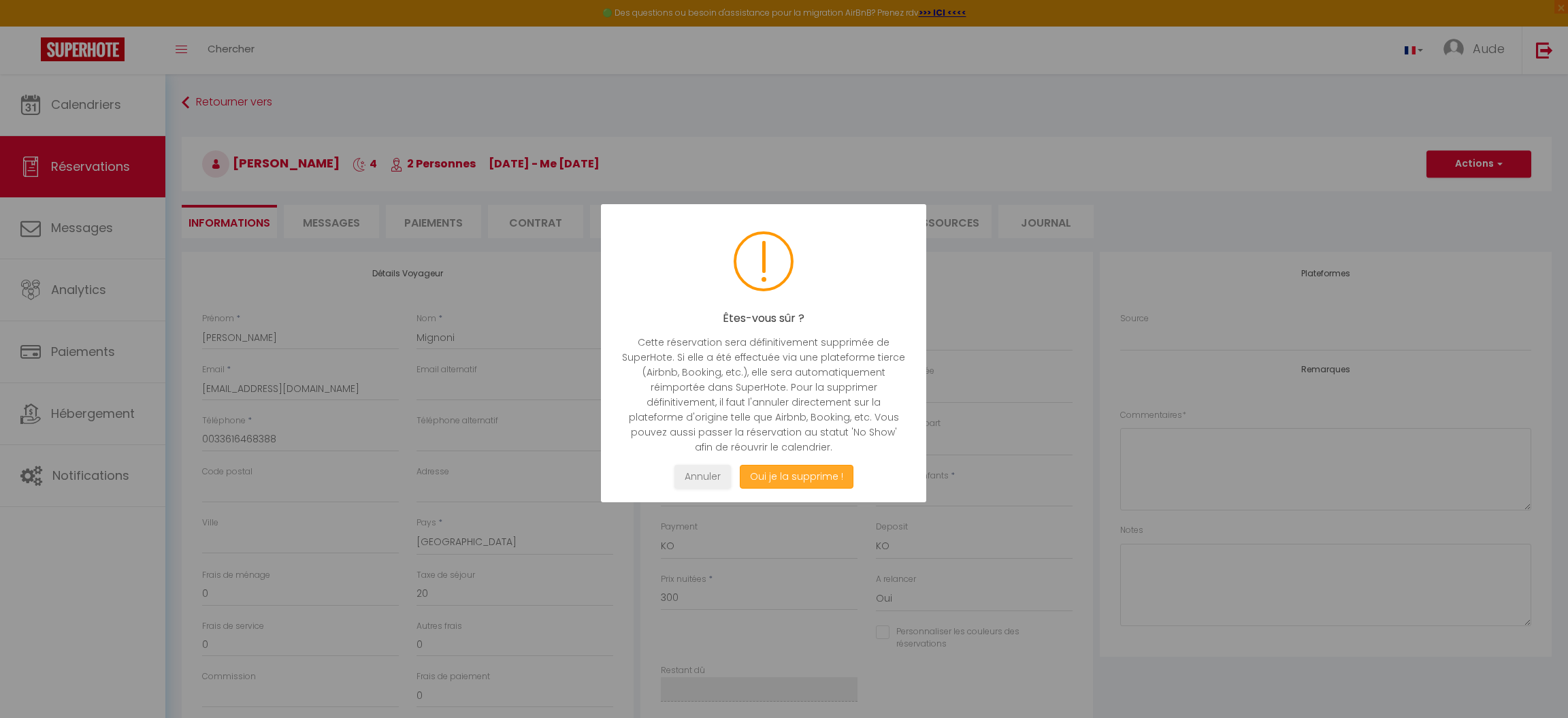
click at [819, 479] on button "Oui je la supprime !" at bounding box center [796, 476] width 113 height 24
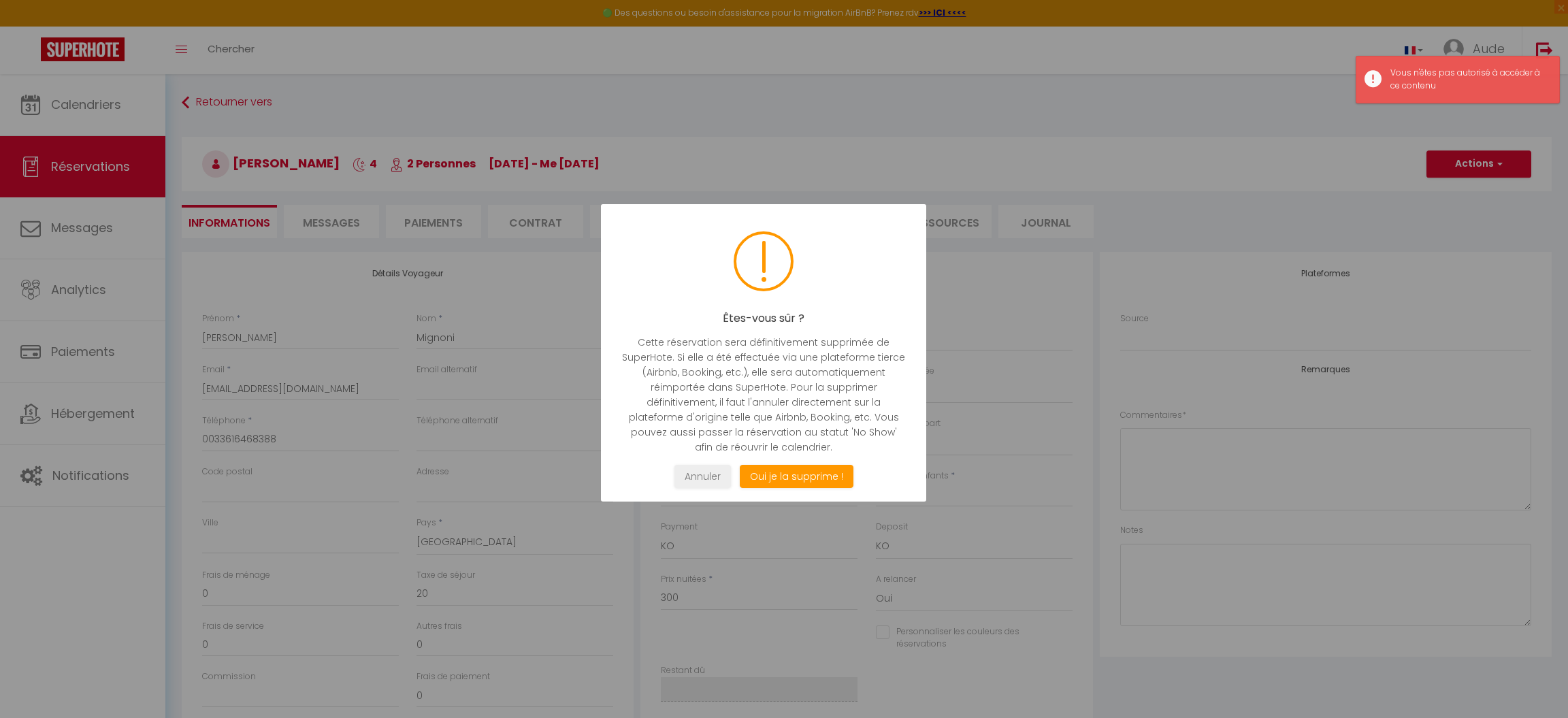
click at [1153, 344] on div at bounding box center [784, 359] width 1568 height 718
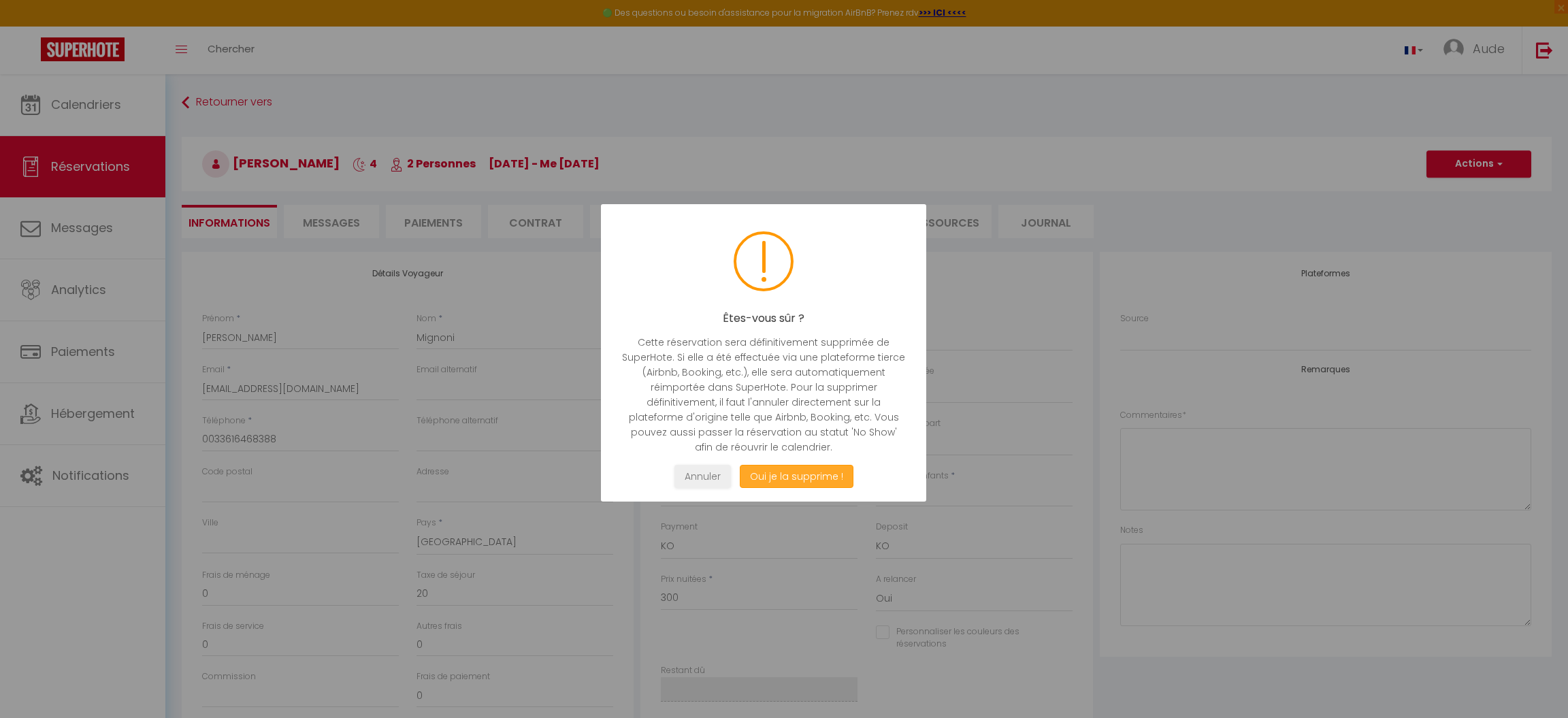
click at [788, 475] on button "Oui je la supprime !" at bounding box center [796, 476] width 113 height 24
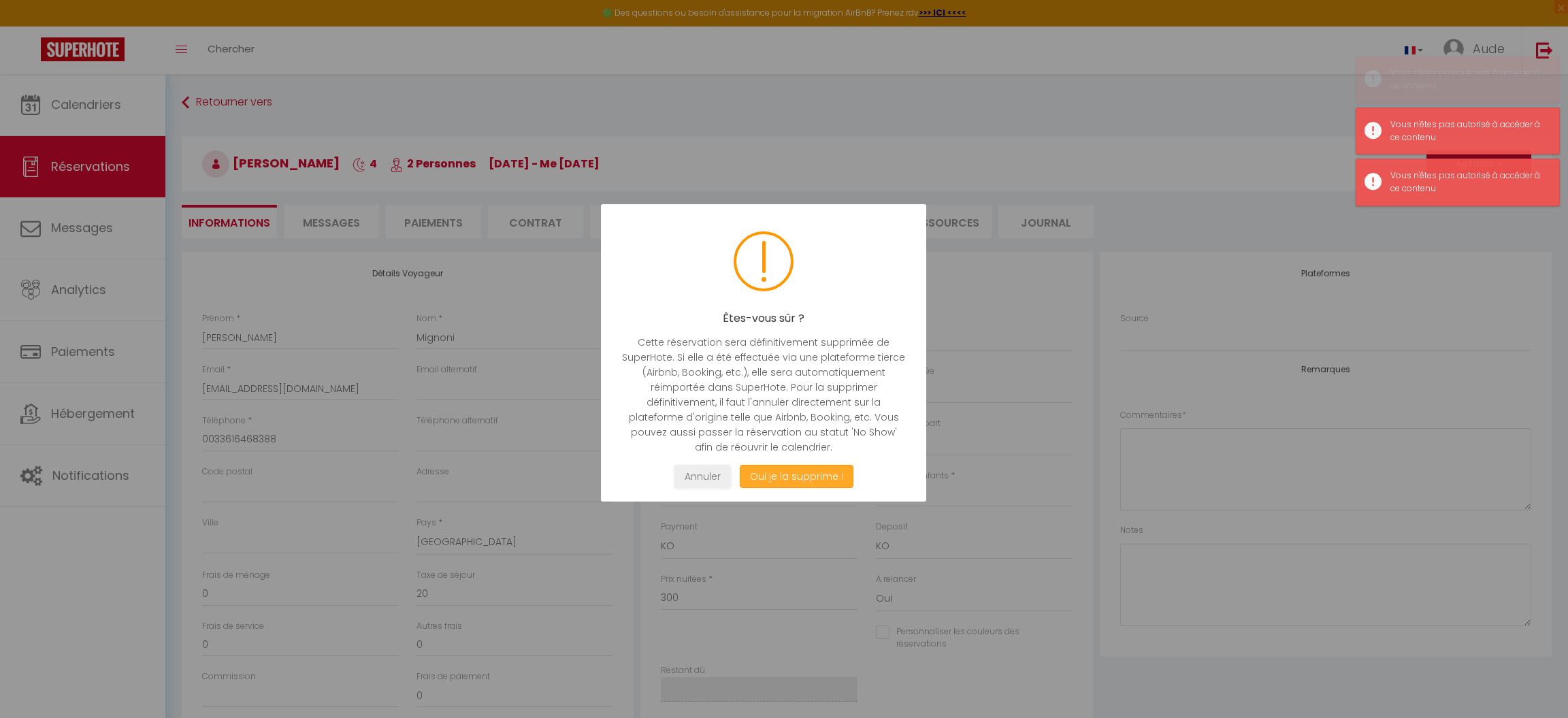
click at [788, 475] on button "Oui je la supprime !" at bounding box center [796, 476] width 113 height 24
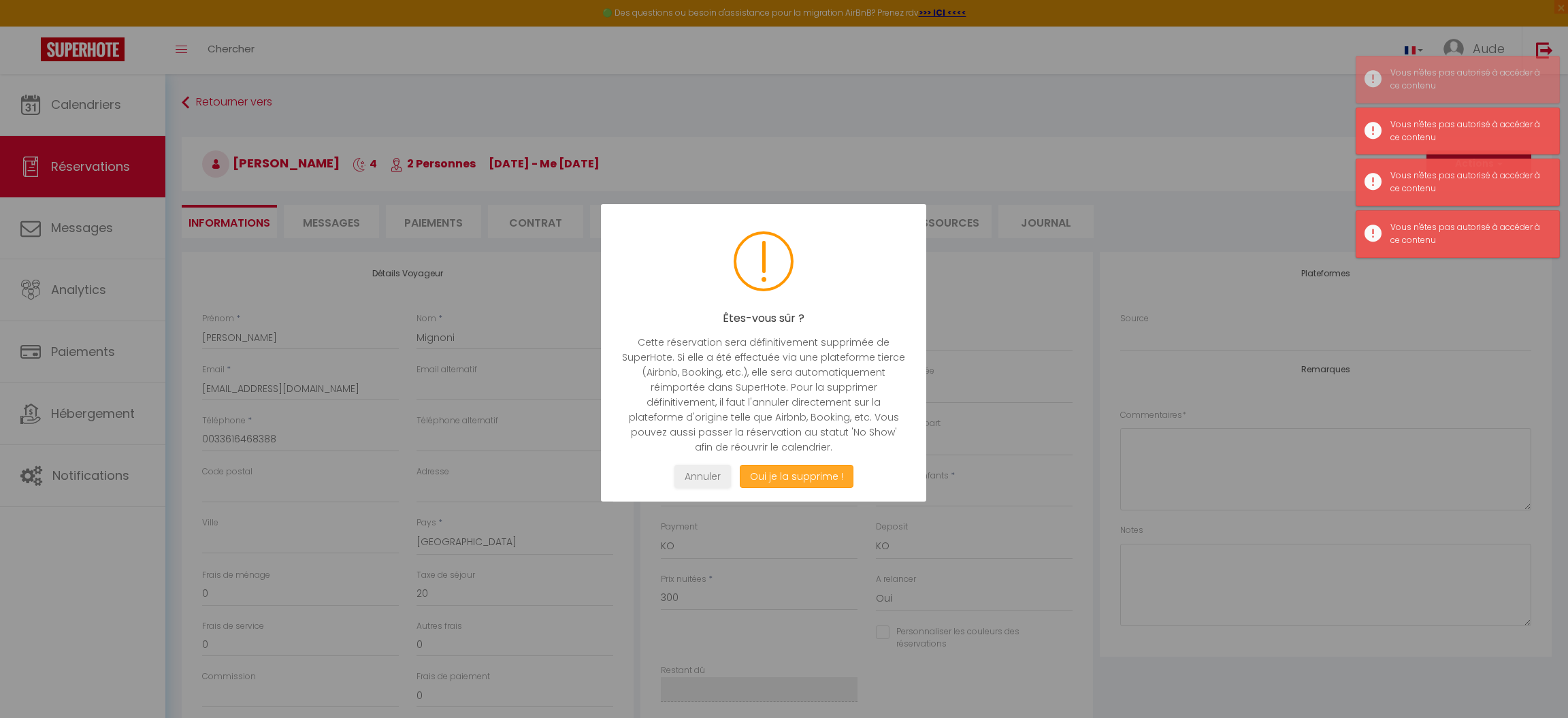
click at [788, 475] on button "Oui je la supprime !" at bounding box center [796, 476] width 113 height 24
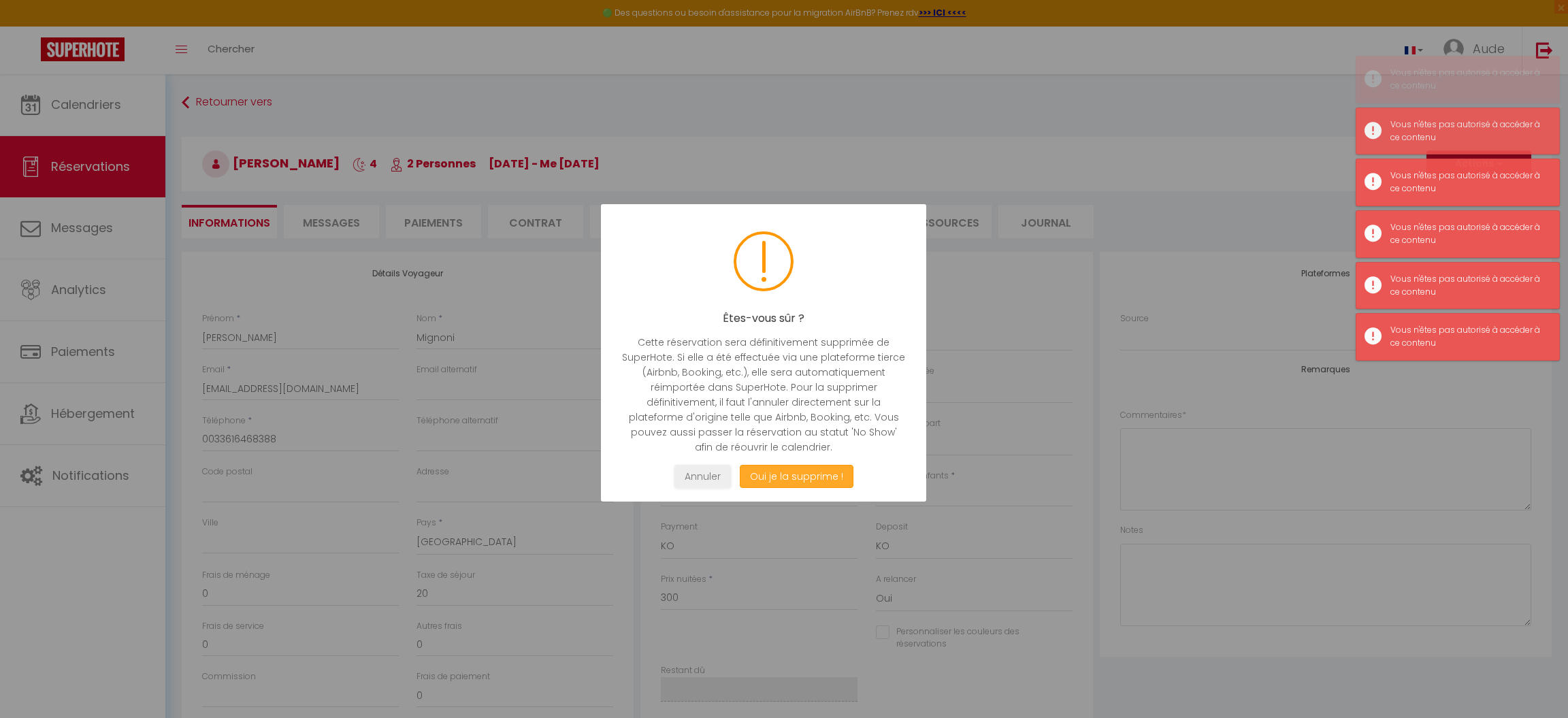
click at [788, 475] on button "Oui je la supprime !" at bounding box center [796, 476] width 113 height 24
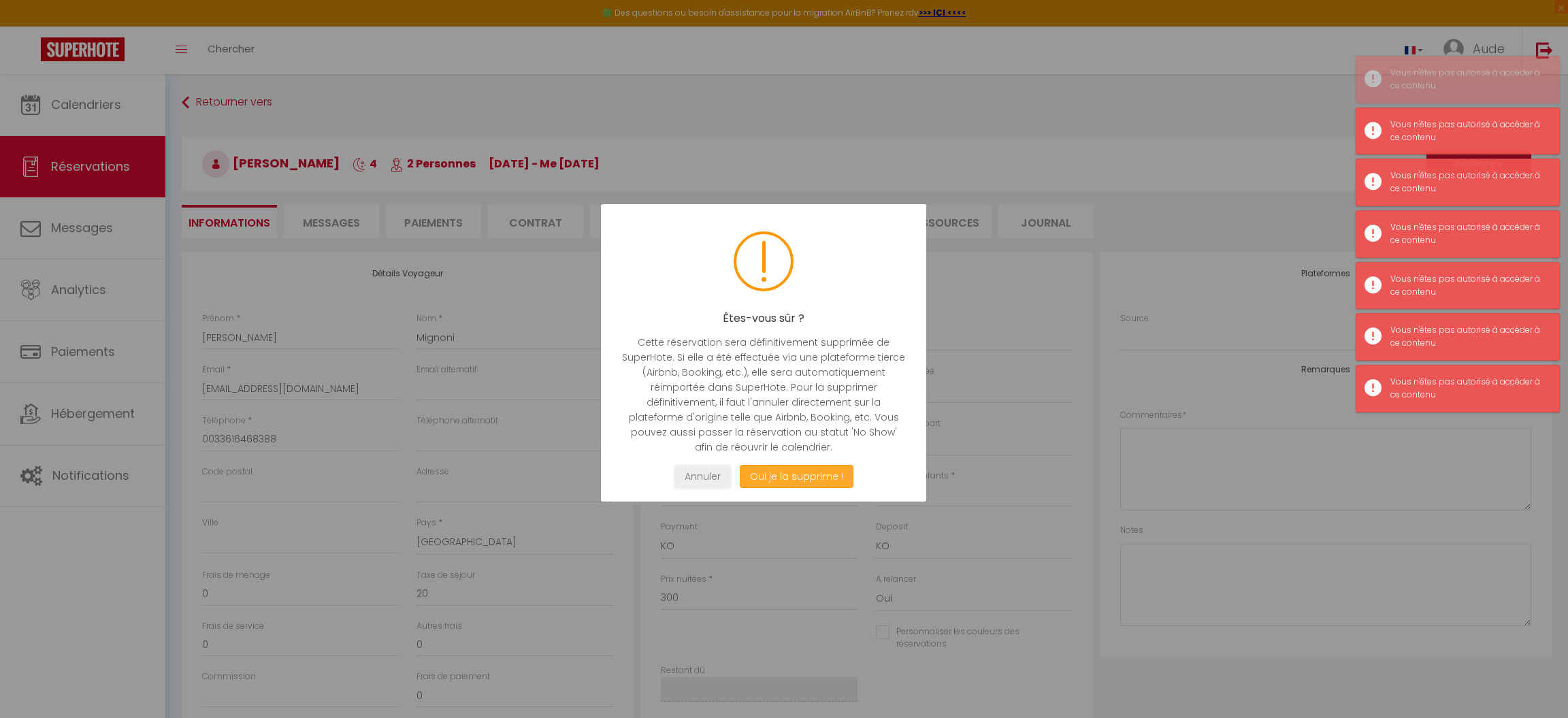
click at [788, 475] on button "Oui je la supprime !" at bounding box center [796, 476] width 113 height 24
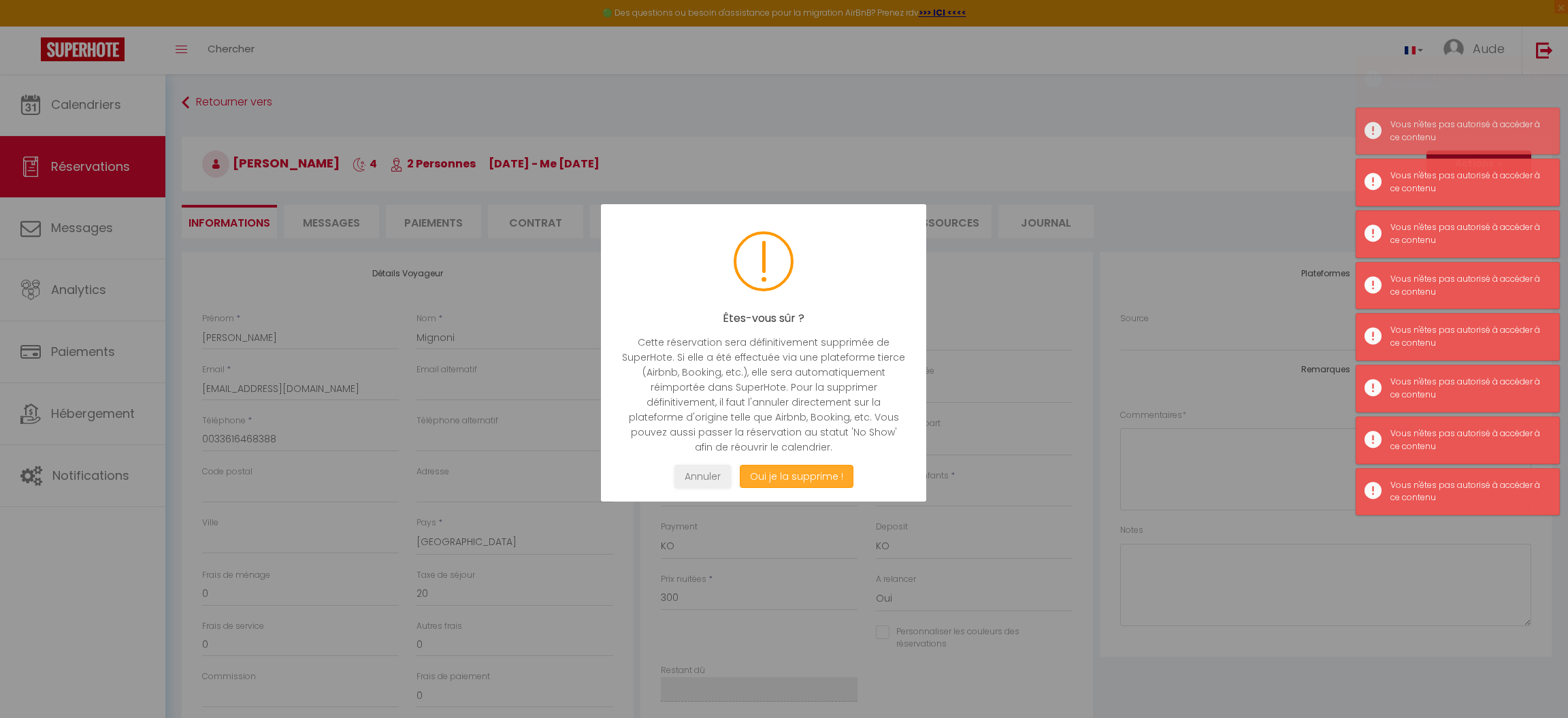
click at [788, 475] on button "Oui je la supprime !" at bounding box center [796, 476] width 113 height 24
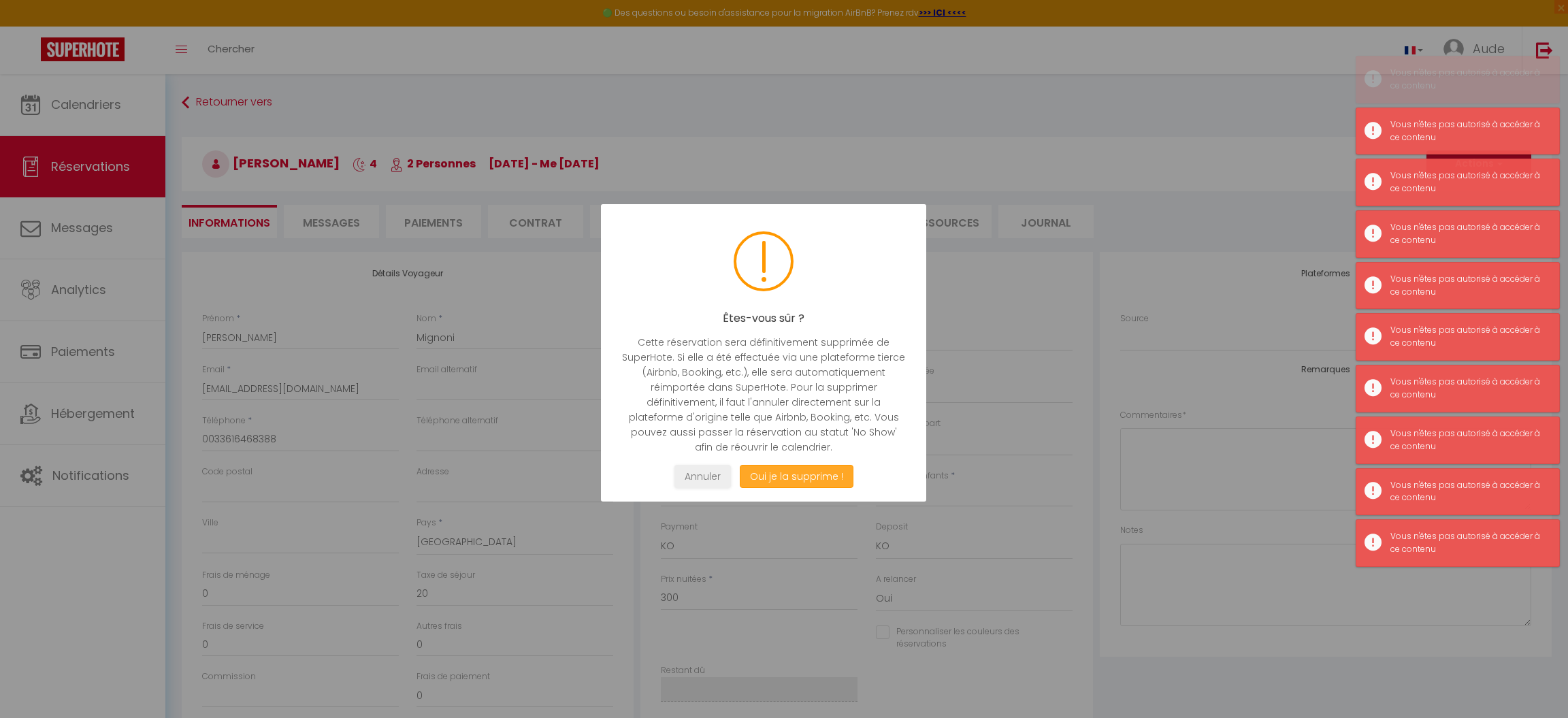
click at [788, 475] on button "Oui je la supprime !" at bounding box center [796, 476] width 113 height 24
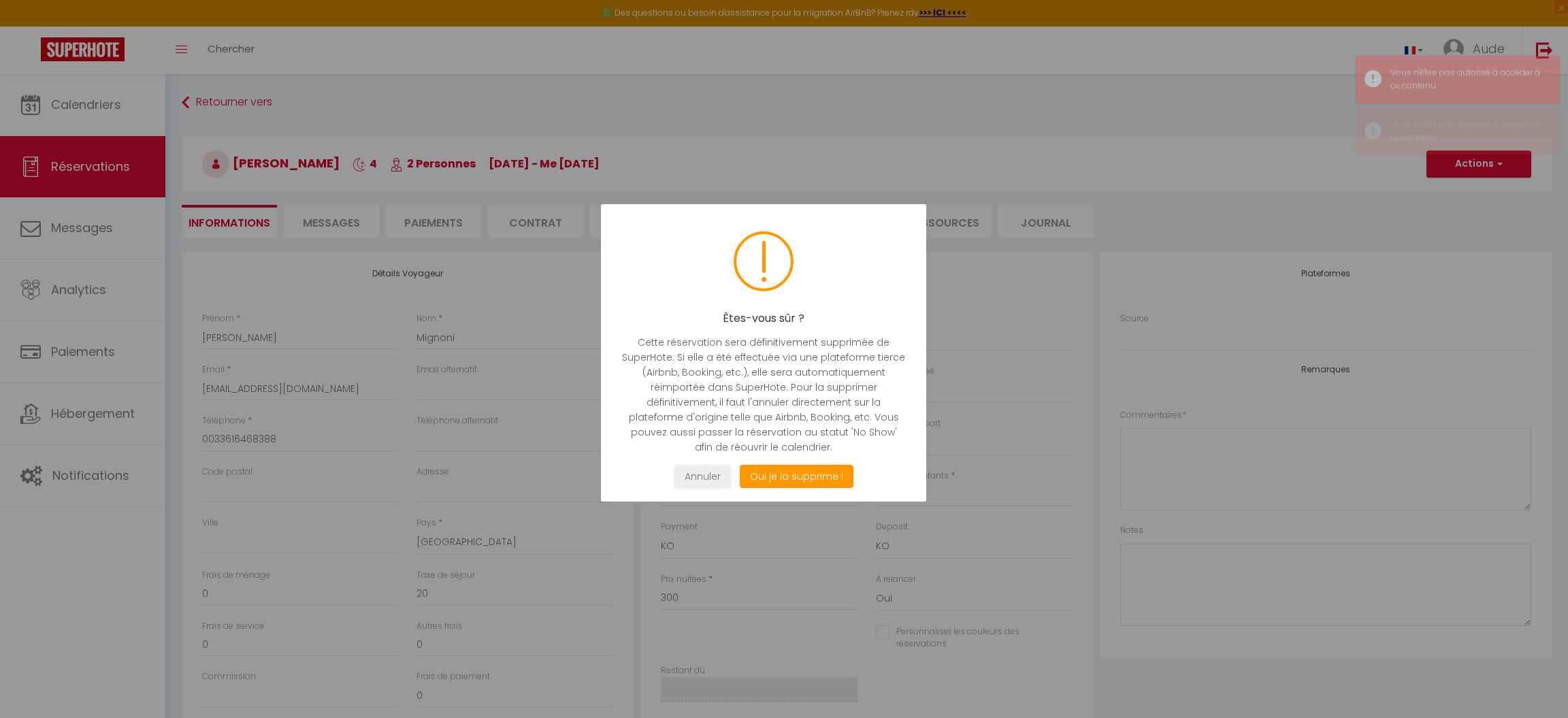
click at [1048, 394] on div at bounding box center [784, 359] width 1568 height 718
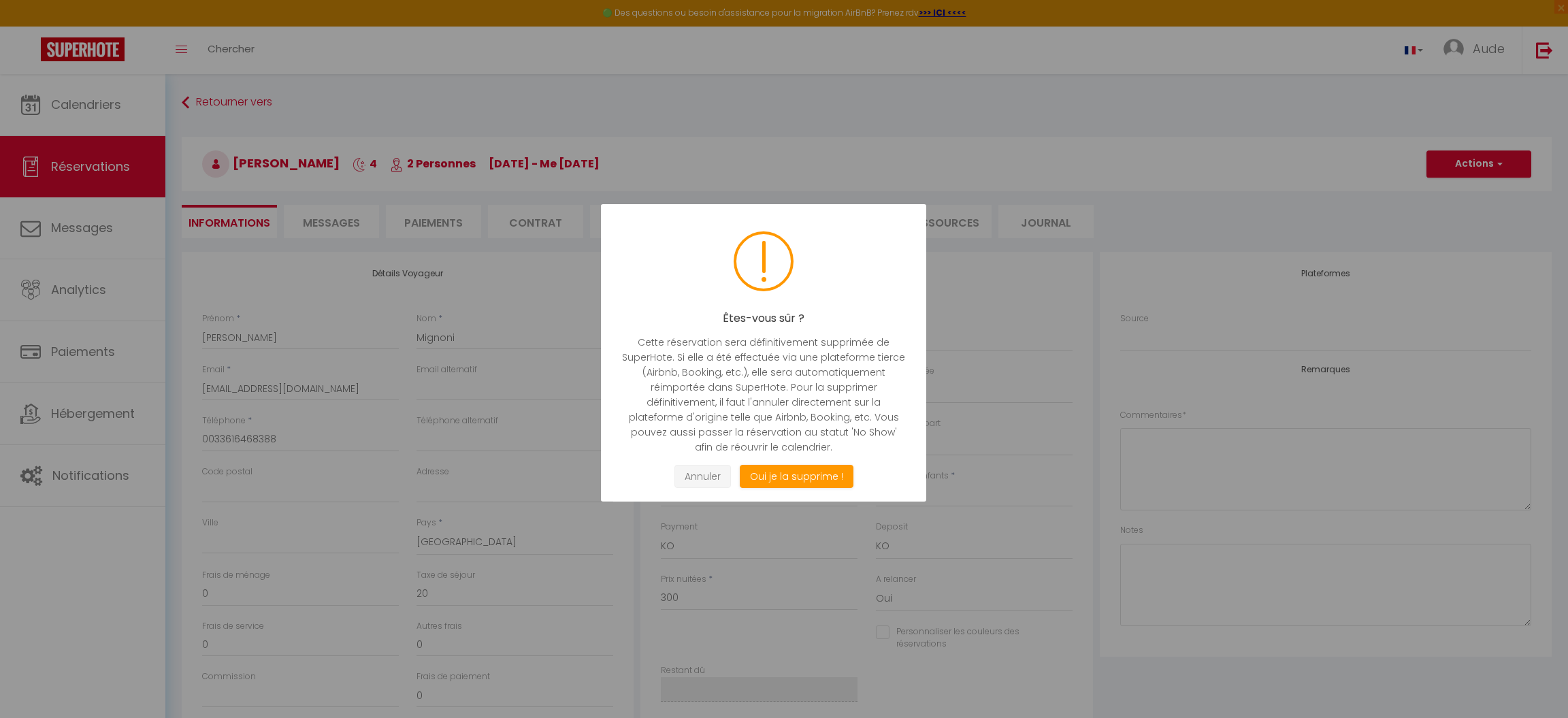
click at [703, 476] on button "Annuler" at bounding box center [703, 476] width 57 height 24
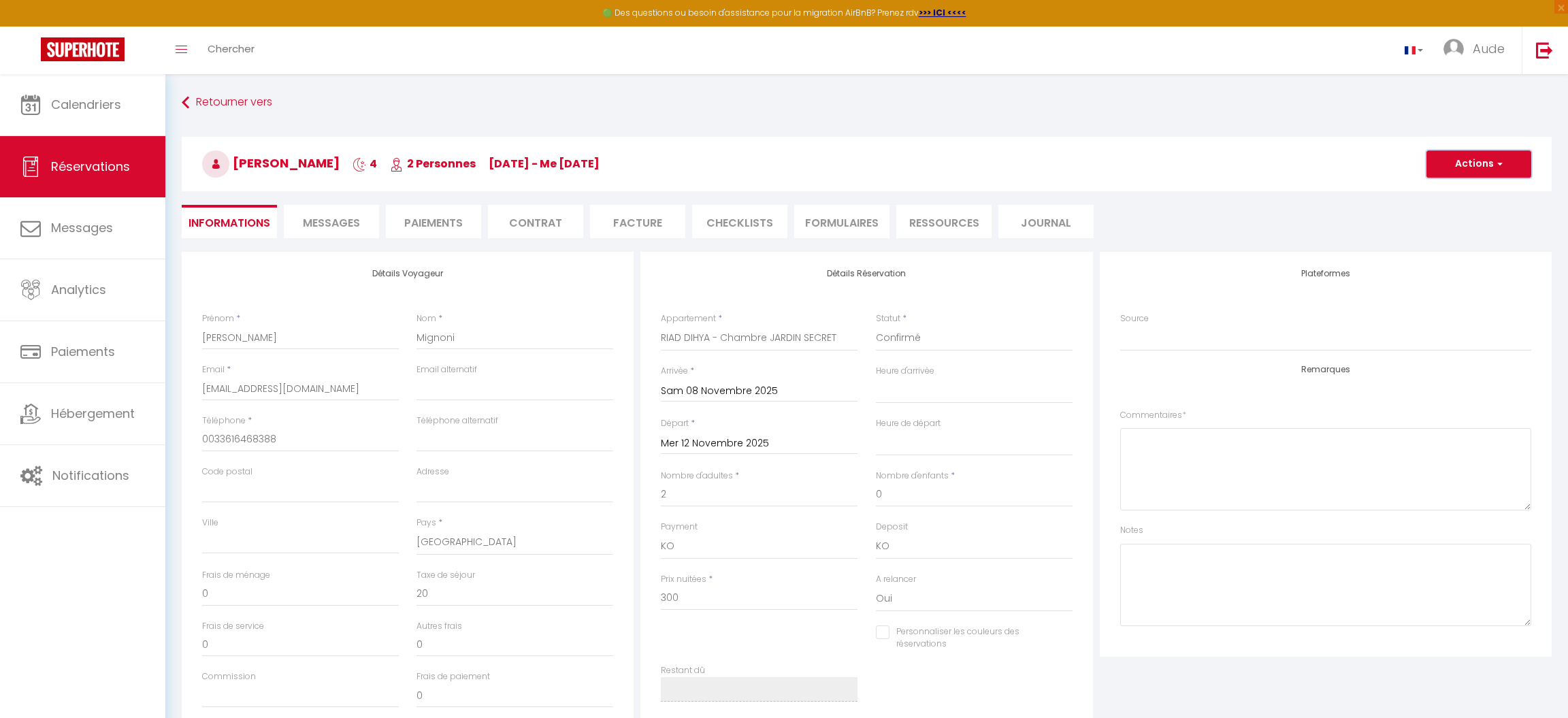
click at [1510, 158] on button "Actions" at bounding box center [1479, 164] width 104 height 27
click at [1461, 226] on link "Supprimer" at bounding box center [1465, 229] width 108 height 18
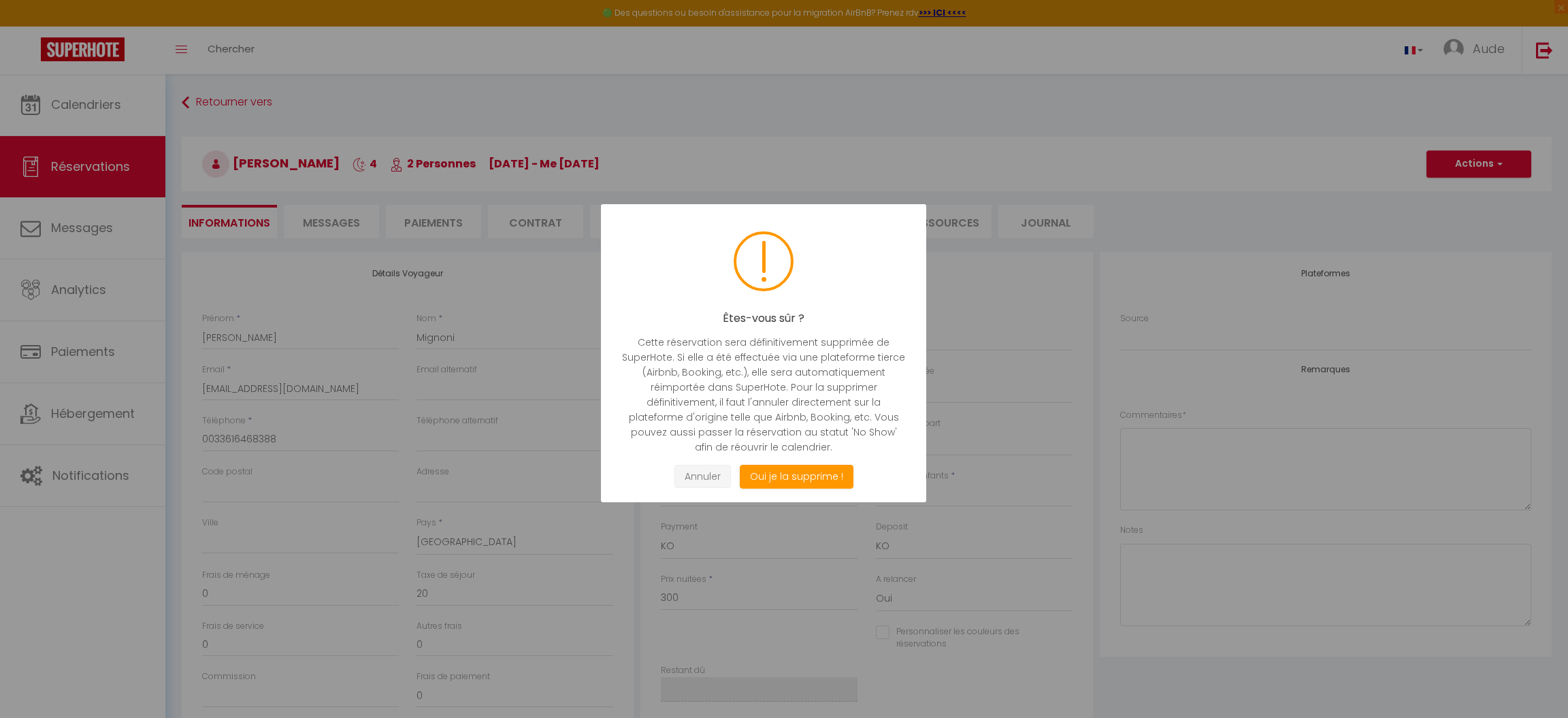
click at [711, 474] on button "Annuler" at bounding box center [703, 476] width 57 height 24
